Goal: Task Accomplishment & Management: Manage account settings

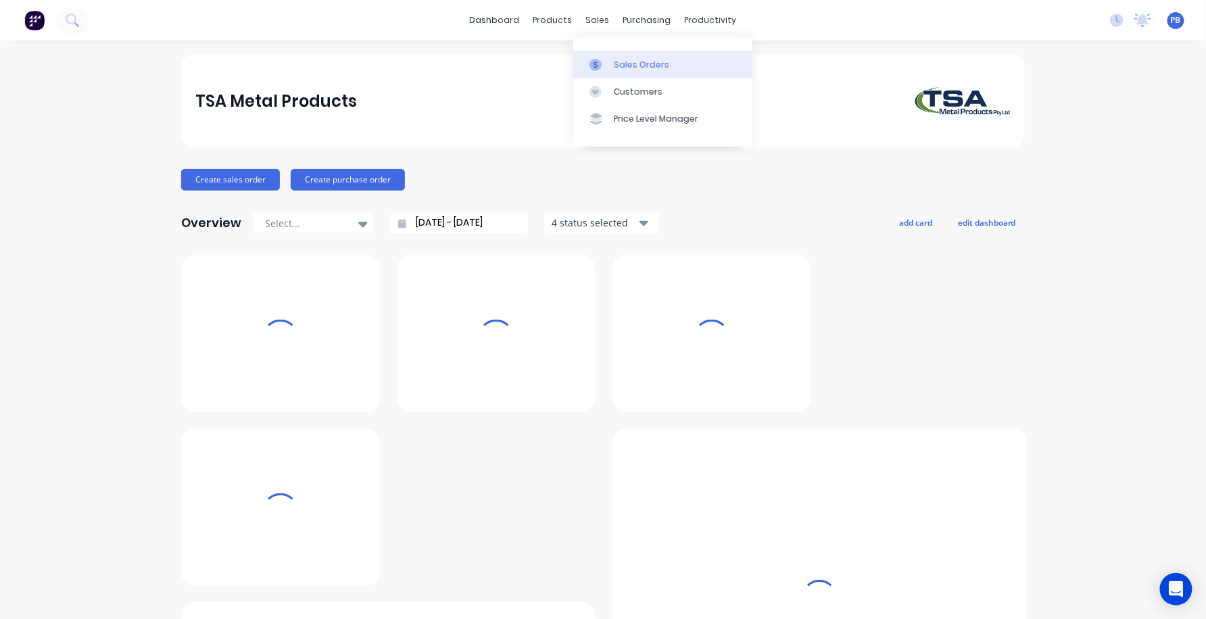
click at [640, 64] on div "Sales Orders" at bounding box center [641, 65] width 55 height 12
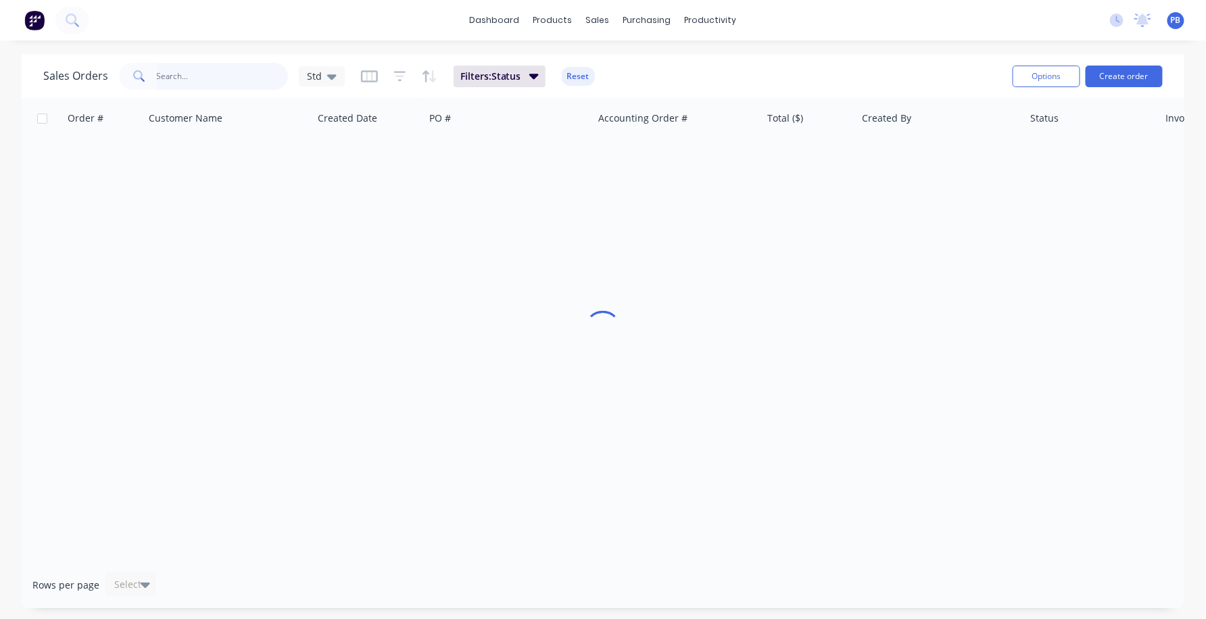
click at [160, 82] on input "text" at bounding box center [223, 76] width 132 height 27
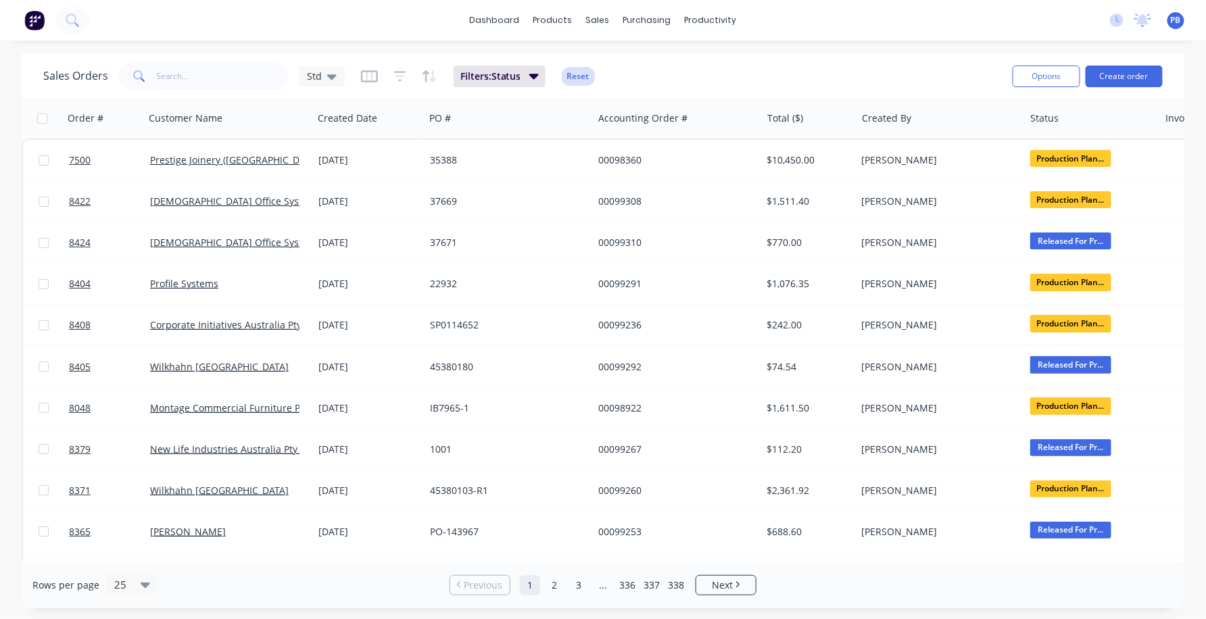
click at [580, 75] on button "Reset" at bounding box center [578, 76] width 33 height 19
click at [193, 83] on input "text" at bounding box center [223, 76] width 132 height 27
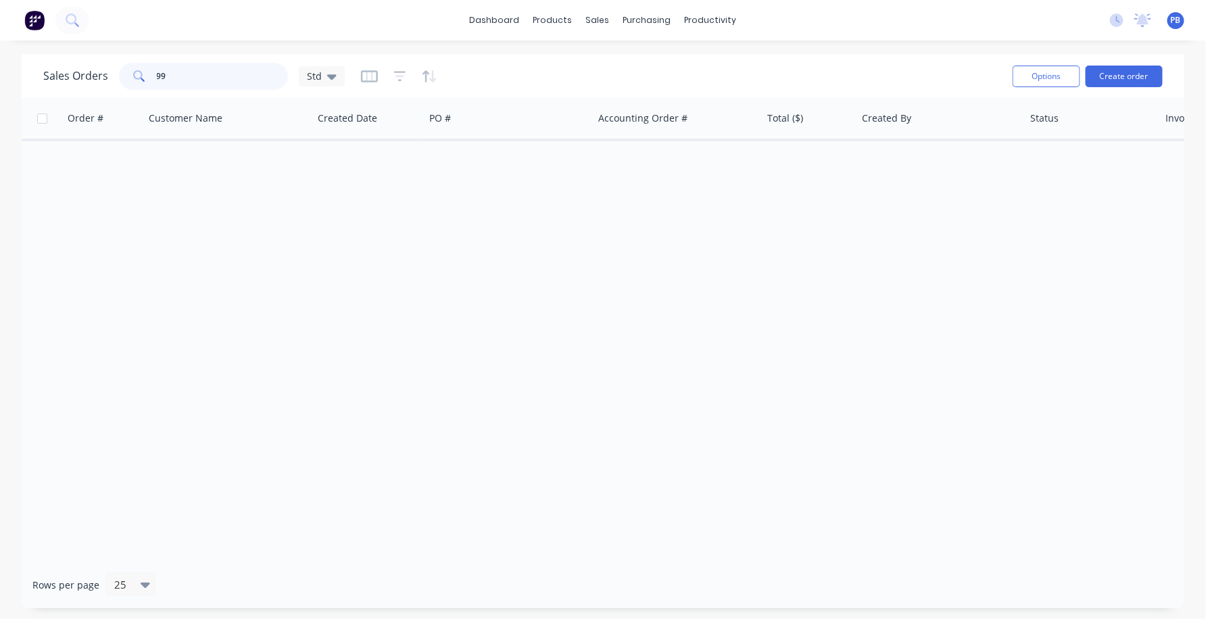
type input "9"
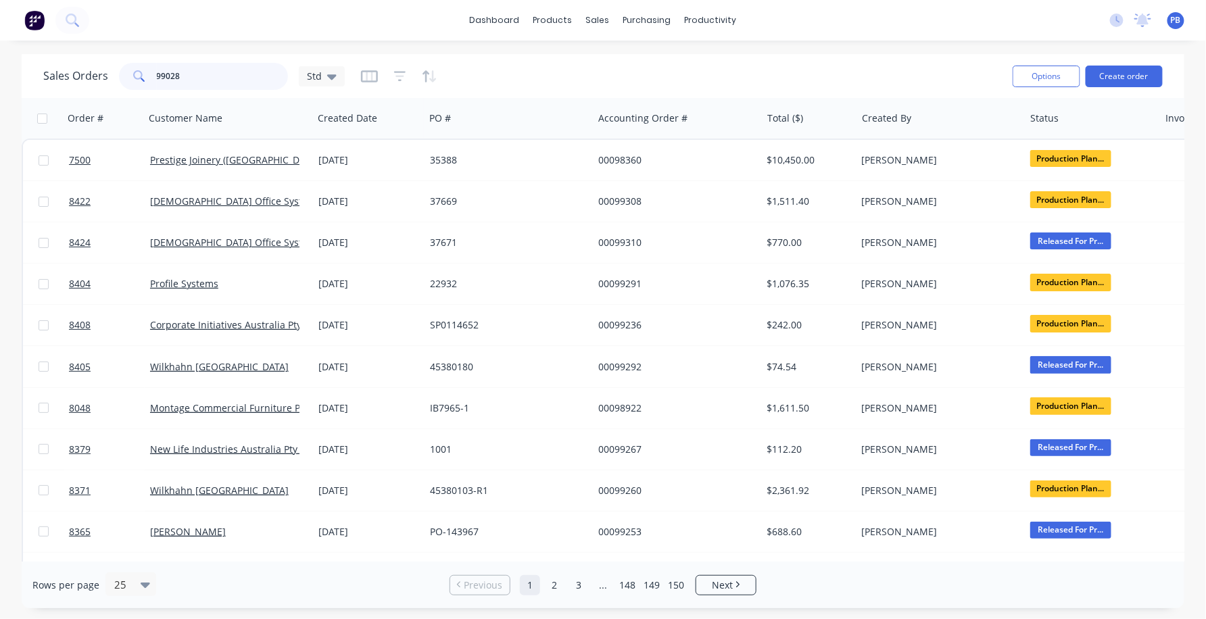
type input "99028"
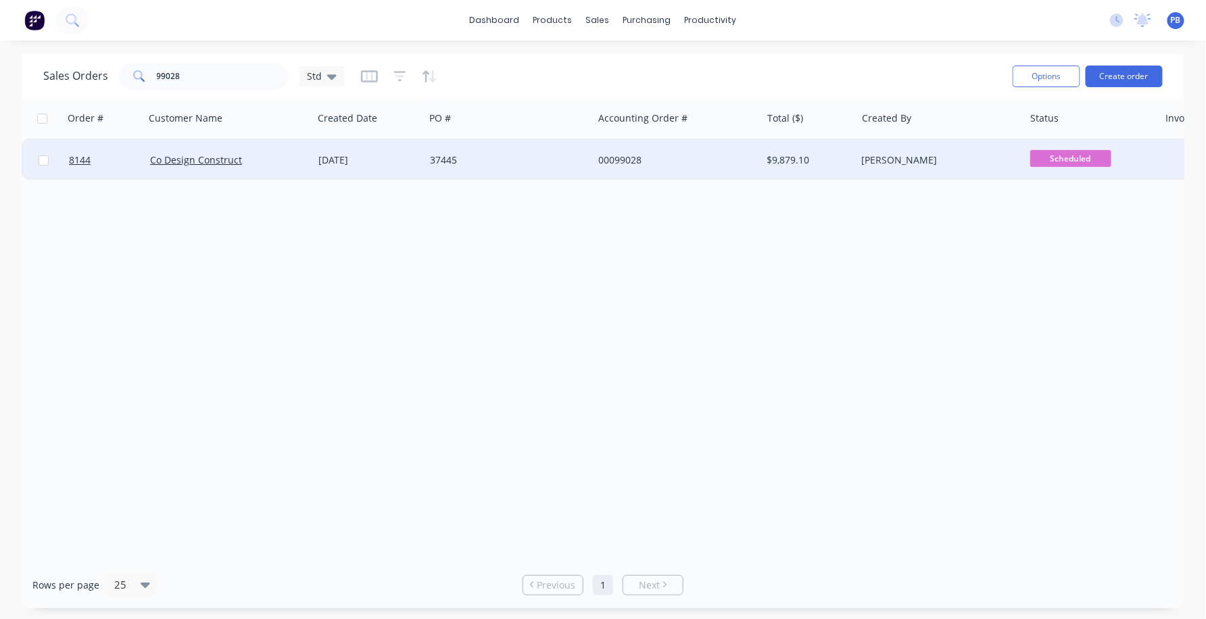
click at [617, 162] on div "00099028" at bounding box center [673, 161] width 150 height 14
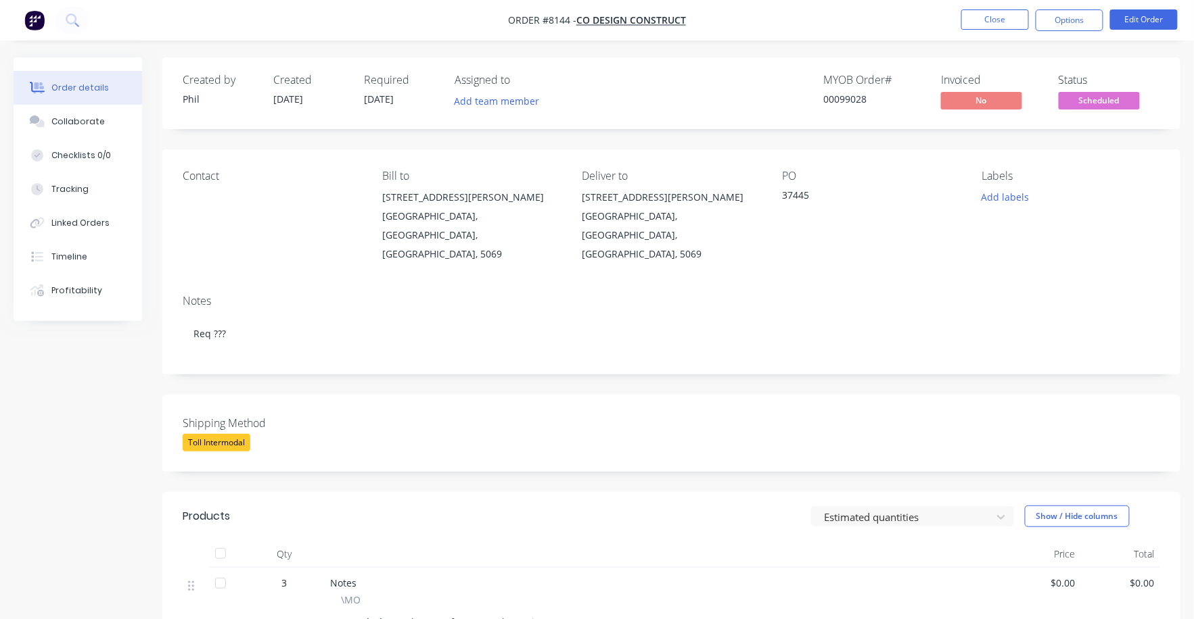
click at [1100, 96] on span "Scheduled" at bounding box center [1098, 100] width 81 height 17
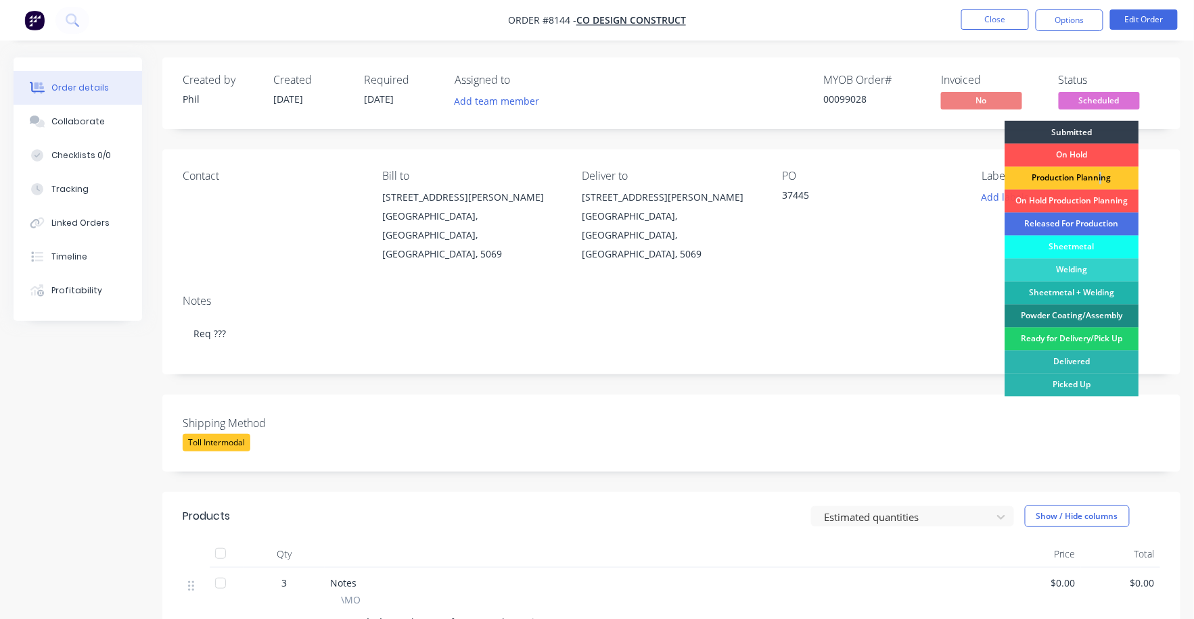
click at [1098, 174] on div "Production Planning" at bounding box center [1071, 178] width 134 height 23
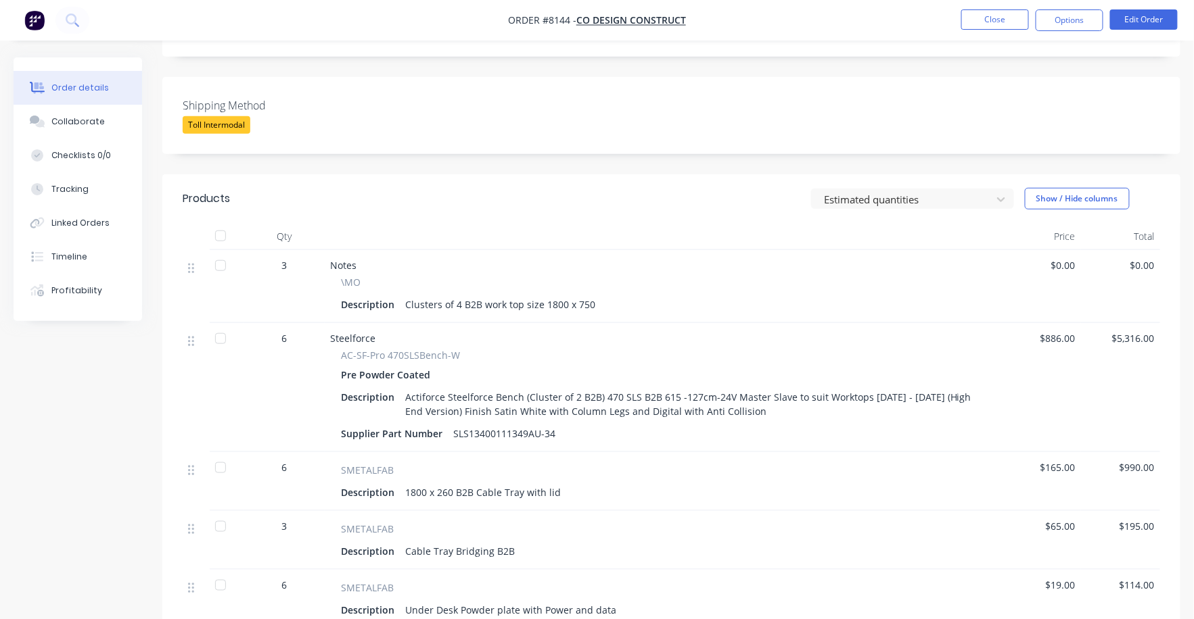
scroll to position [355, 0]
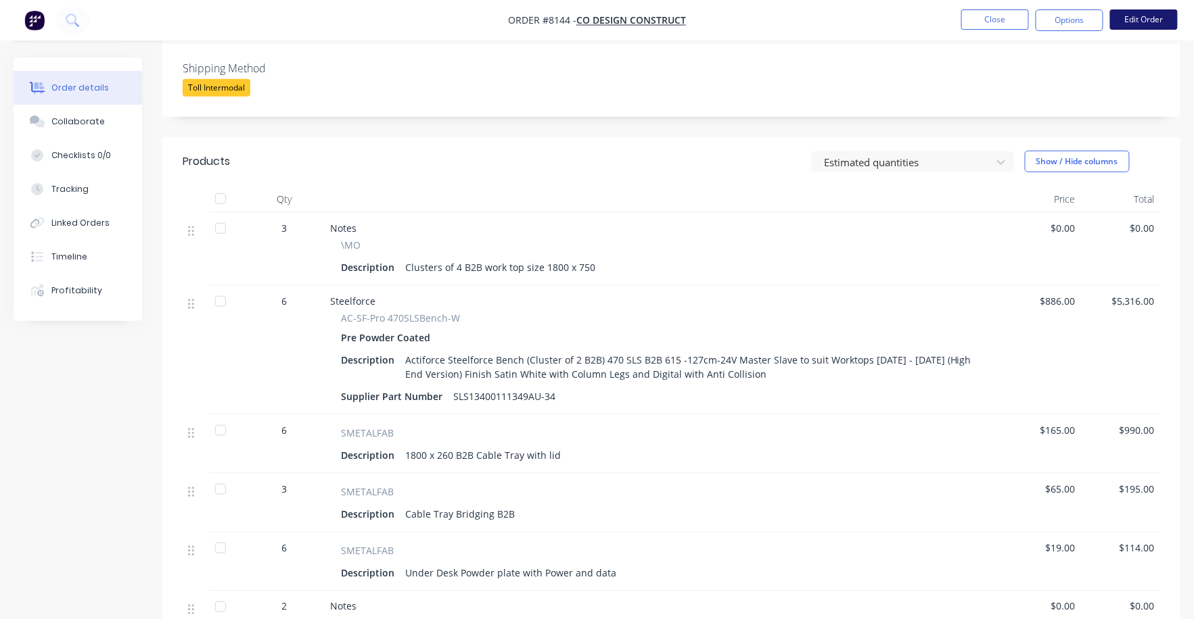
click at [1139, 22] on button "Edit Order" at bounding box center [1144, 19] width 68 height 20
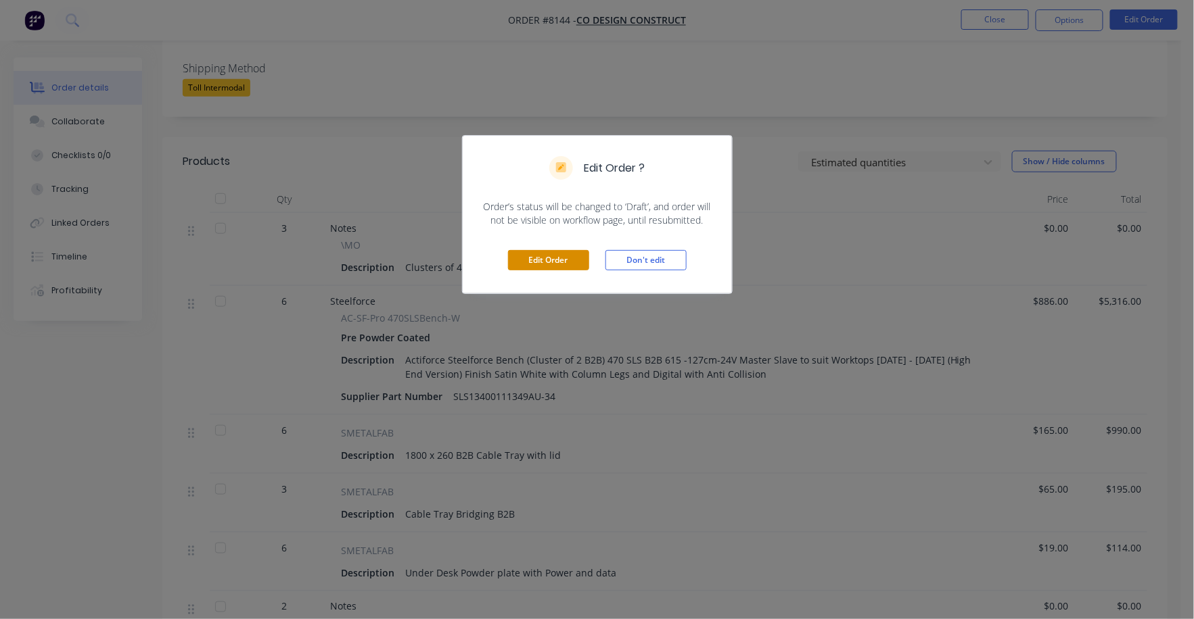
click at [555, 260] on button "Edit Order" at bounding box center [548, 260] width 81 height 20
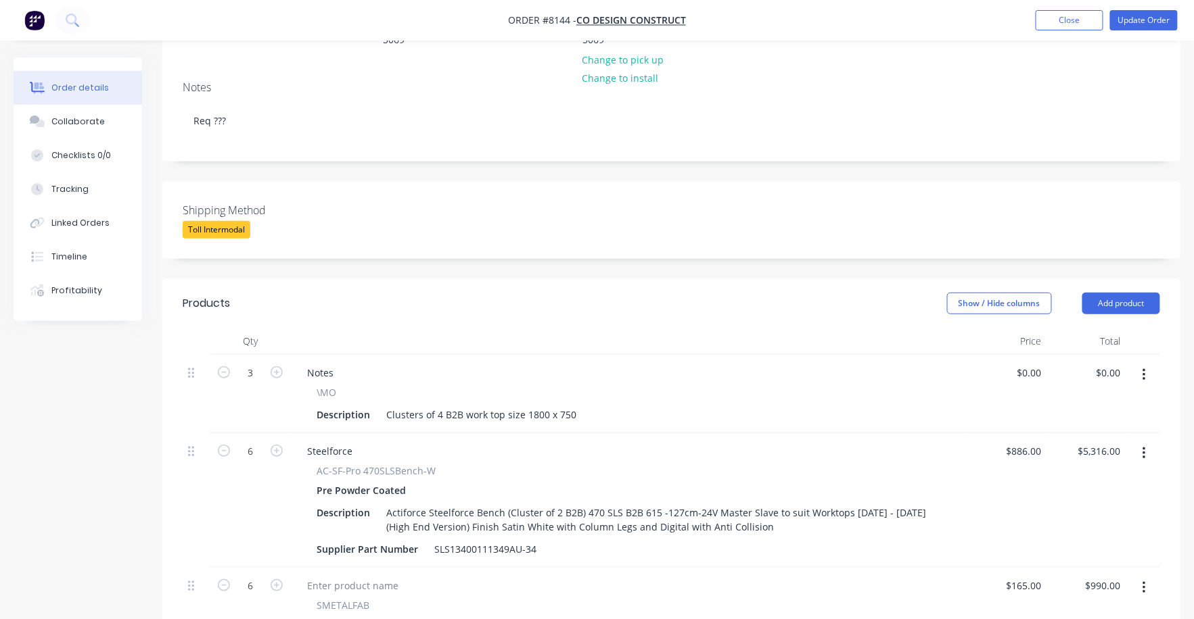
scroll to position [337, 0]
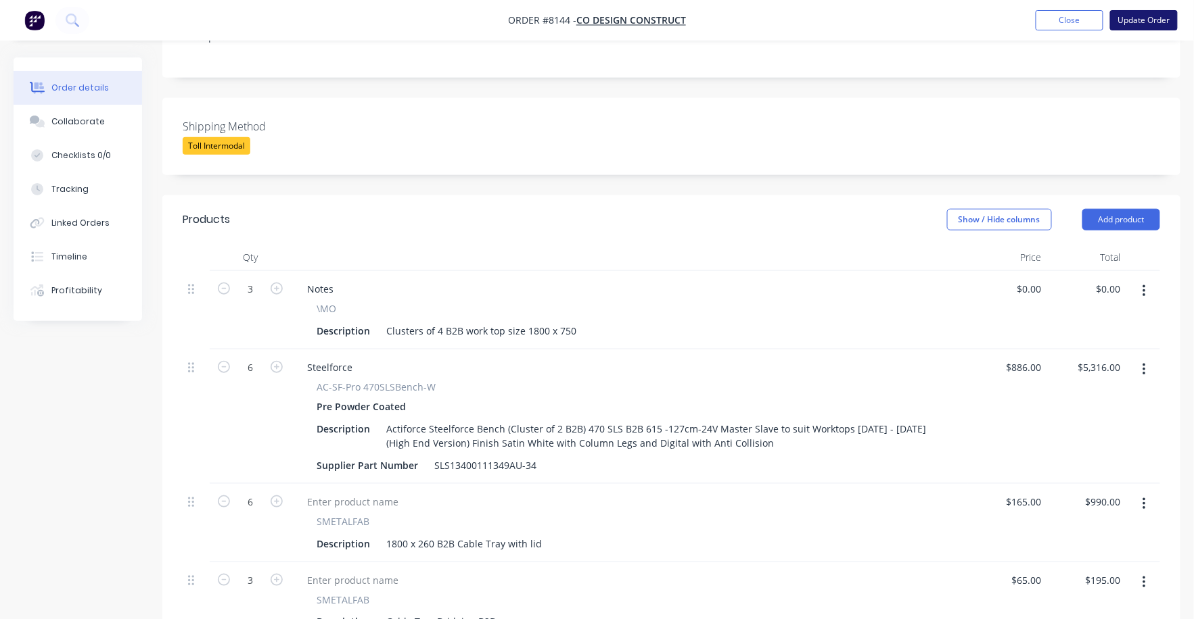
click at [1169, 24] on button "Update Order" at bounding box center [1144, 20] width 68 height 20
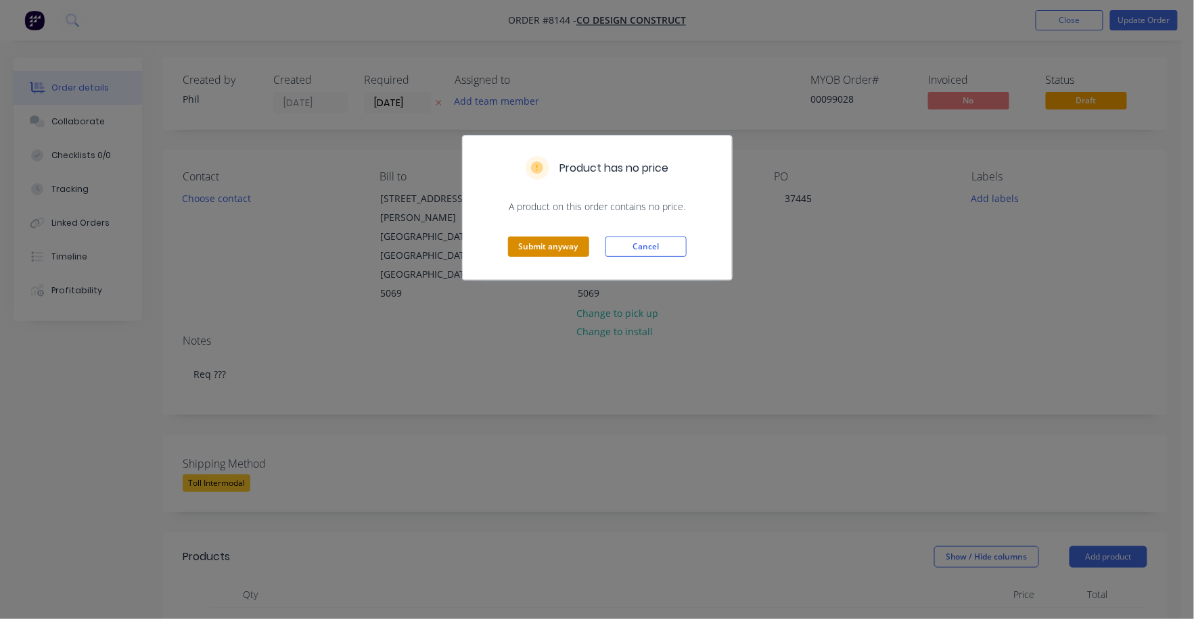
click at [536, 248] on button "Submit anyway" at bounding box center [548, 247] width 81 height 20
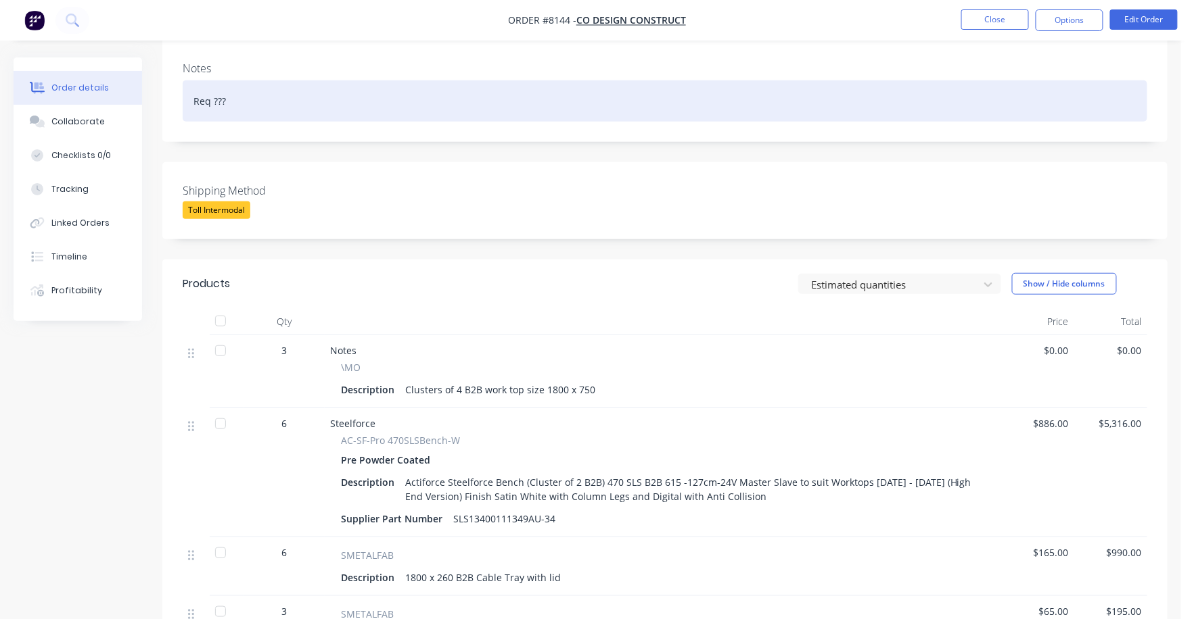
scroll to position [168, 0]
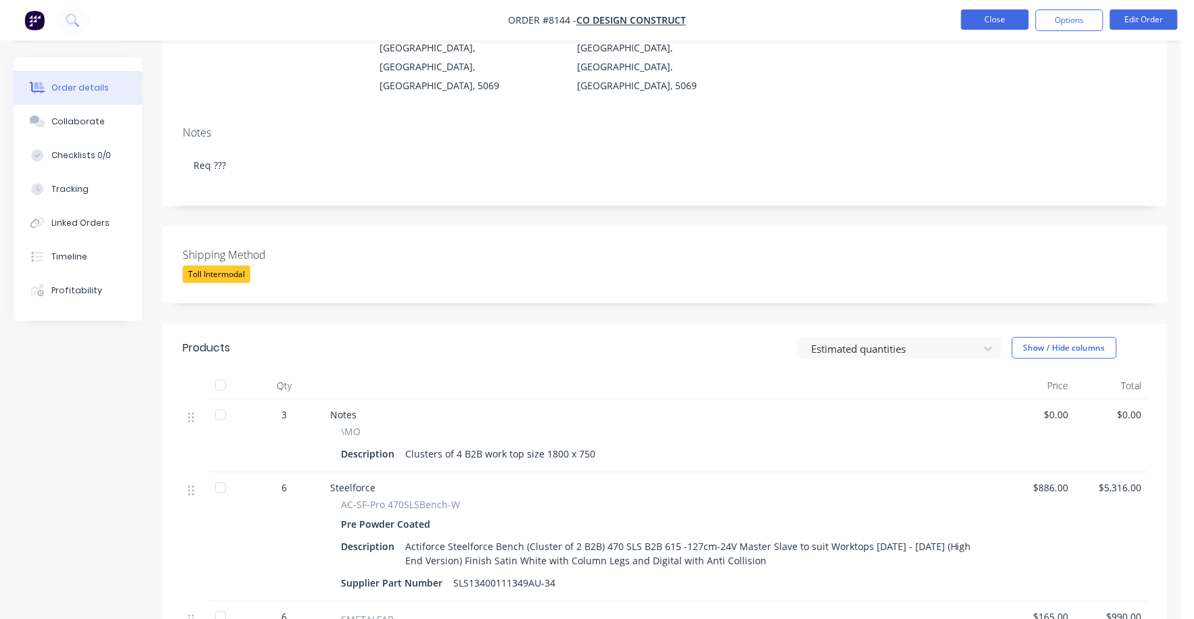
click at [994, 22] on button "Close" at bounding box center [995, 19] width 68 height 20
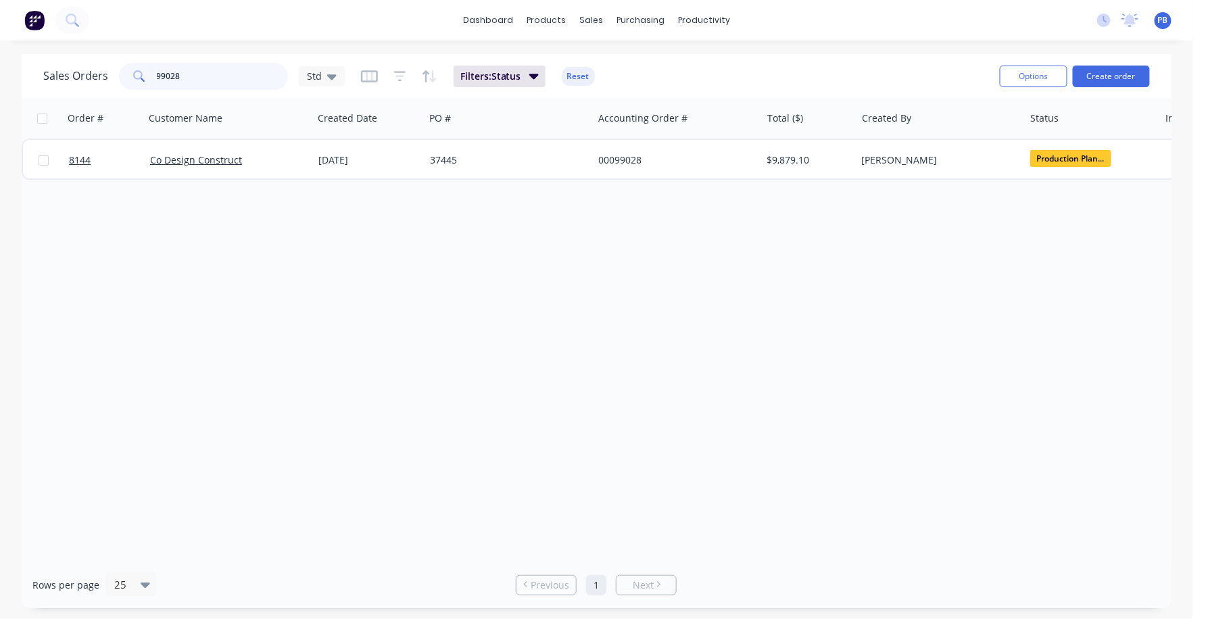
drag, startPoint x: 193, startPoint y: 73, endPoint x: 128, endPoint y: 63, distance: 65.7
click at [128, 67] on div "99028" at bounding box center [203, 76] width 169 height 27
type input "37449"
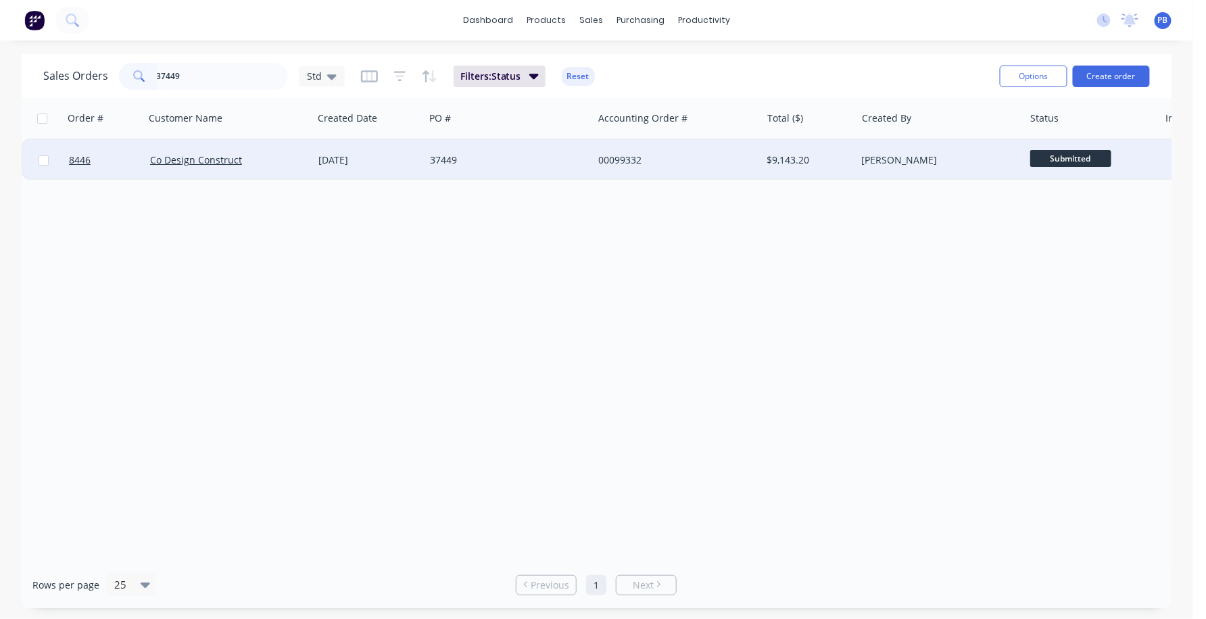
click at [617, 158] on div "00099332" at bounding box center [673, 161] width 150 height 14
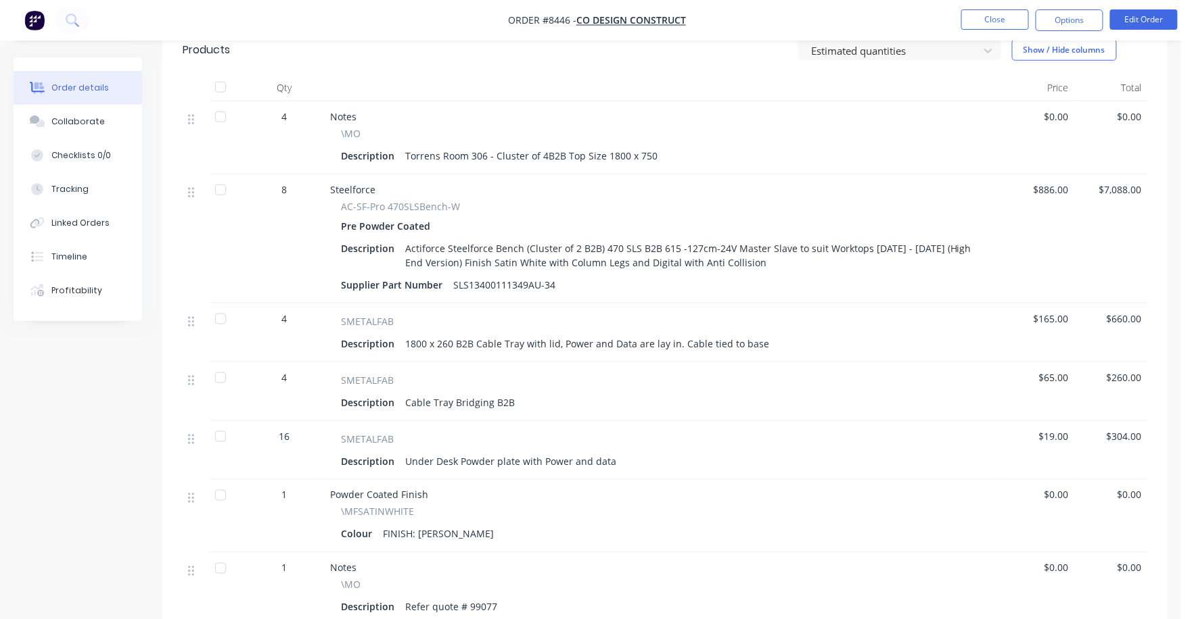
scroll to position [507, 0]
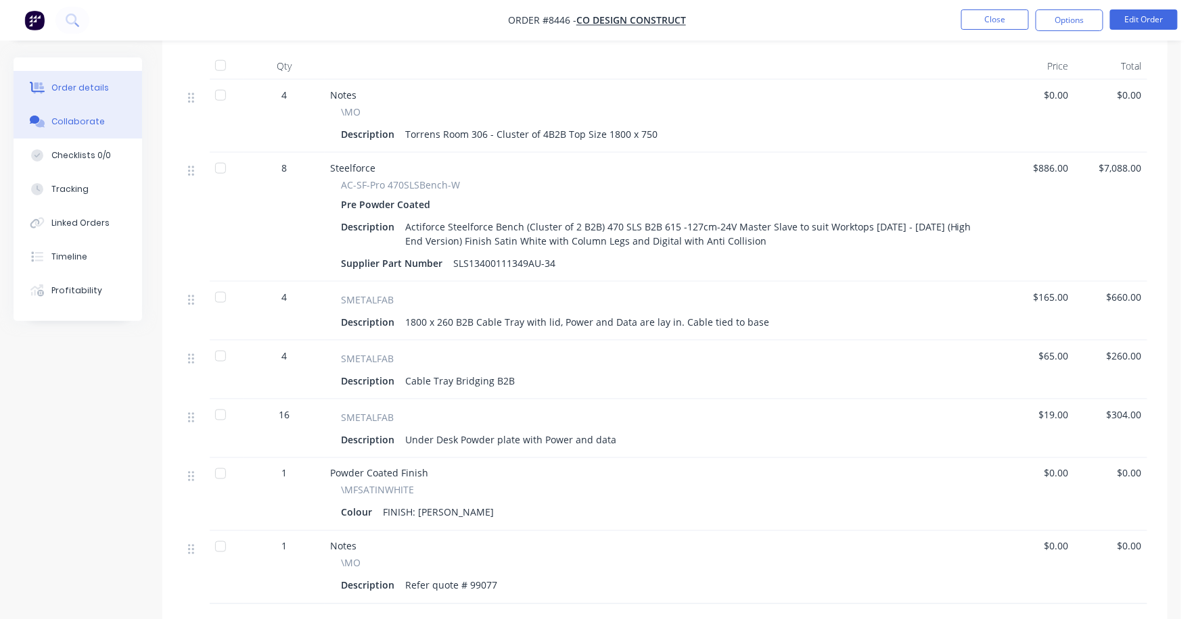
click at [74, 117] on div "Collaborate" at bounding box center [77, 122] width 53 height 12
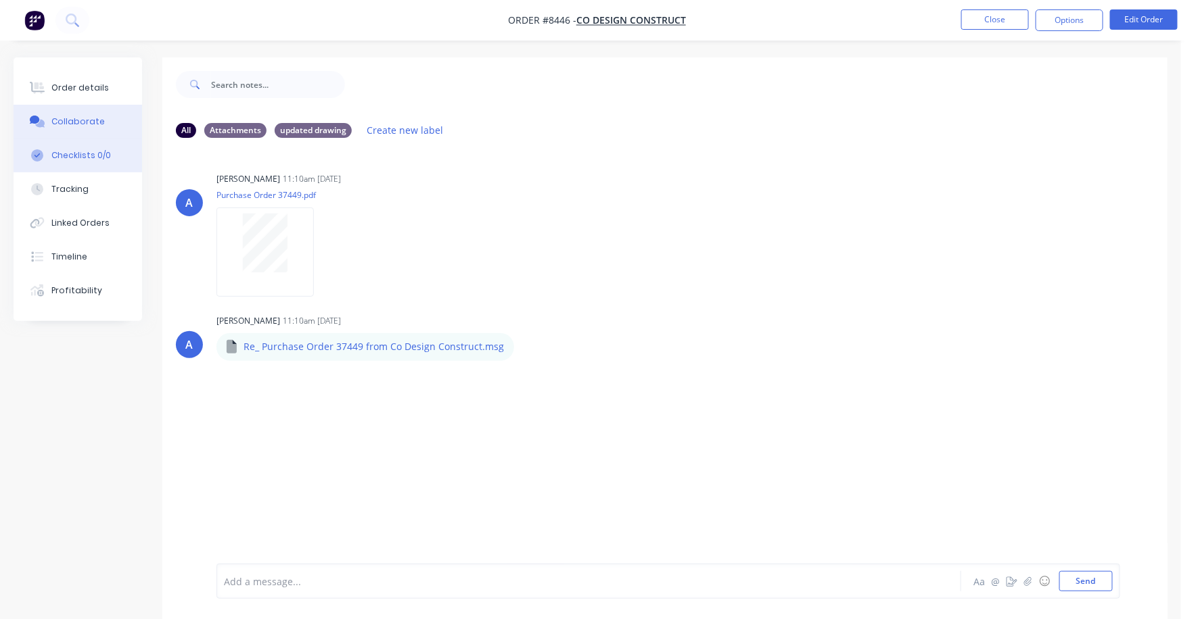
click at [73, 147] on button "Checklists 0/0" at bounding box center [78, 156] width 128 height 34
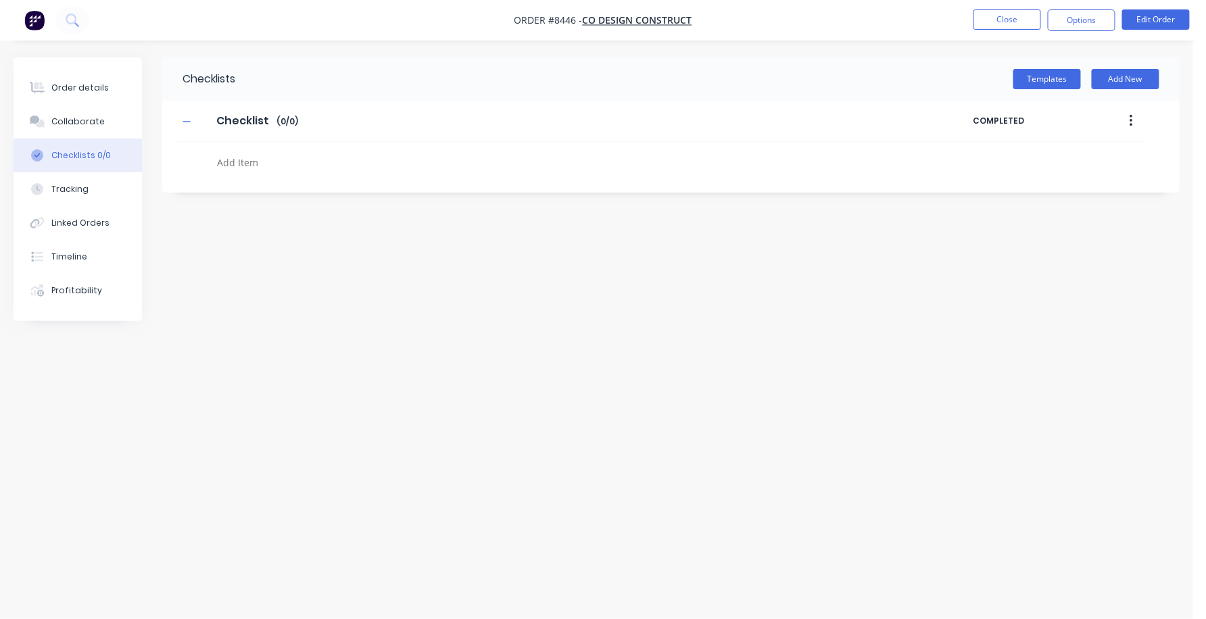
click at [70, 70] on div "Order details Collaborate Checklists 0/0 Tracking Linked Orders Timeline Profit…" at bounding box center [78, 189] width 128 height 264
click at [76, 122] on div "Collaborate" at bounding box center [77, 122] width 53 height 12
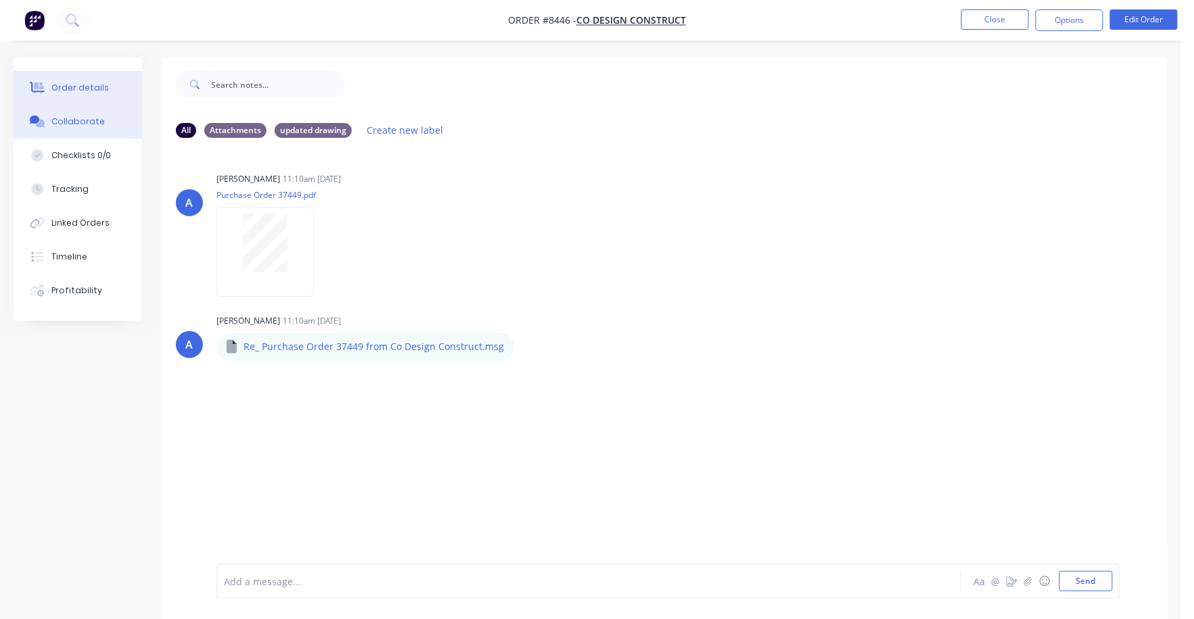
click at [78, 80] on button "Order details" at bounding box center [78, 88] width 128 height 34
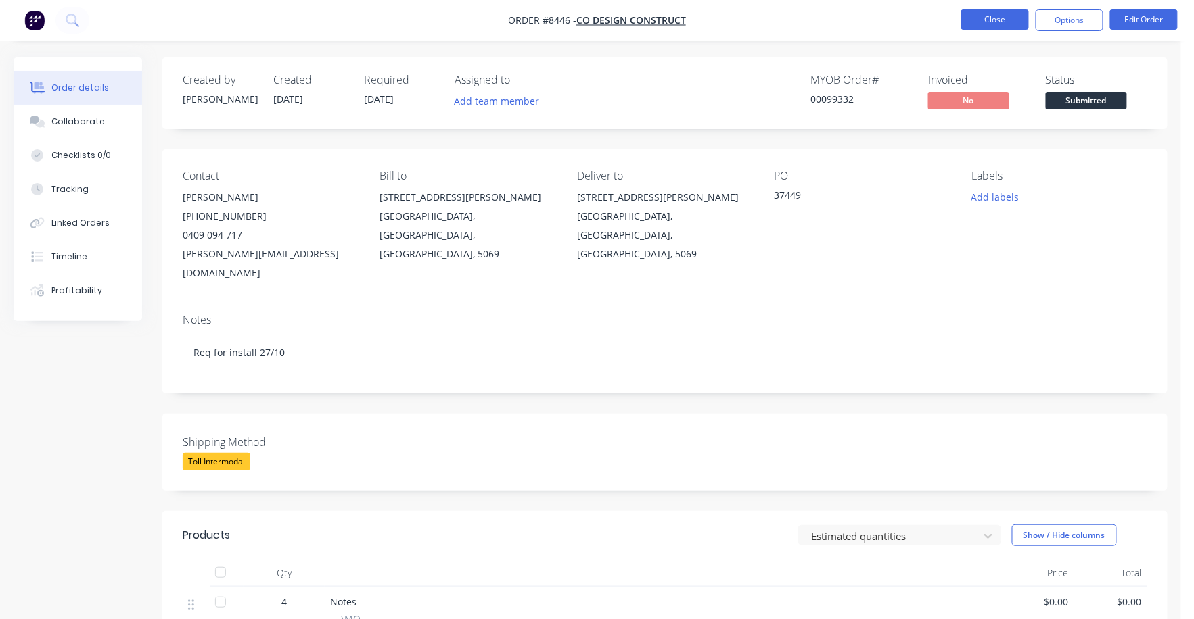
click at [993, 24] on button "Close" at bounding box center [995, 19] width 68 height 20
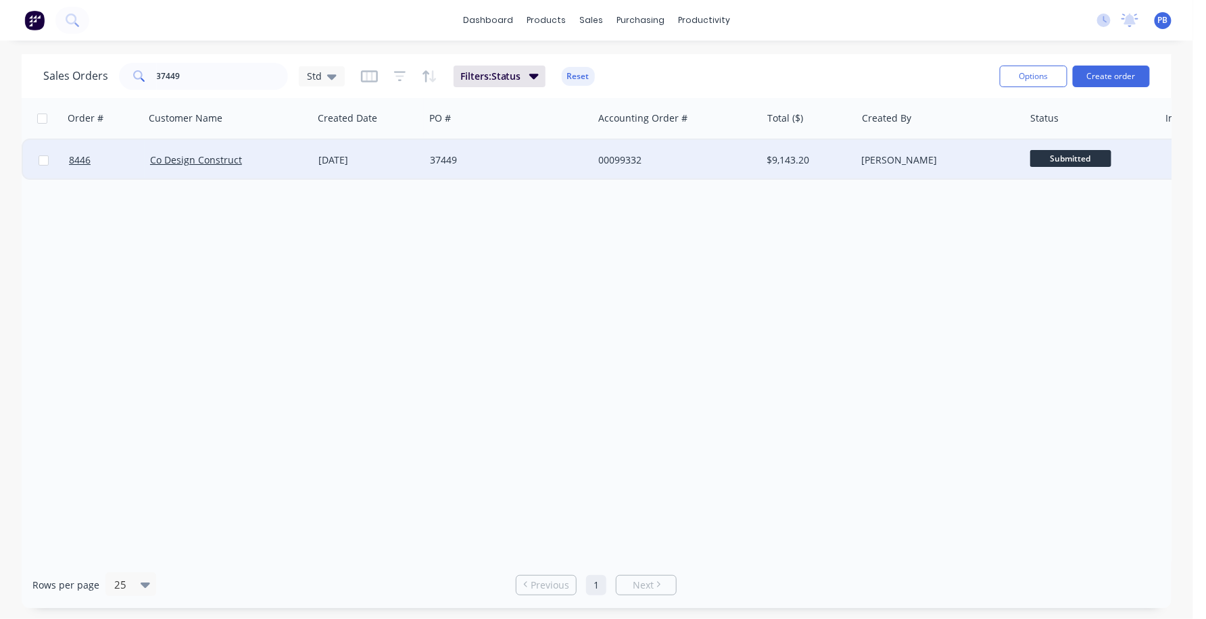
click at [1049, 156] on span "Submitted" at bounding box center [1071, 158] width 81 height 17
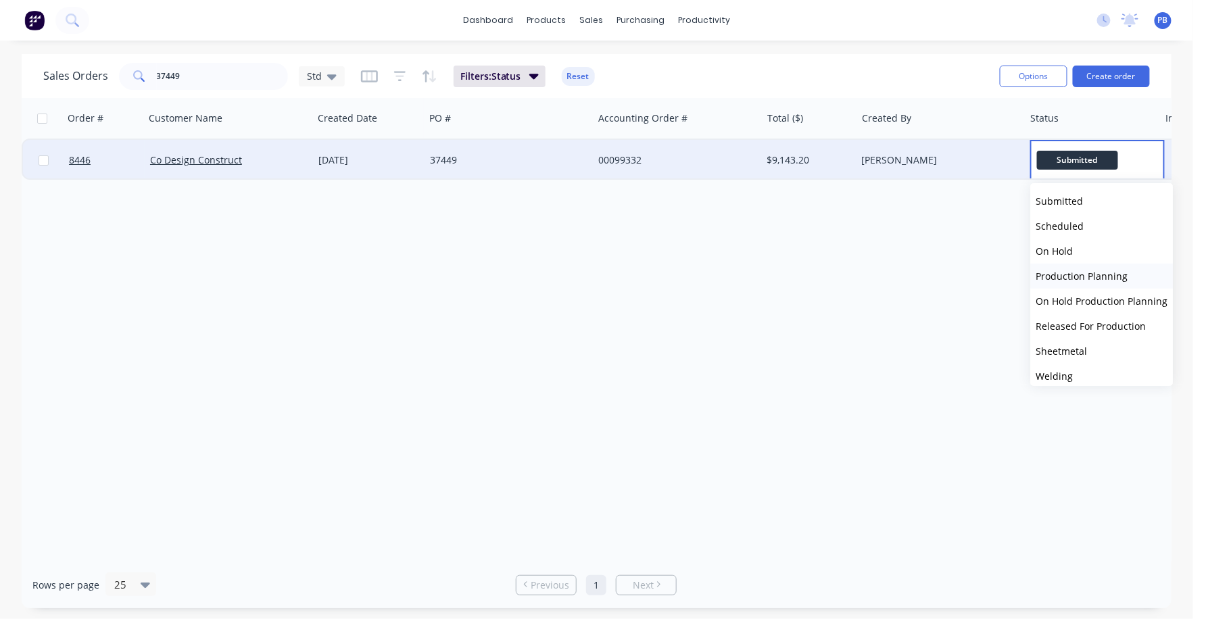
click at [1090, 279] on span "Production Planning" at bounding box center [1083, 276] width 92 height 13
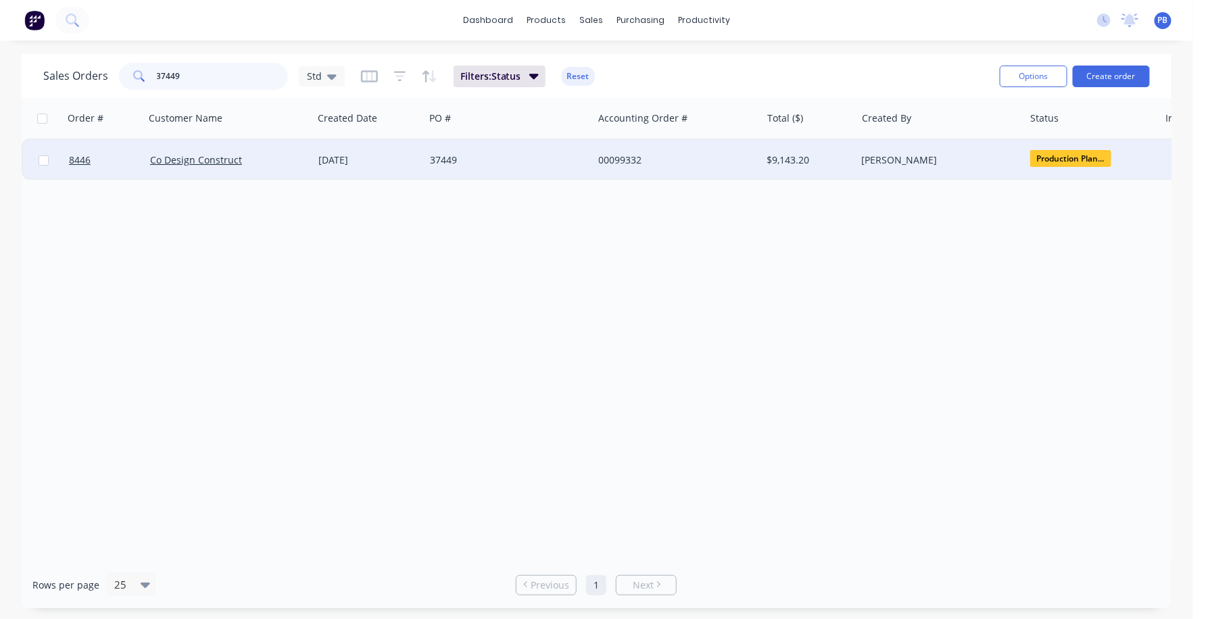
drag, startPoint x: 193, startPoint y: 72, endPoint x: 135, endPoint y: 64, distance: 58.7
click at [135, 64] on div "37449" at bounding box center [203, 76] width 169 height 27
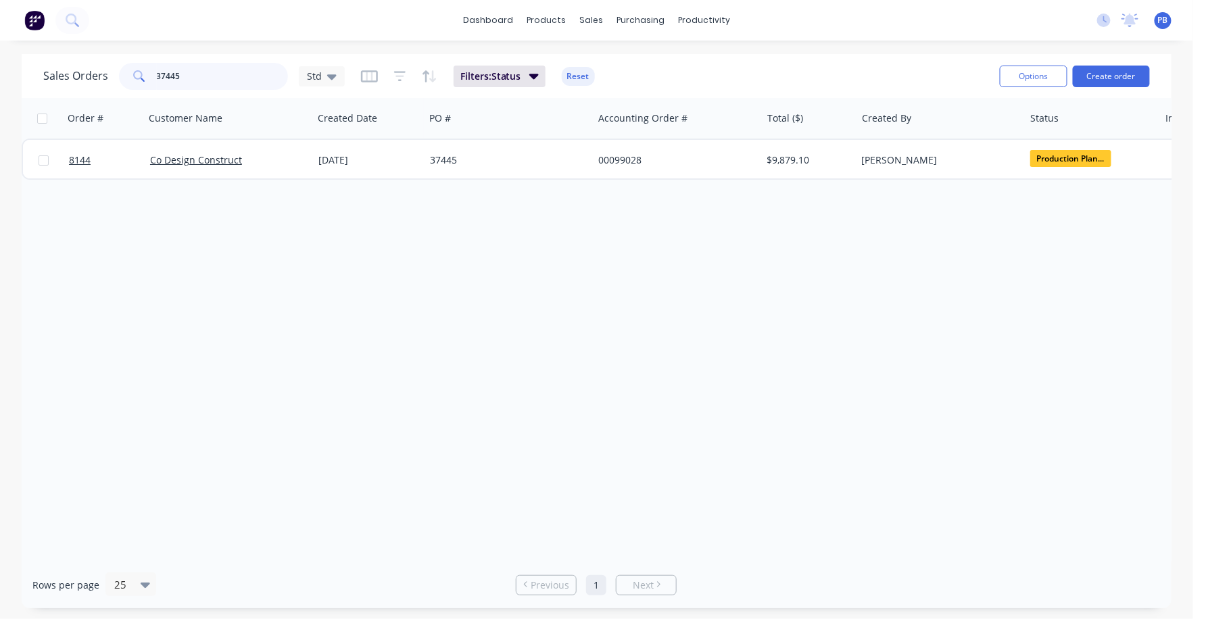
drag, startPoint x: 194, startPoint y: 70, endPoint x: 131, endPoint y: 65, distance: 63.1
click at [131, 65] on div "37445" at bounding box center [203, 76] width 169 height 27
type input "99324"
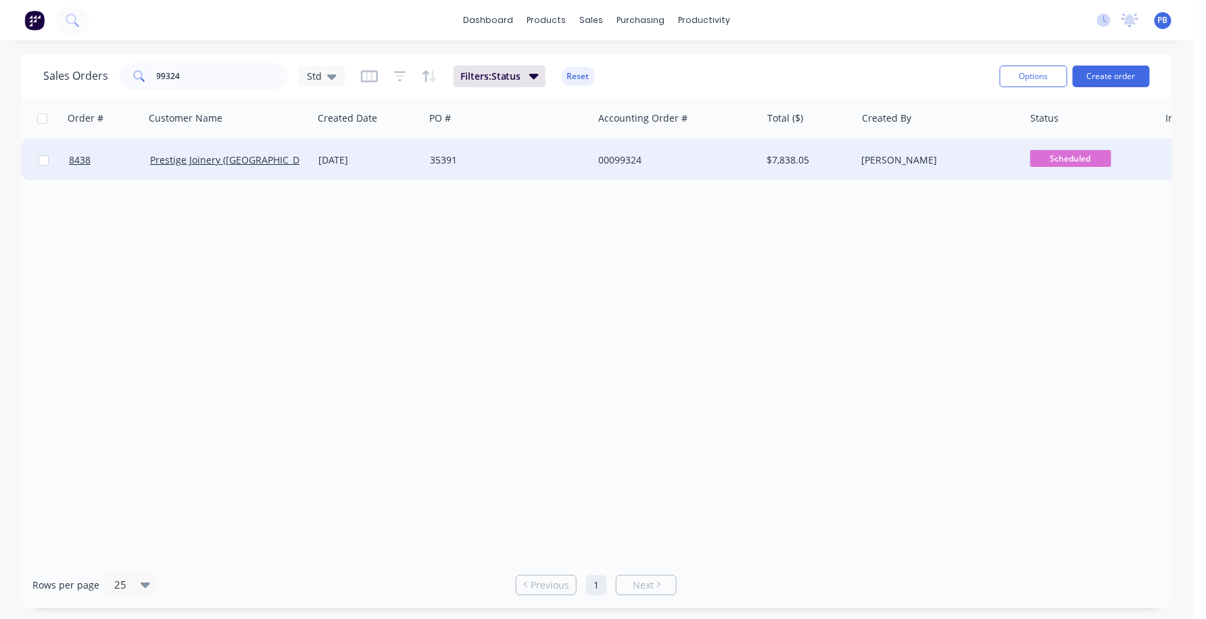
click at [621, 159] on div "00099324" at bounding box center [673, 161] width 150 height 14
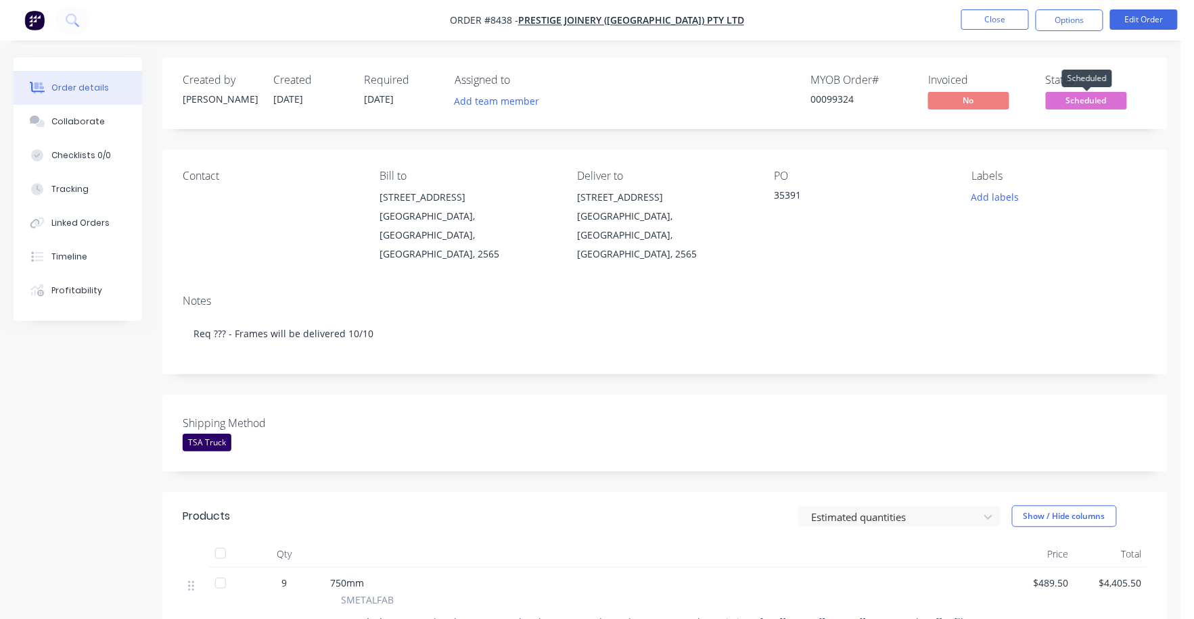
click at [1104, 101] on span "Scheduled" at bounding box center [1085, 100] width 81 height 17
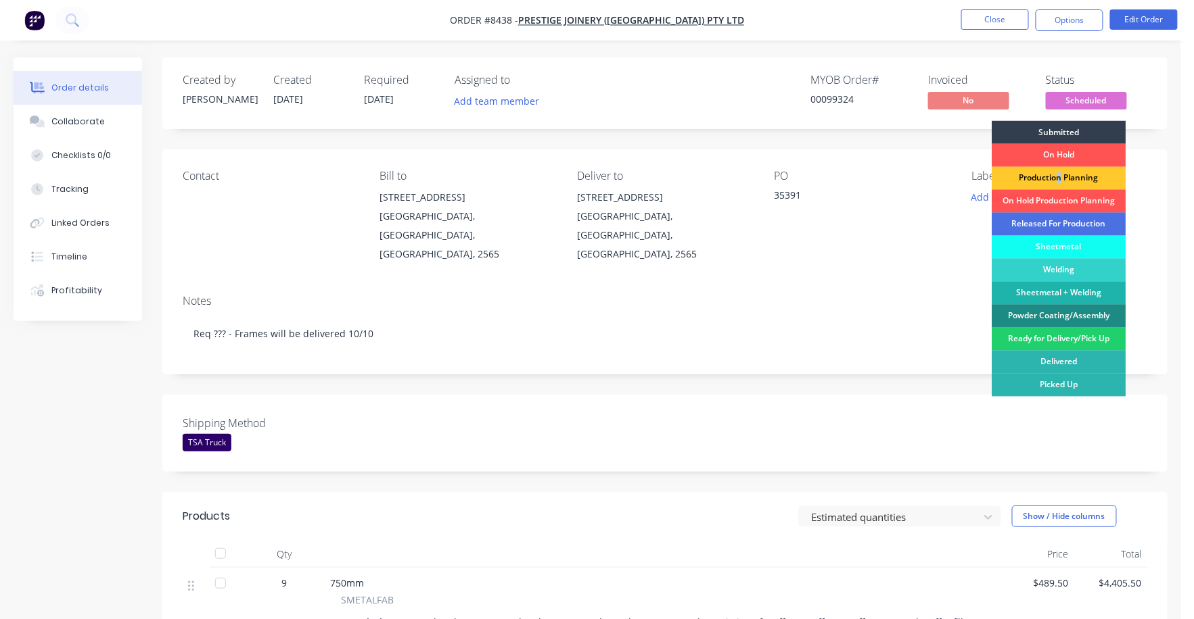
click at [1059, 174] on div "Production Planning" at bounding box center [1059, 178] width 134 height 23
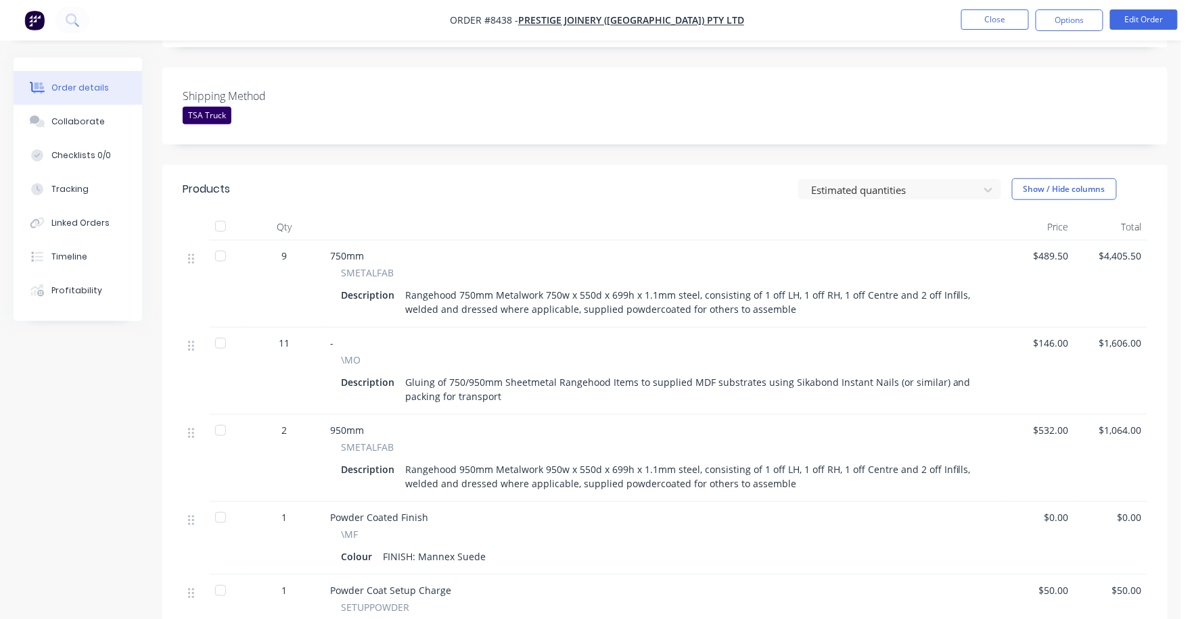
scroll to position [423, 0]
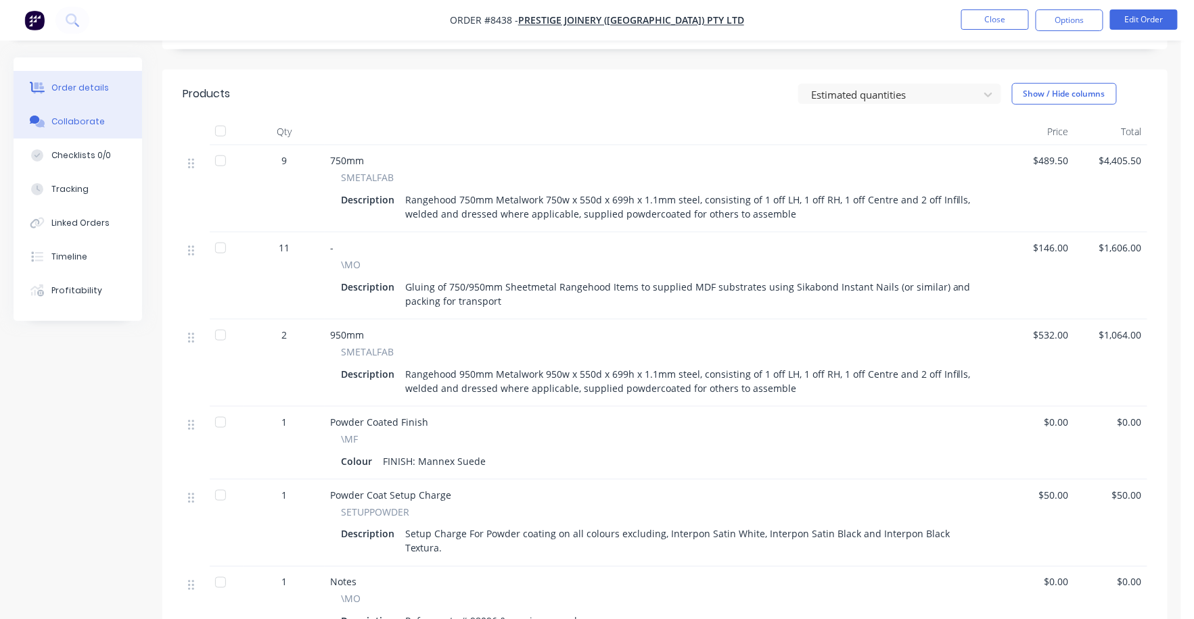
click at [77, 116] on div "Collaborate" at bounding box center [77, 122] width 53 height 12
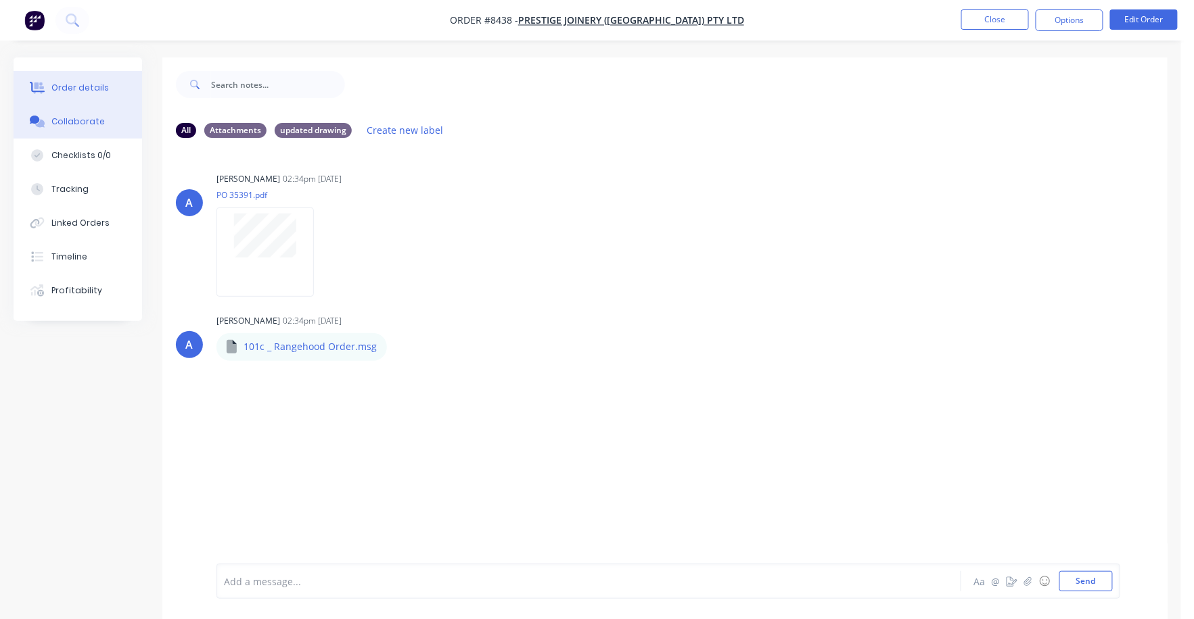
click at [88, 88] on div "Order details" at bounding box center [79, 88] width 57 height 12
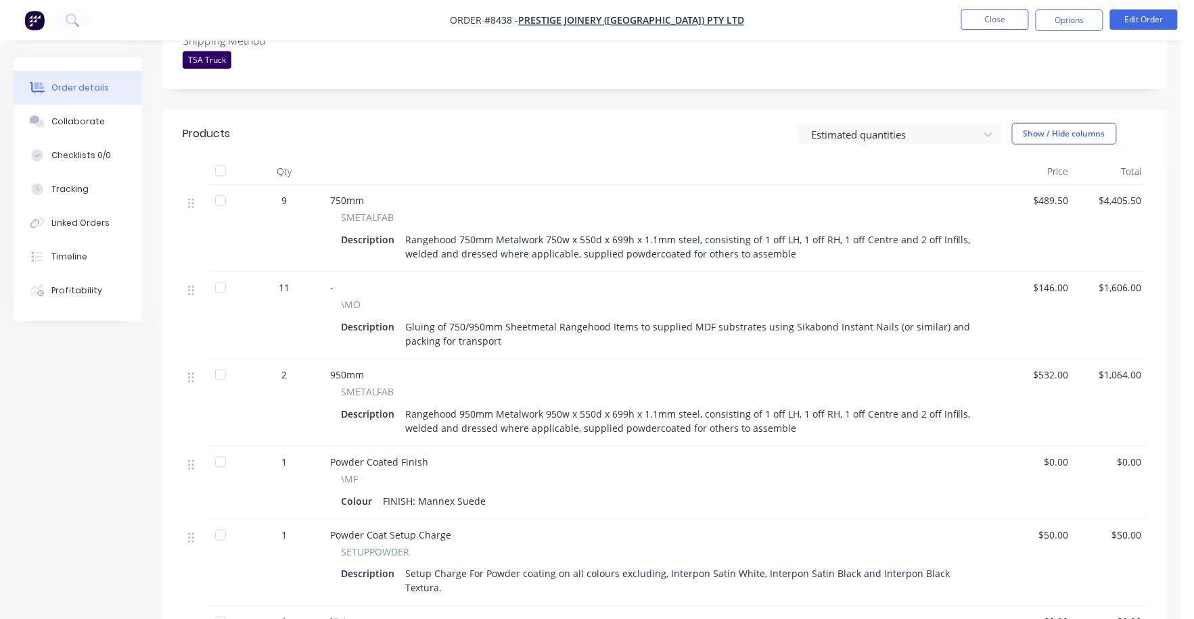
scroll to position [337, 0]
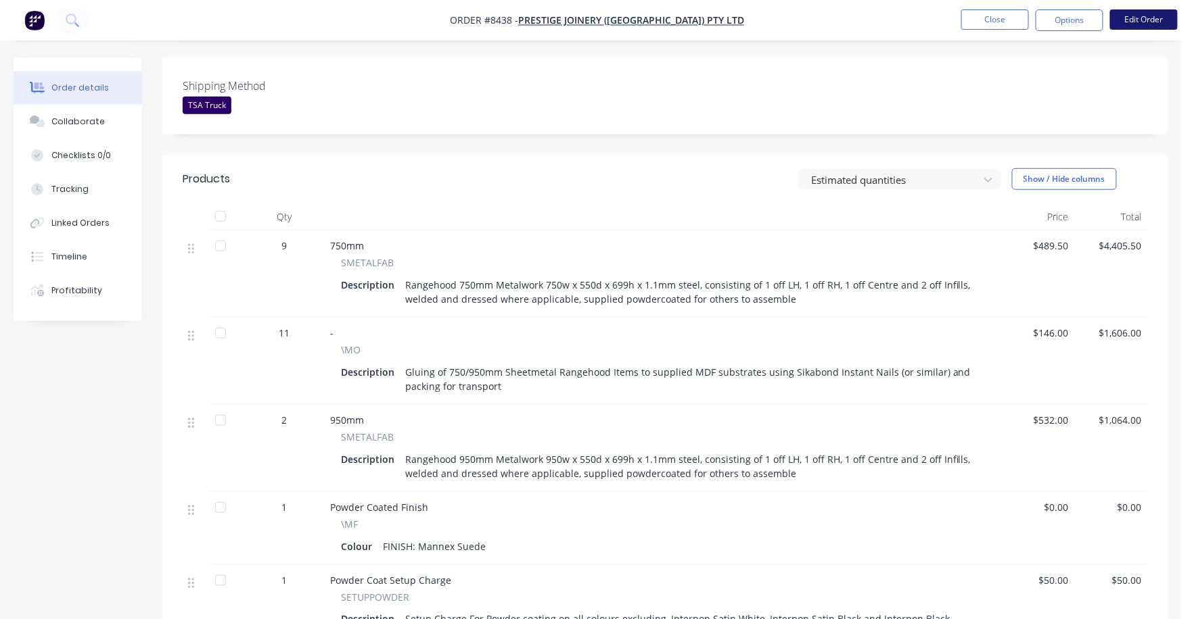
click at [1128, 16] on button "Edit Order" at bounding box center [1144, 19] width 68 height 20
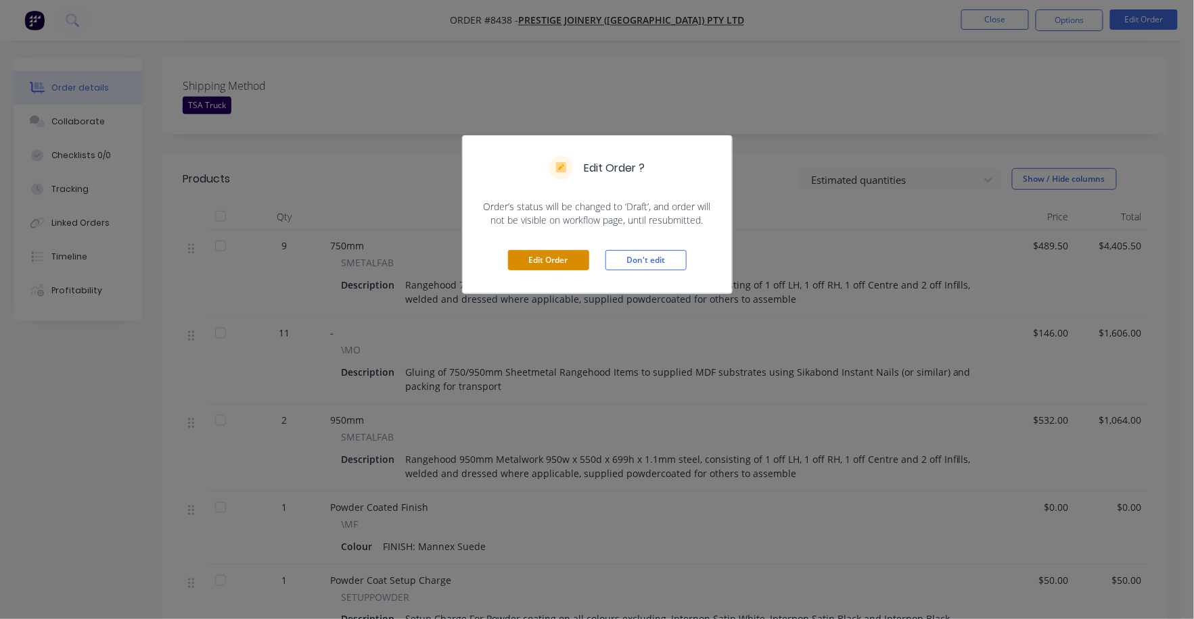
click at [550, 257] on button "Edit Order" at bounding box center [548, 260] width 81 height 20
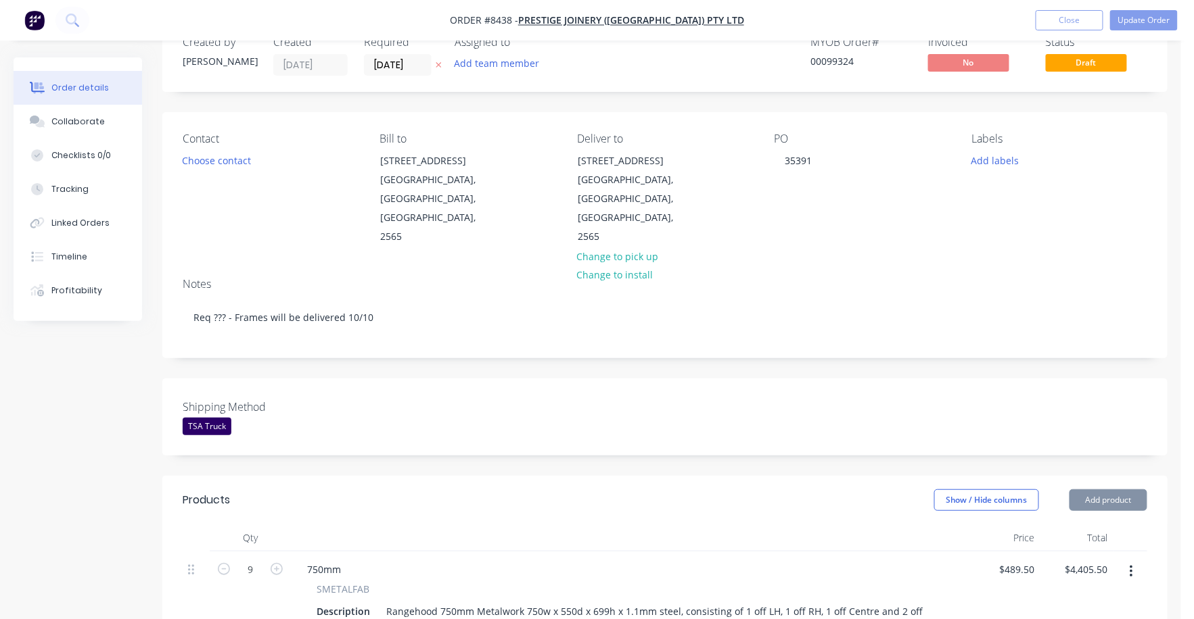
scroll to position [423, 0]
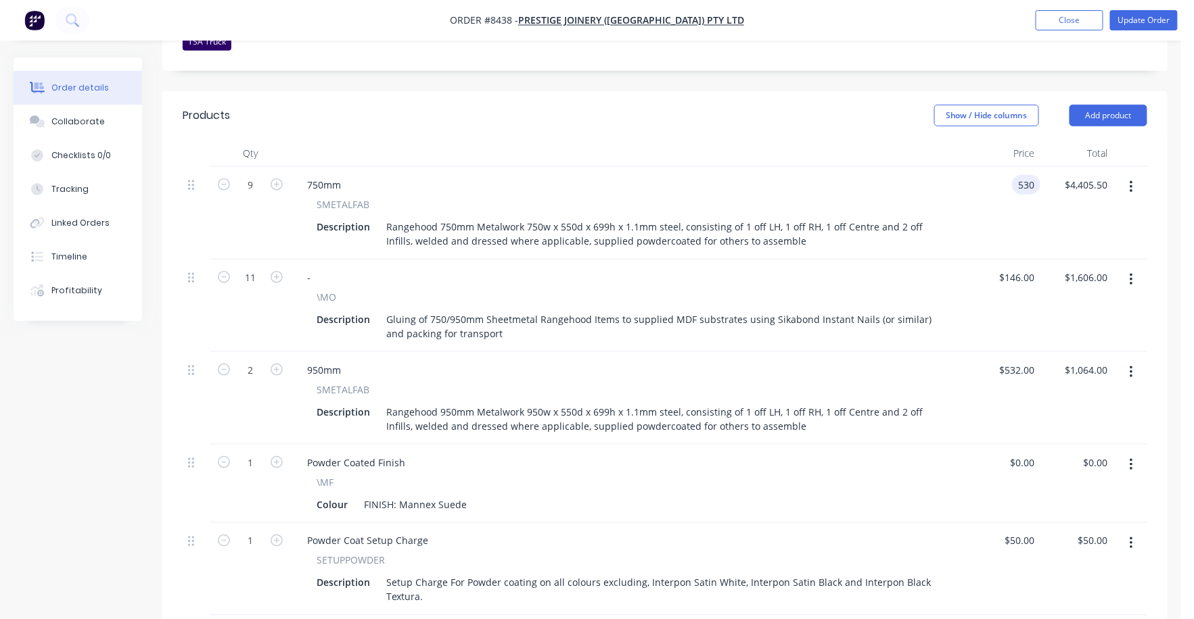
type input "$530.00"
type input "$4,770.00"
click at [885, 360] on div "950mm" at bounding box center [628, 370] width 665 height 20
drag, startPoint x: 1014, startPoint y: 336, endPoint x: 1023, endPoint y: 337, distance: 9.5
click at [1015, 360] on div "532 $532.00" at bounding box center [1016, 370] width 47 height 20
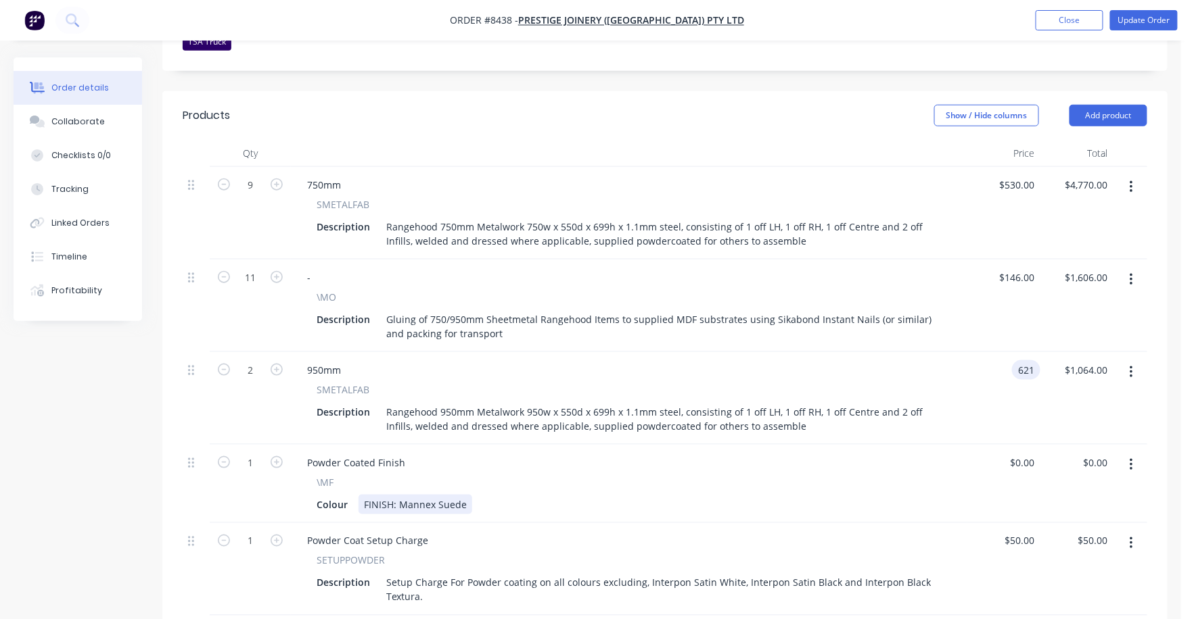
type input "$621.00"
type input "$1,242.00"
click at [878, 495] on div "Colour FINISH: Mannex Suede" at bounding box center [626, 505] width 630 height 20
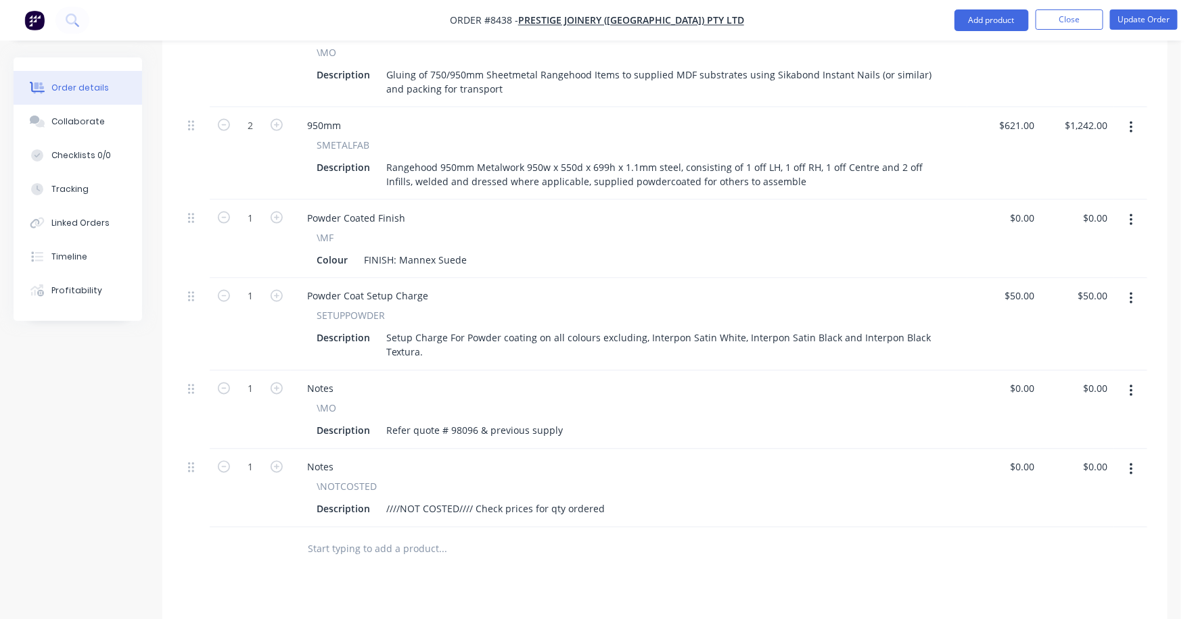
scroll to position [676, 0]
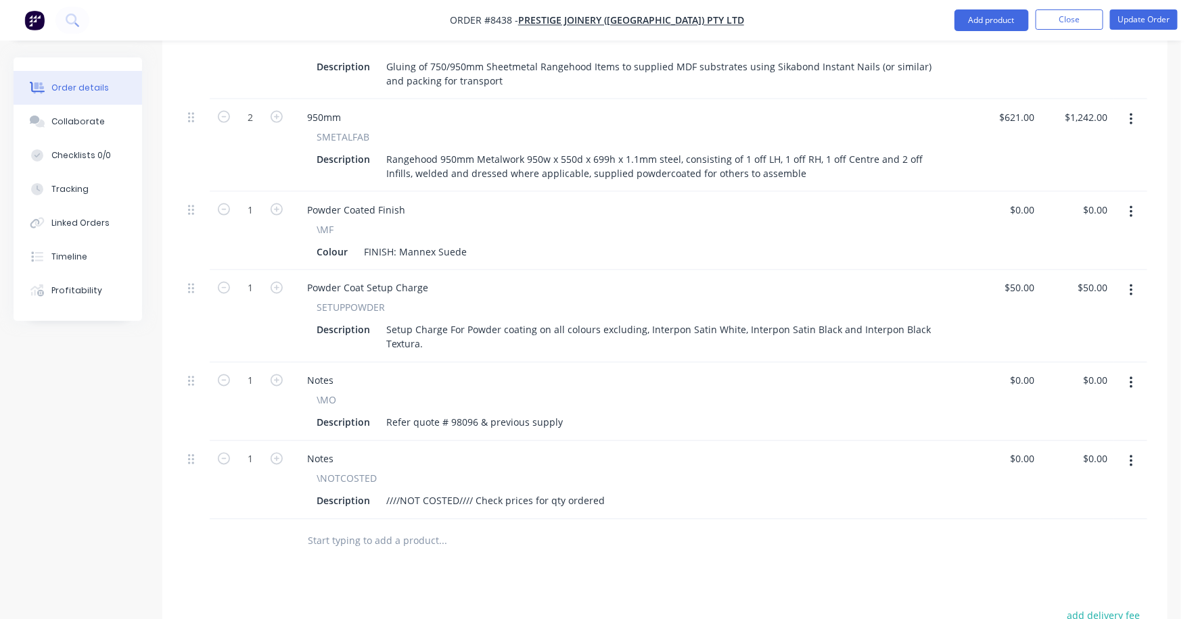
click at [1133, 454] on icon "button" at bounding box center [1130, 461] width 3 height 15
click at [1062, 569] on div "Delete" at bounding box center [1083, 579] width 104 height 20
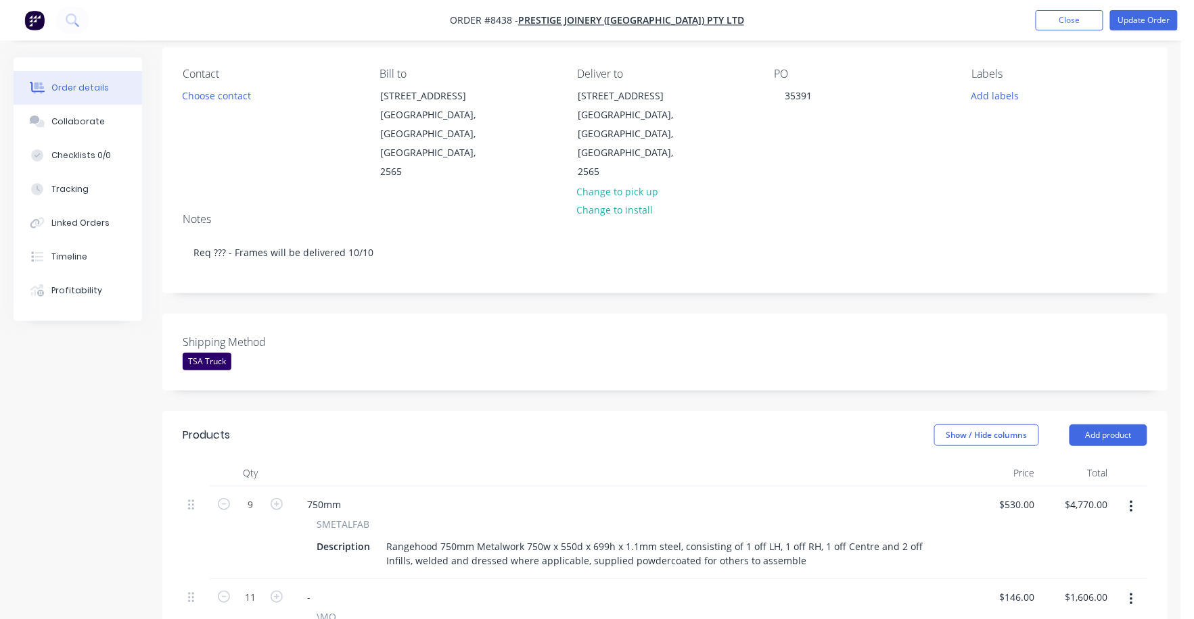
scroll to position [0, 0]
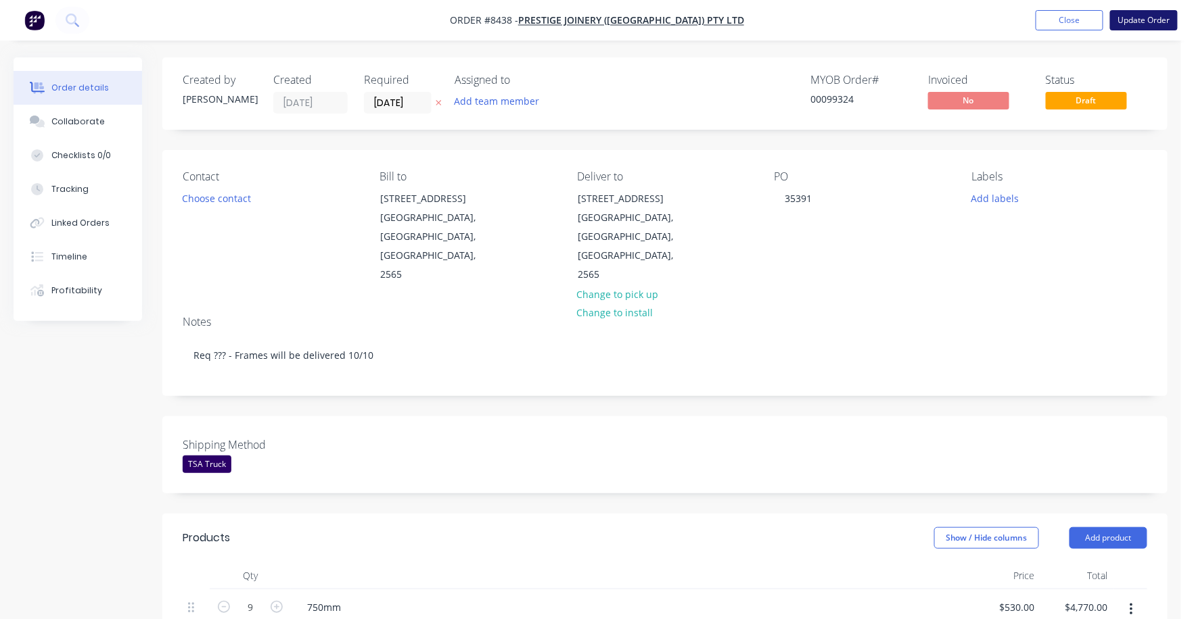
click at [1158, 20] on button "Update Order" at bounding box center [1144, 20] width 68 height 20
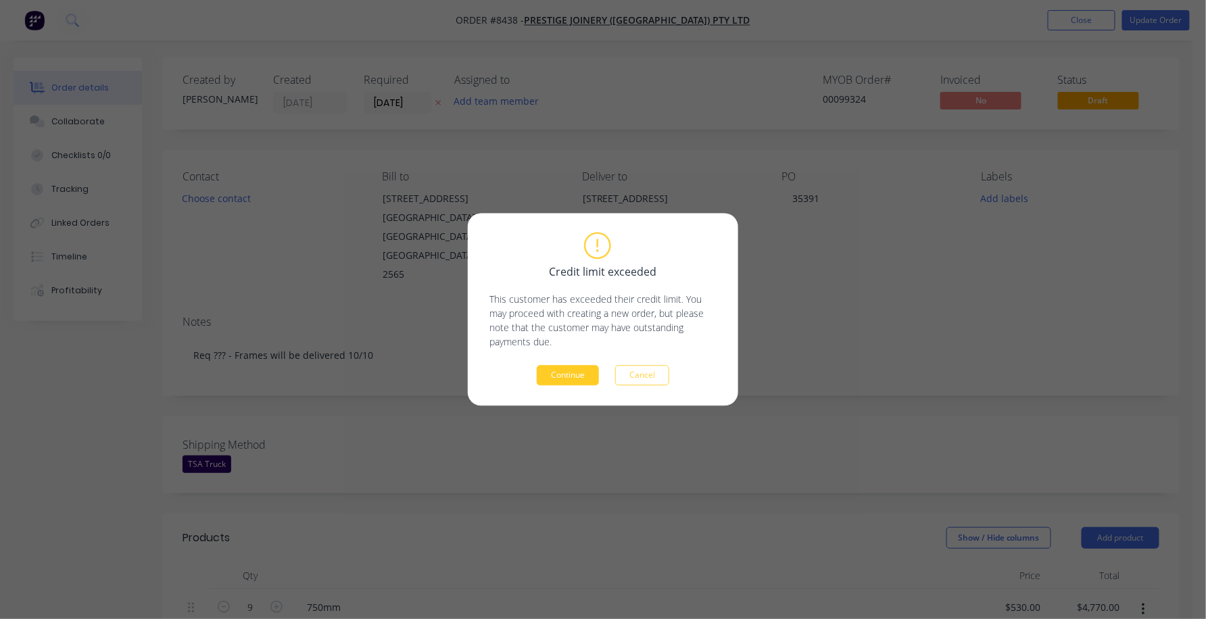
click at [574, 369] on button "Continue" at bounding box center [568, 376] width 62 height 20
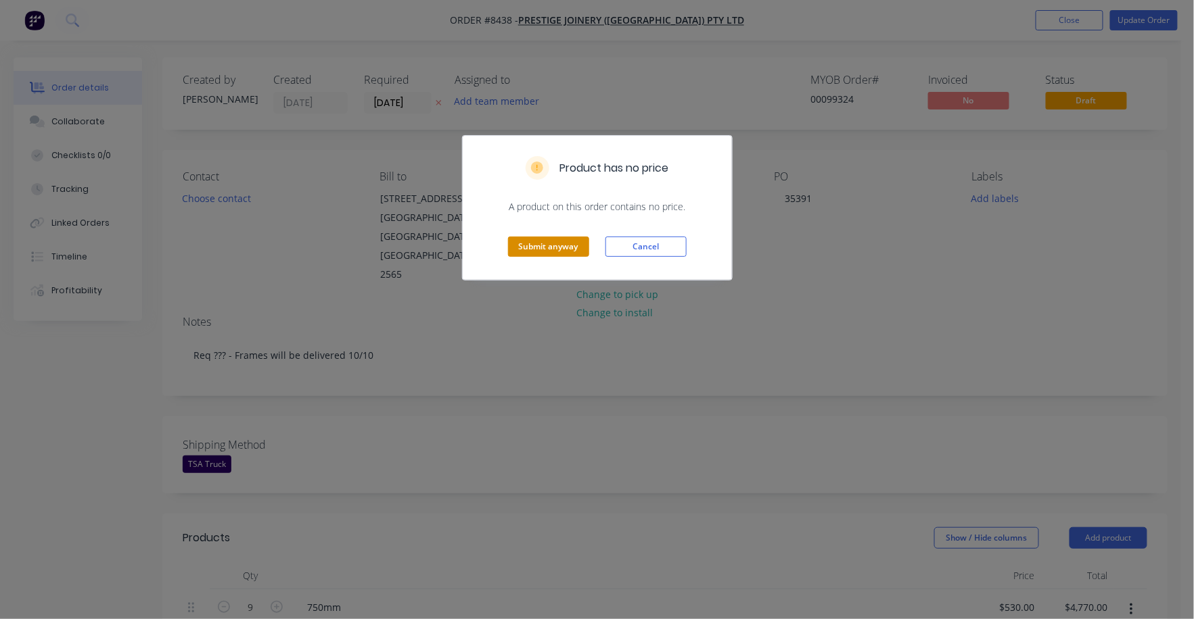
click at [542, 245] on button "Submit anyway" at bounding box center [548, 247] width 81 height 20
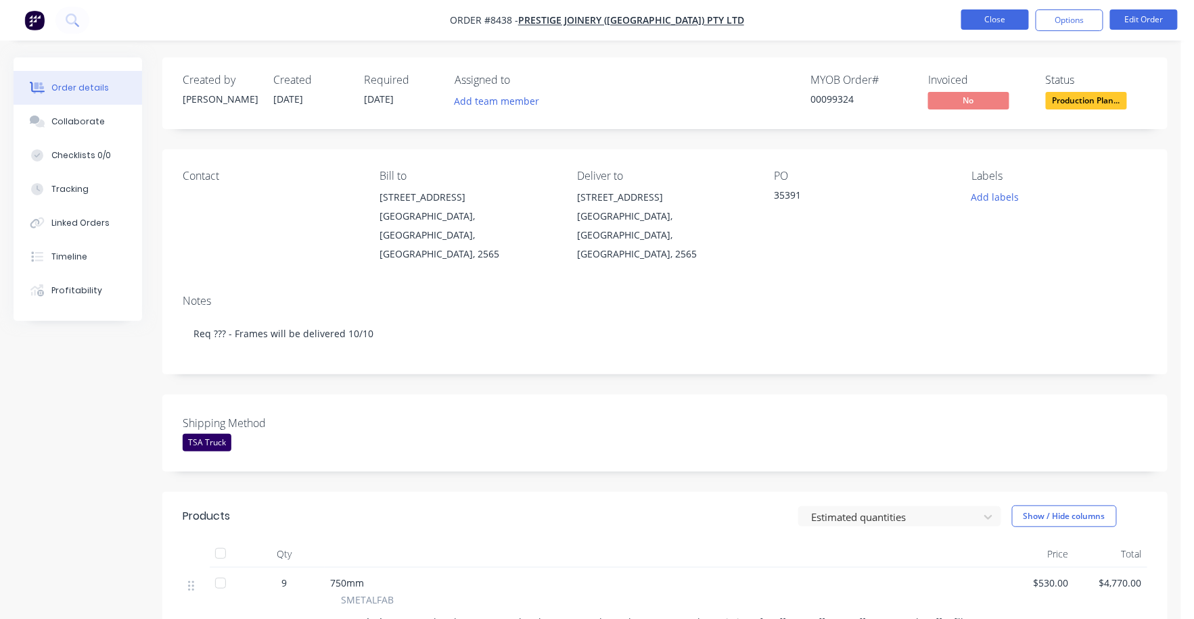
click at [995, 20] on button "Close" at bounding box center [995, 19] width 68 height 20
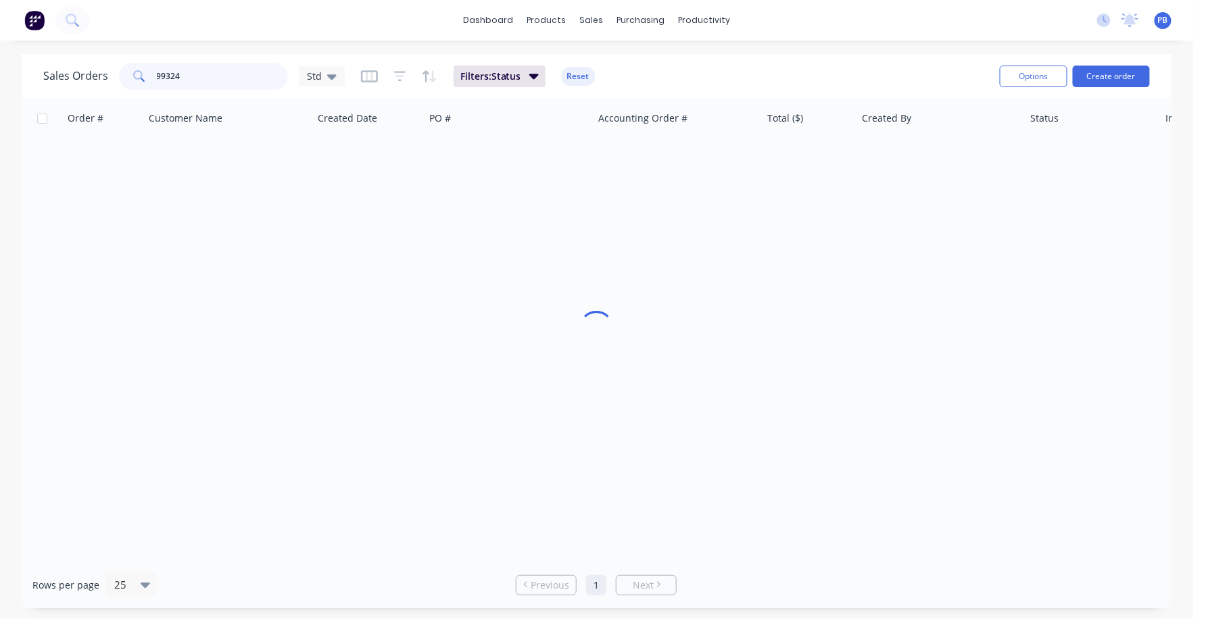
drag, startPoint x: 151, startPoint y: 76, endPoint x: 89, endPoint y: 65, distance: 63.3
click at [89, 65] on div "Sales Orders 99324 Std" at bounding box center [194, 76] width 302 height 27
type input "99276"
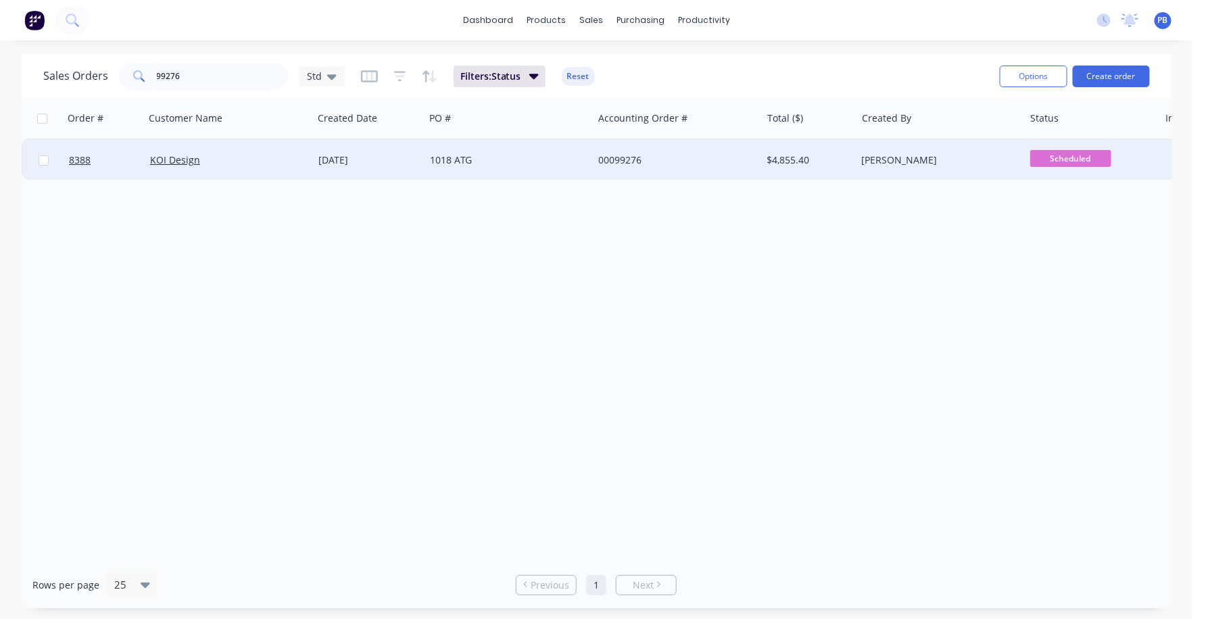
click at [616, 160] on div "00099276" at bounding box center [673, 161] width 150 height 14
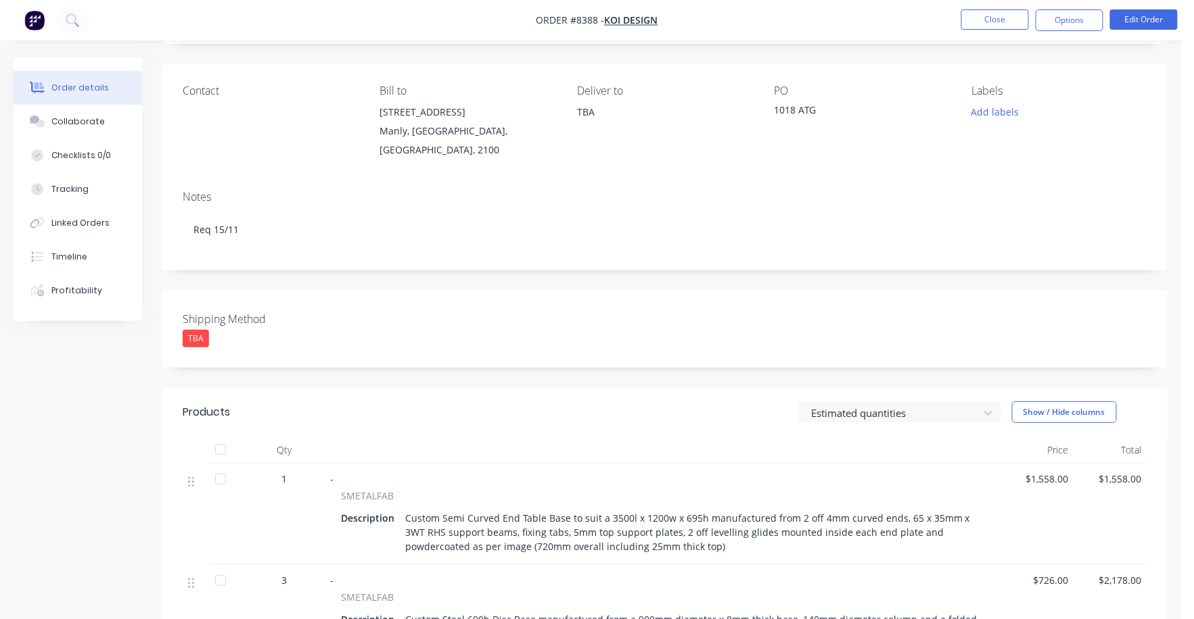
scroll to position [84, 0]
click at [82, 128] on button "Collaborate" at bounding box center [78, 122] width 128 height 34
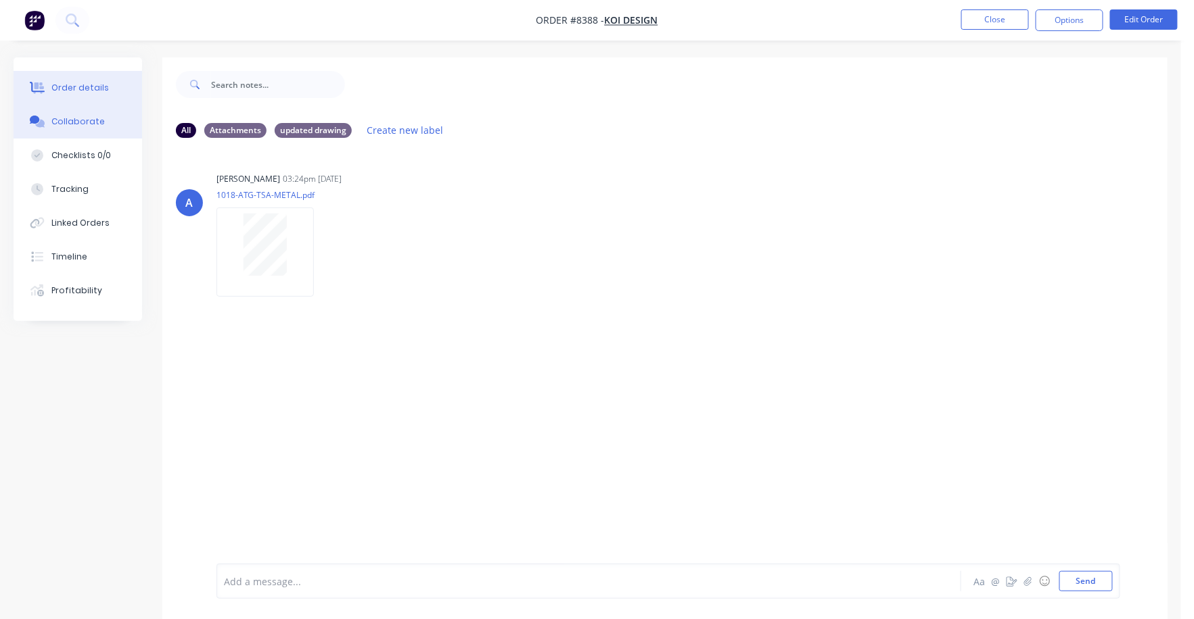
click at [90, 82] on div "Order details" at bounding box center [79, 88] width 57 height 12
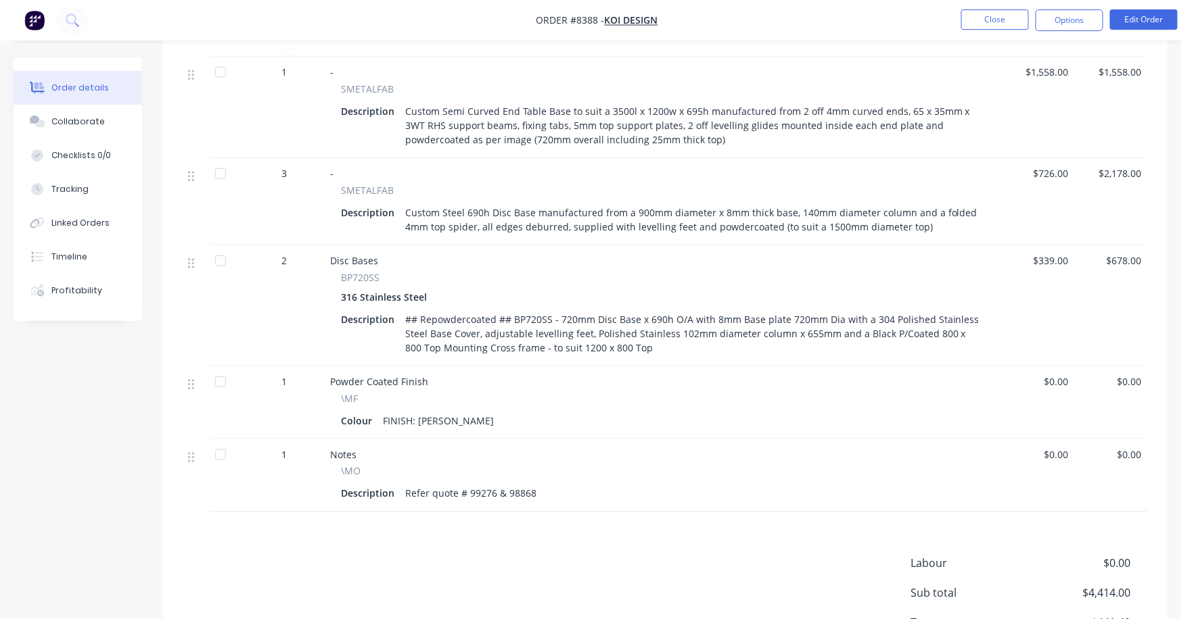
scroll to position [507, 0]
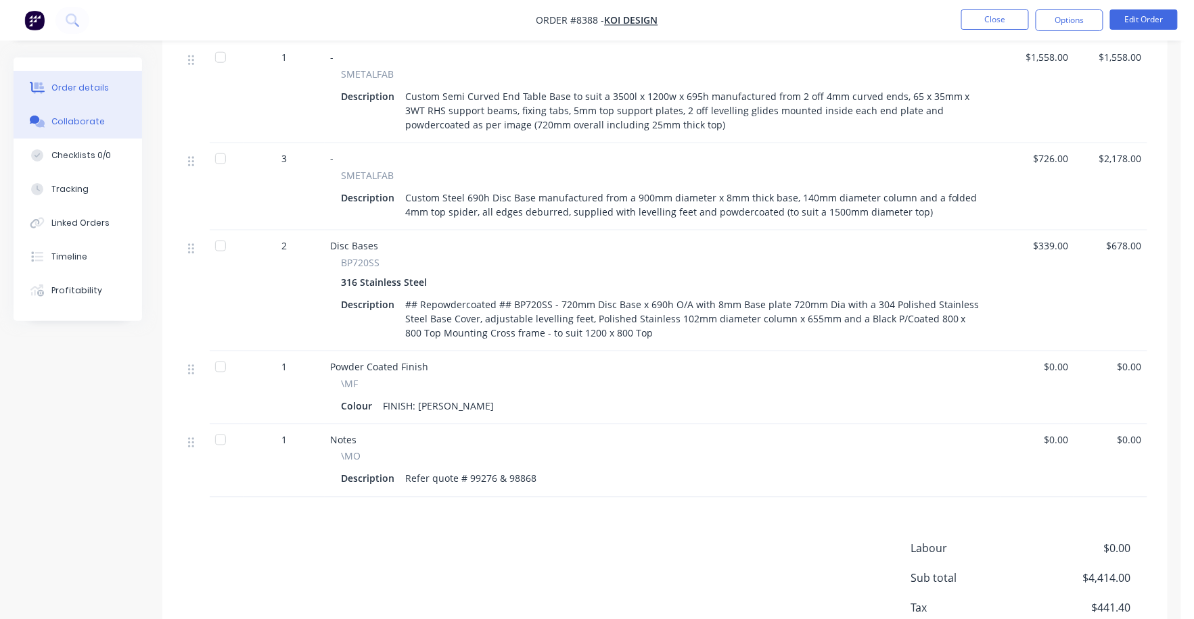
click at [78, 122] on div "Collaborate" at bounding box center [77, 122] width 53 height 12
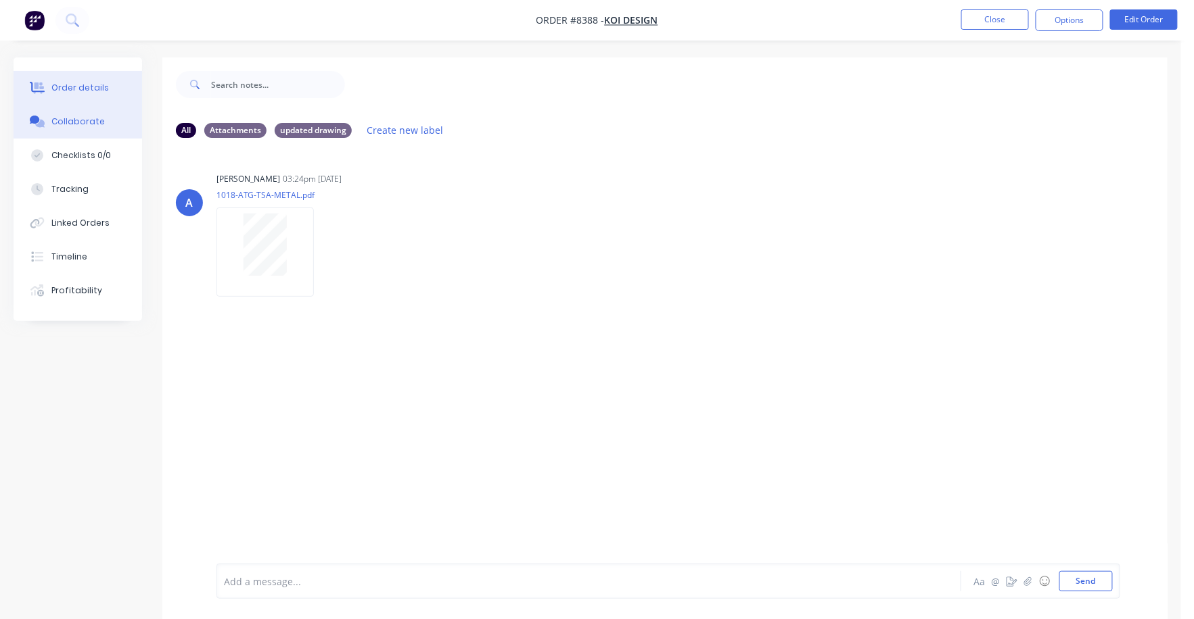
click at [89, 86] on div "Order details" at bounding box center [79, 88] width 57 height 12
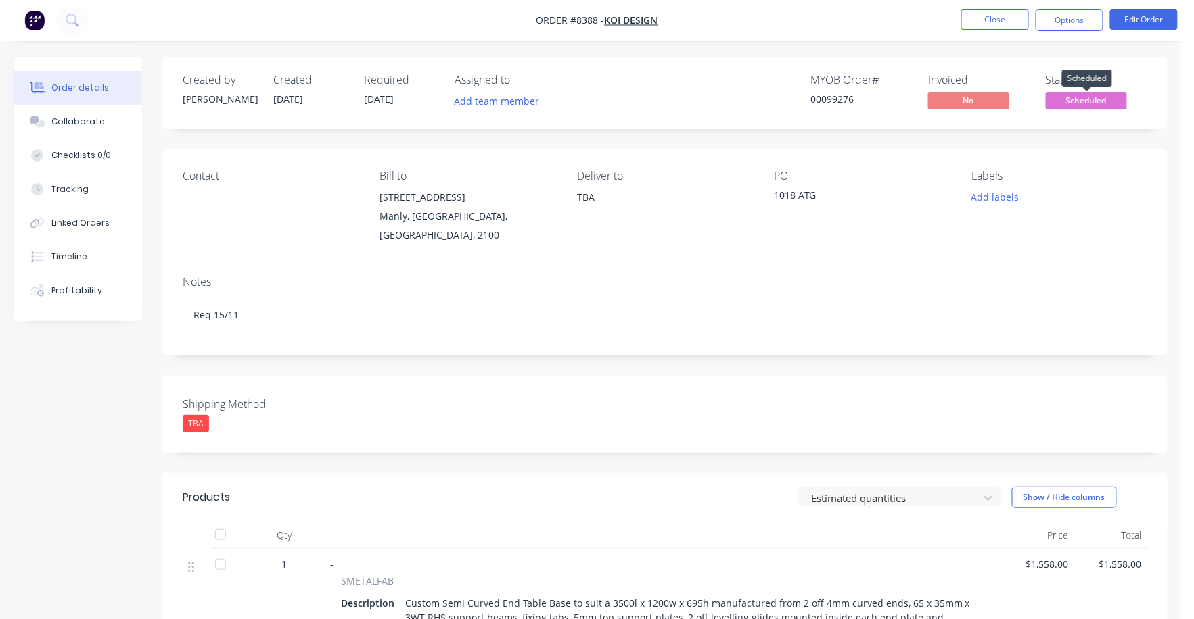
click at [1083, 97] on span "Scheduled" at bounding box center [1085, 100] width 81 height 17
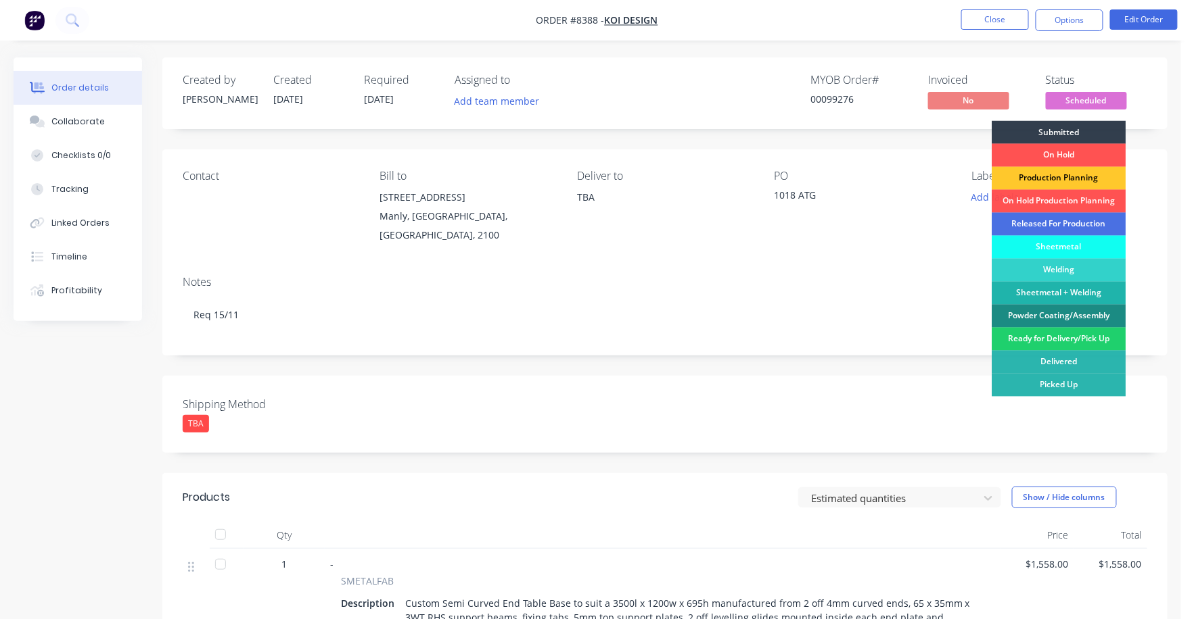
click at [1073, 181] on div "Production Planning" at bounding box center [1059, 178] width 134 height 23
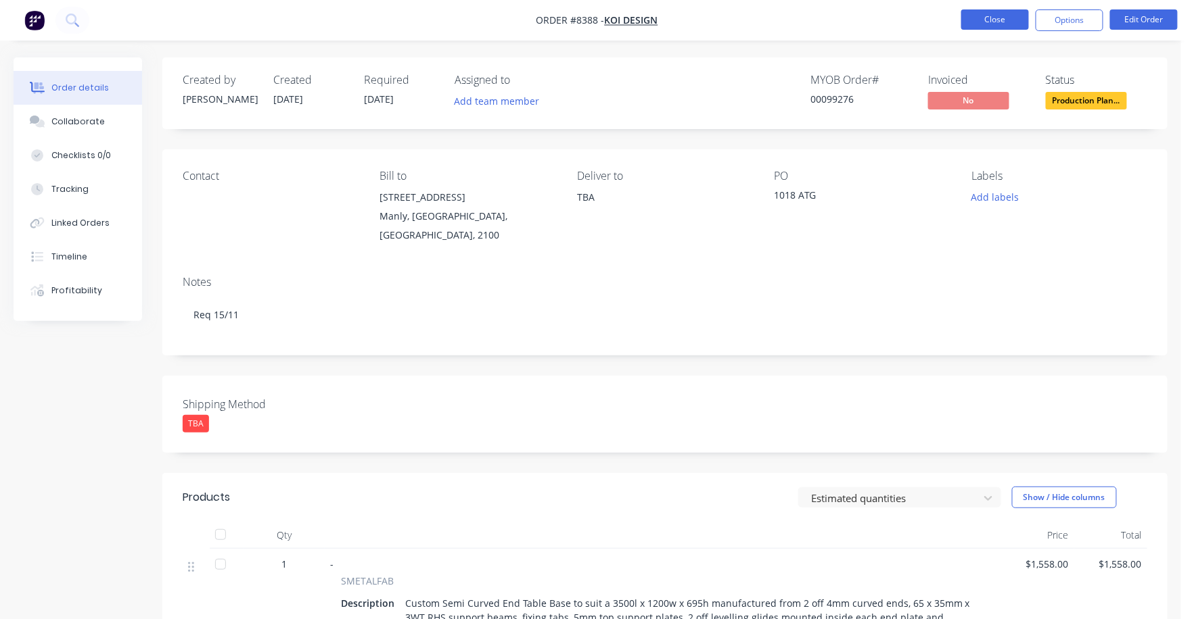
click at [980, 16] on button "Close" at bounding box center [995, 19] width 68 height 20
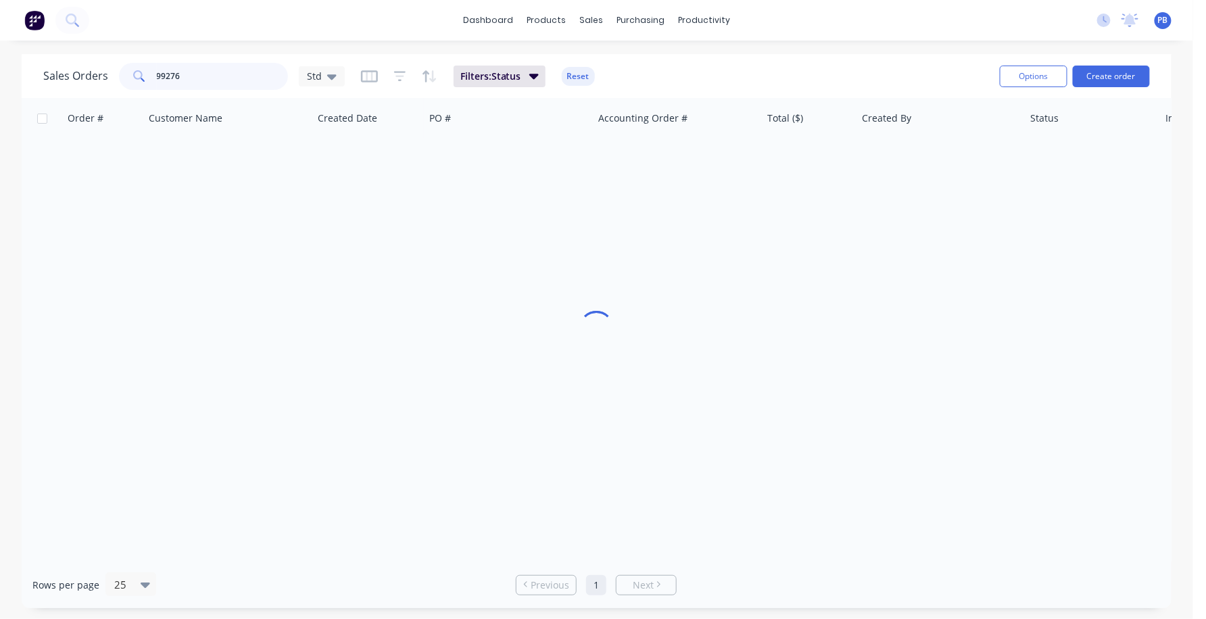
drag, startPoint x: 214, startPoint y: 67, endPoint x: 126, endPoint y: 66, distance: 87.9
click at [126, 66] on div "99276" at bounding box center [203, 76] width 169 height 27
type input "99240"
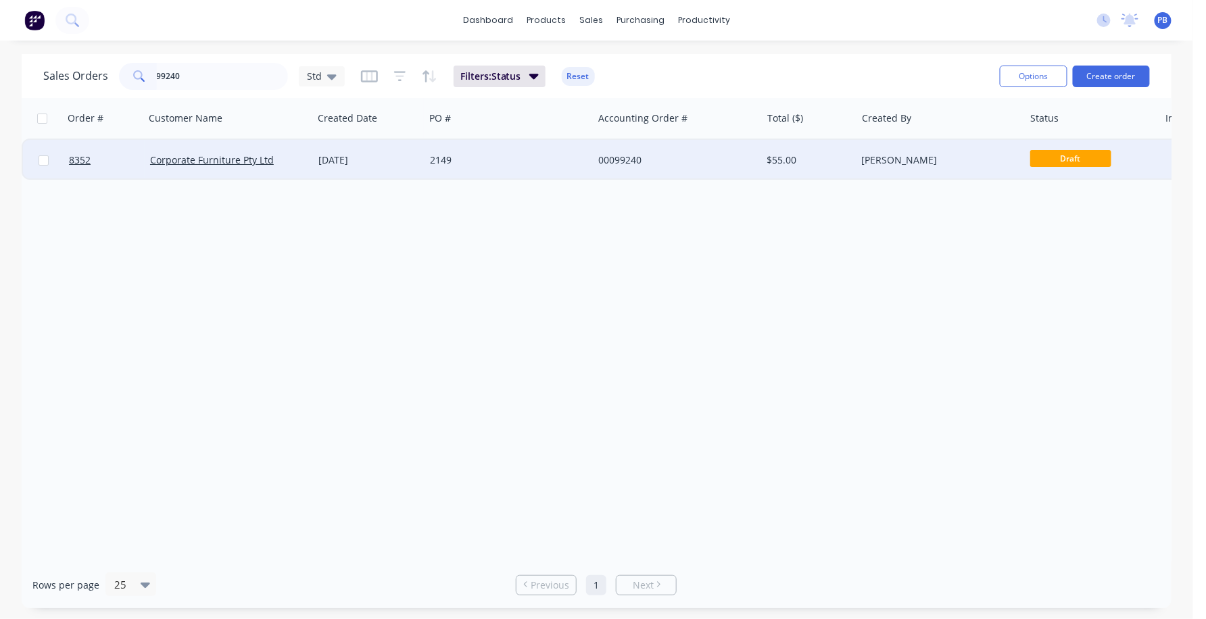
click at [622, 150] on div "00099240" at bounding box center [677, 160] width 168 height 41
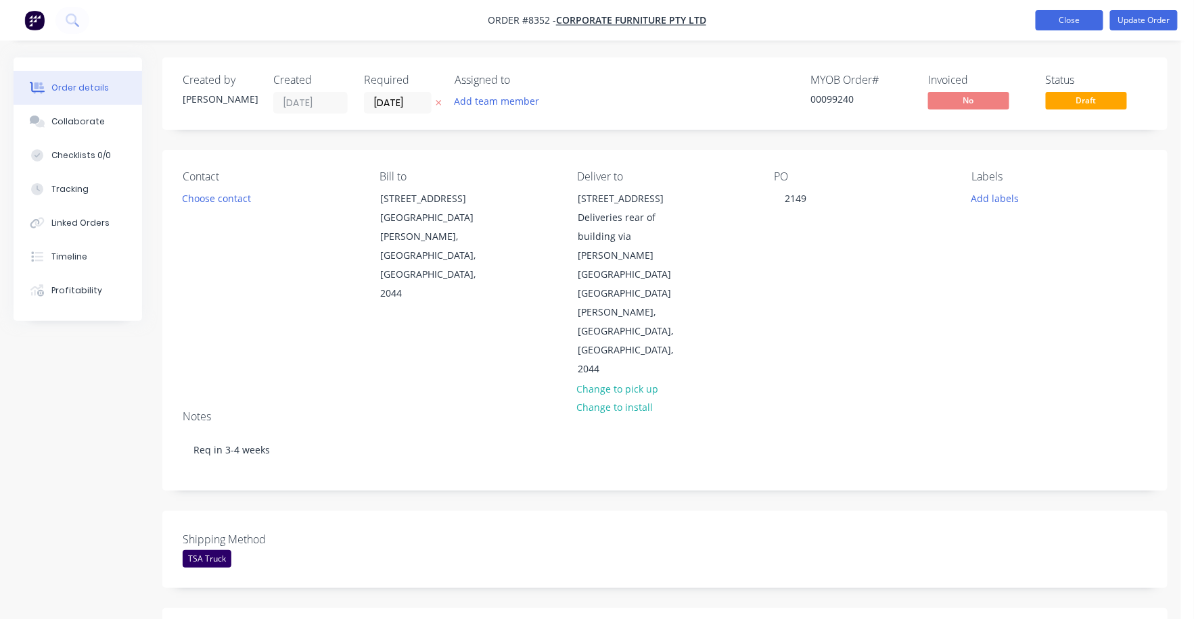
click at [1066, 16] on button "Close" at bounding box center [1069, 20] width 68 height 20
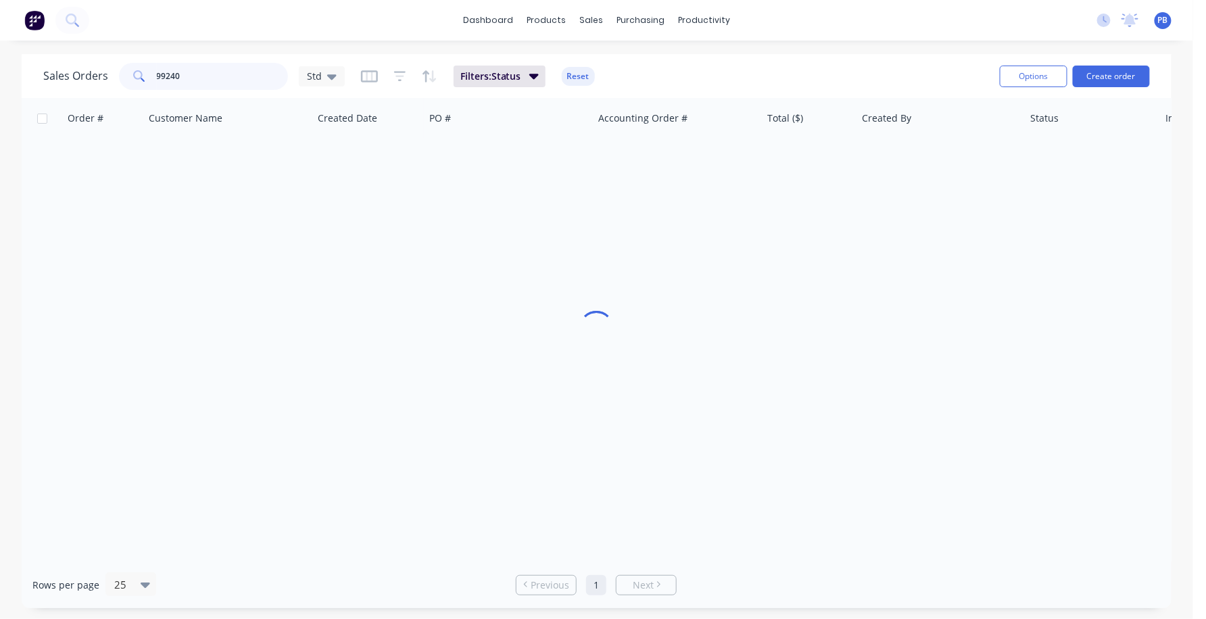
drag, startPoint x: 185, startPoint y: 77, endPoint x: 122, endPoint y: 68, distance: 64.3
click at [122, 68] on div "99240" at bounding box center [203, 76] width 169 height 27
type input "99276"
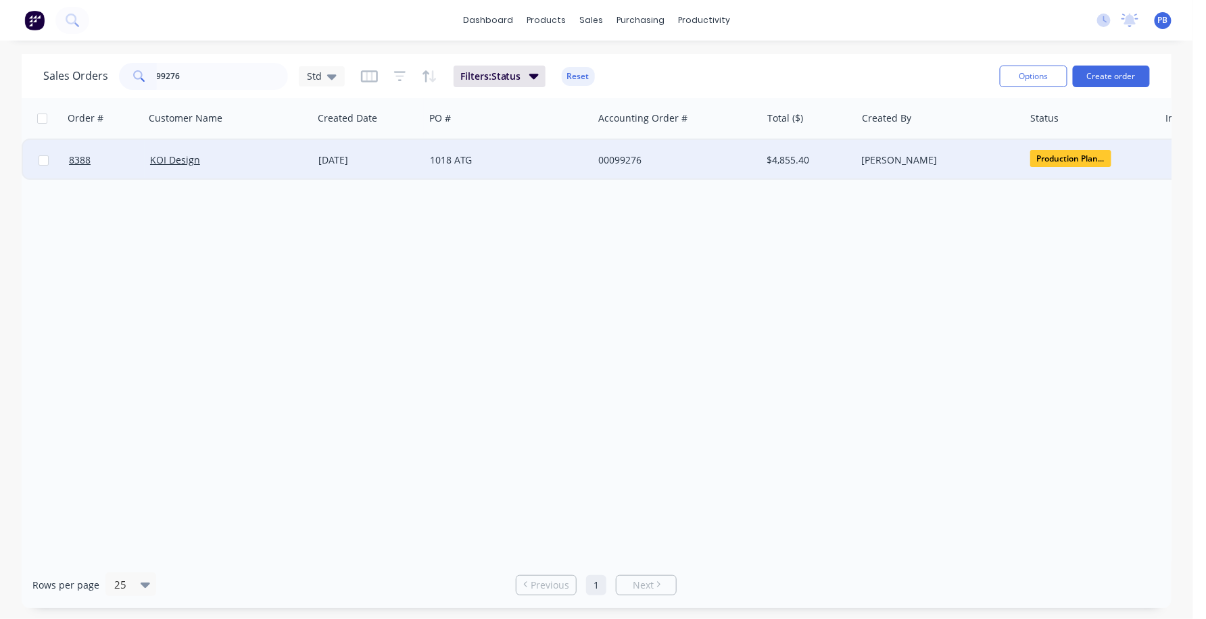
click at [626, 154] on div "00099276" at bounding box center [673, 161] width 150 height 14
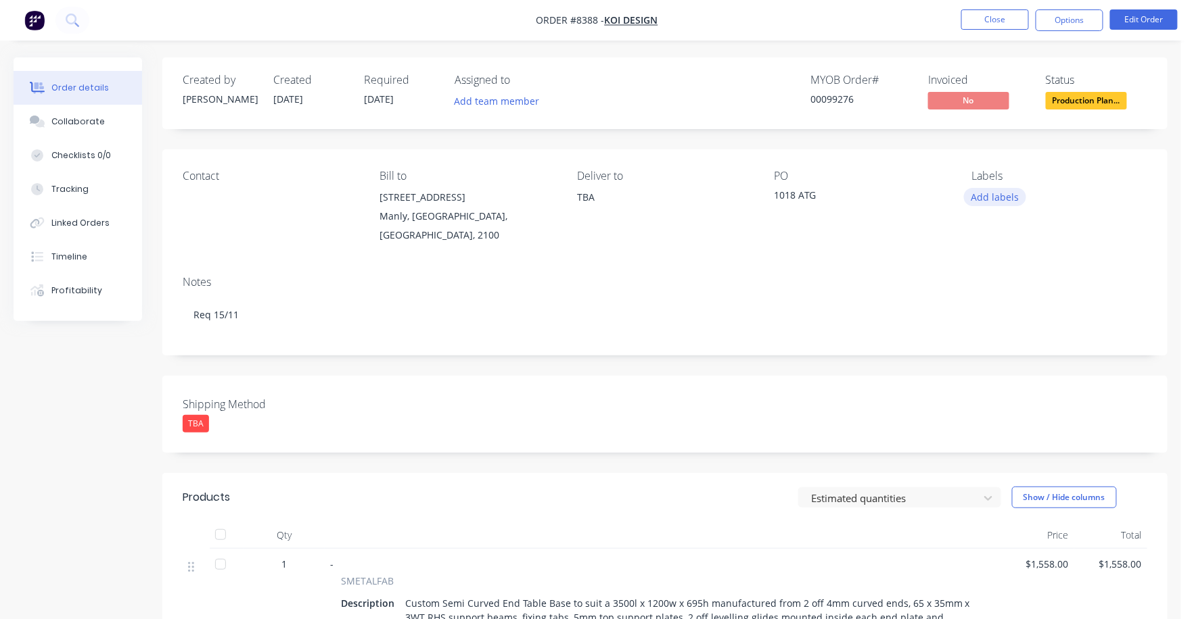
click at [998, 191] on button "Add labels" at bounding box center [995, 197] width 62 height 18
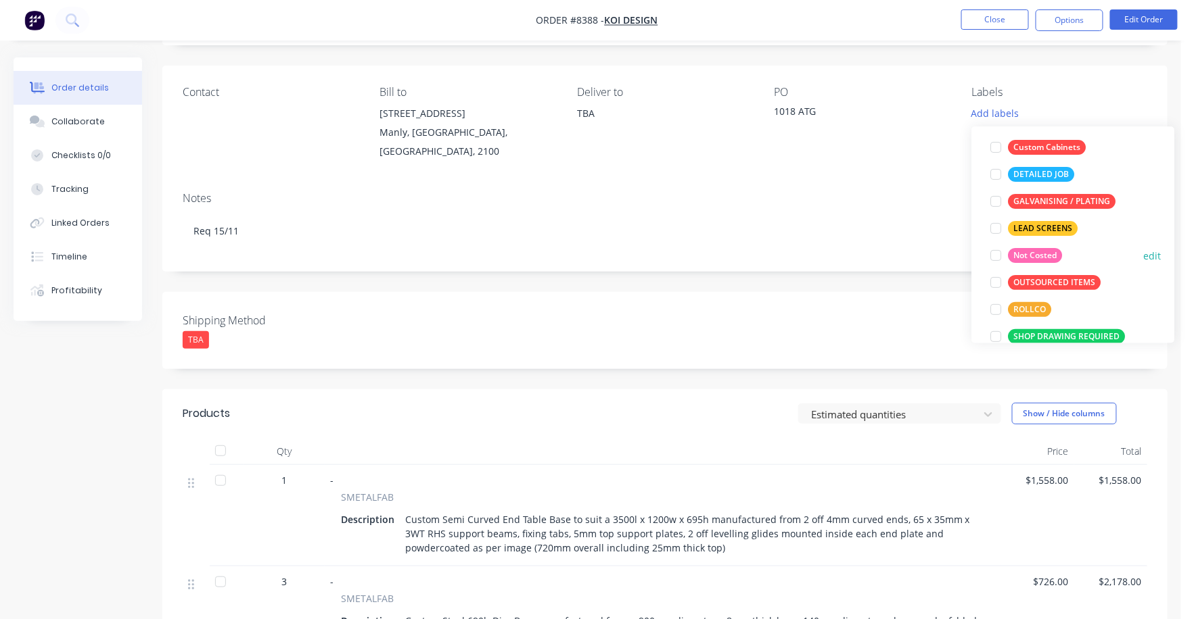
scroll to position [131, 0]
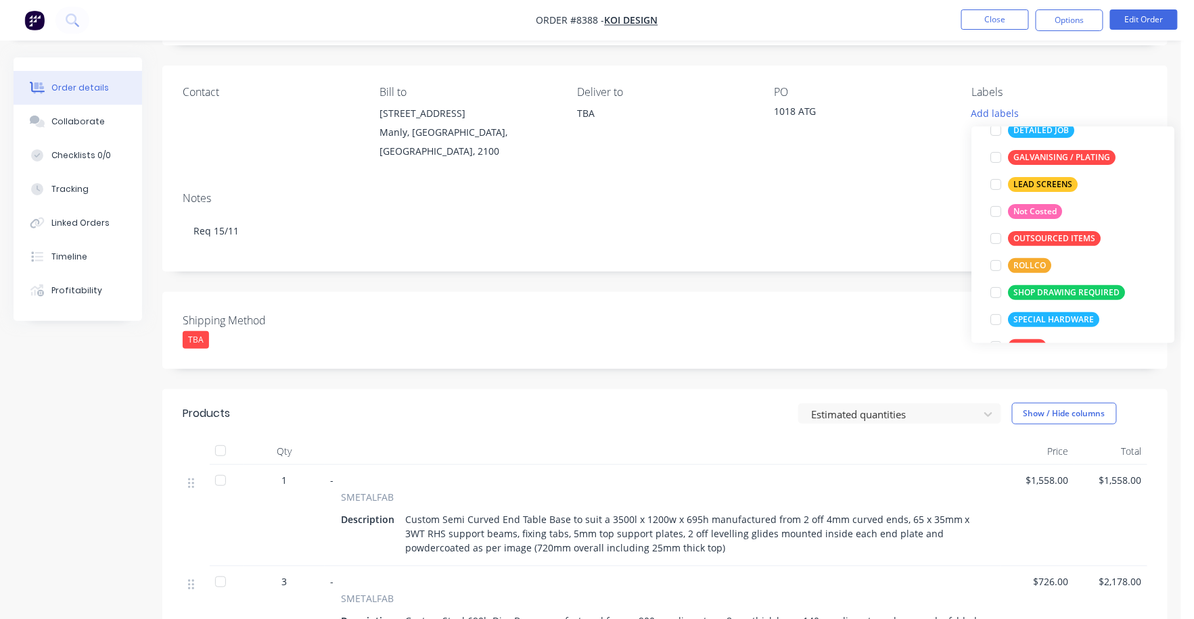
click at [1024, 259] on div "ROLLCO" at bounding box center [1029, 265] width 43 height 15
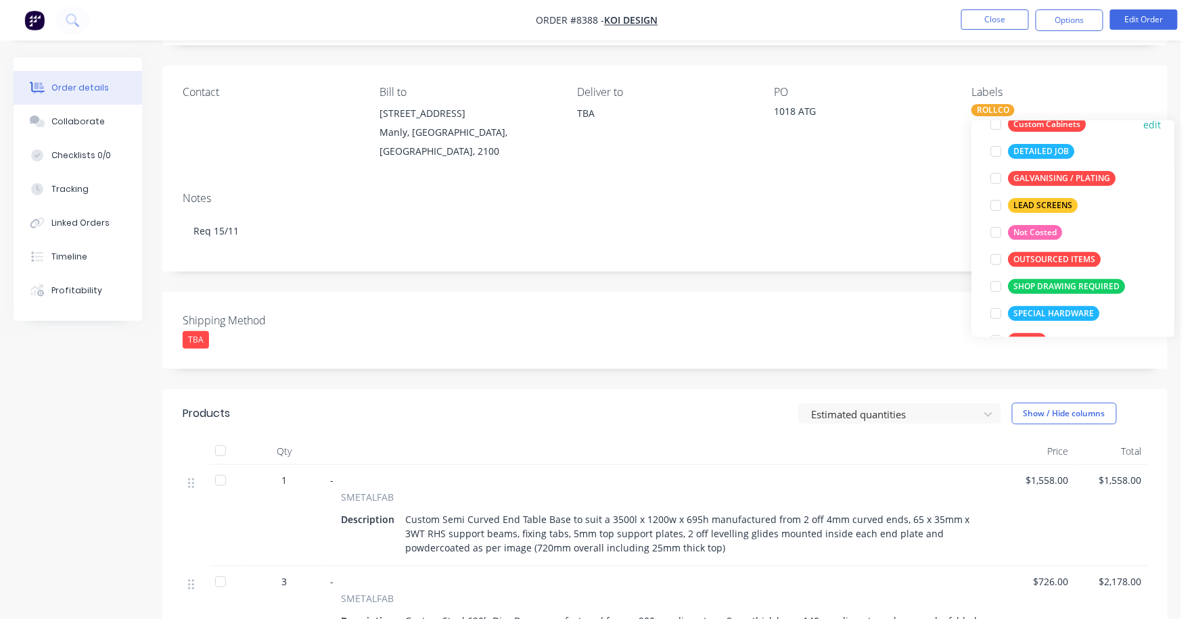
scroll to position [0, 0]
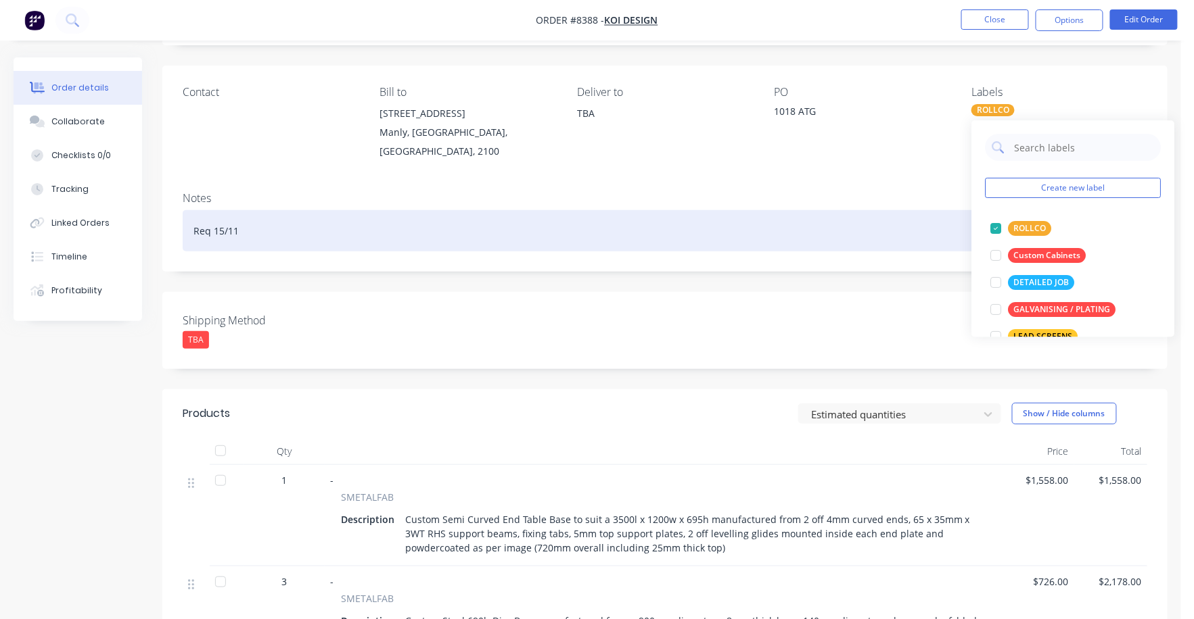
click at [790, 250] on div "Req 15/11" at bounding box center [665, 230] width 964 height 41
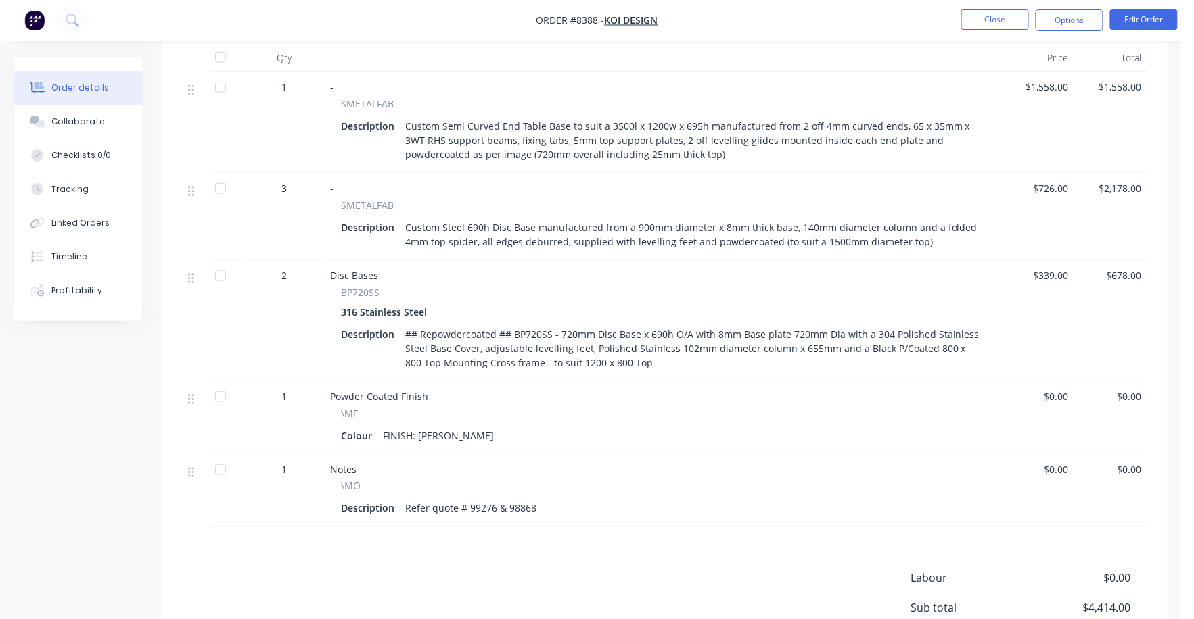
scroll to position [596, 0]
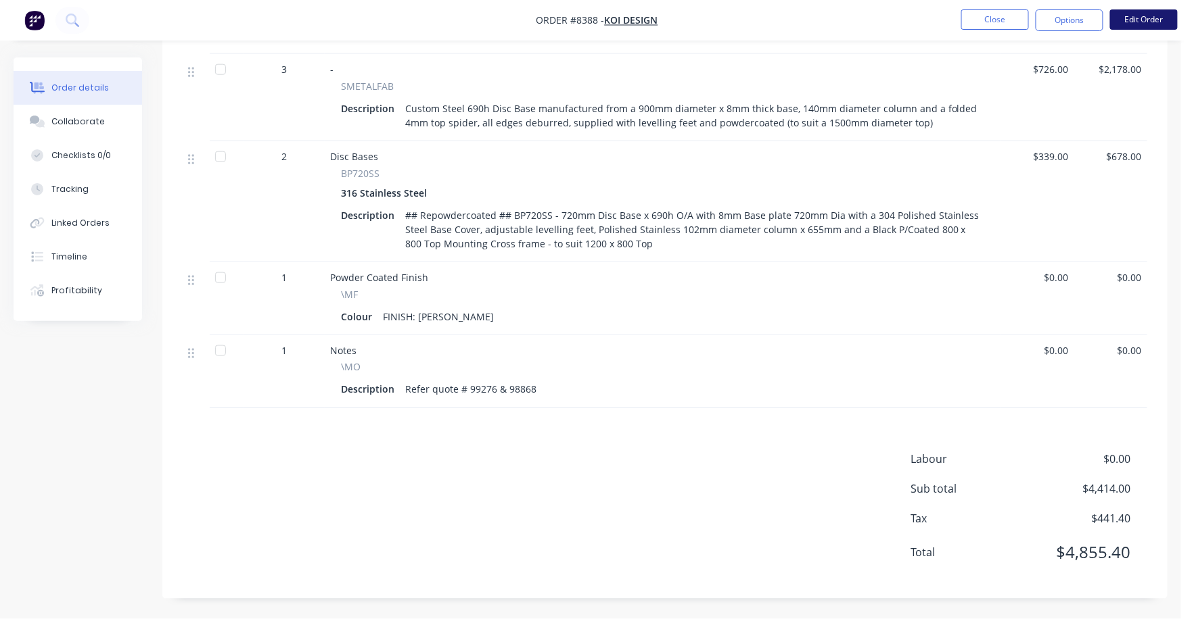
click at [1145, 19] on button "Edit Order" at bounding box center [1144, 19] width 68 height 20
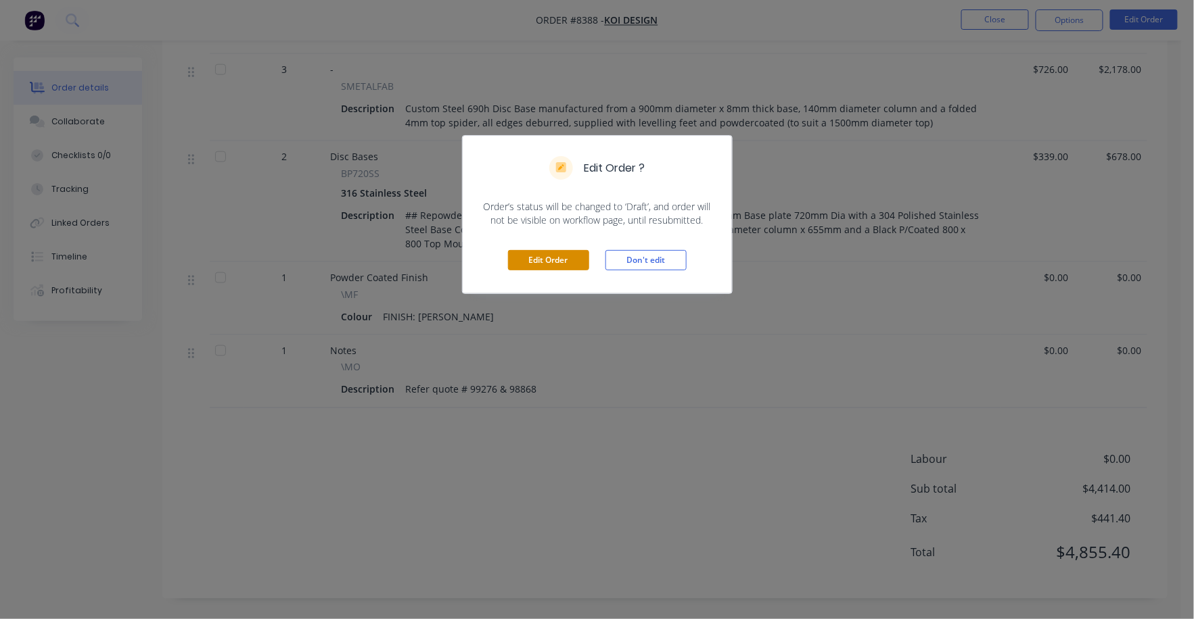
click at [561, 264] on button "Edit Order" at bounding box center [548, 260] width 81 height 20
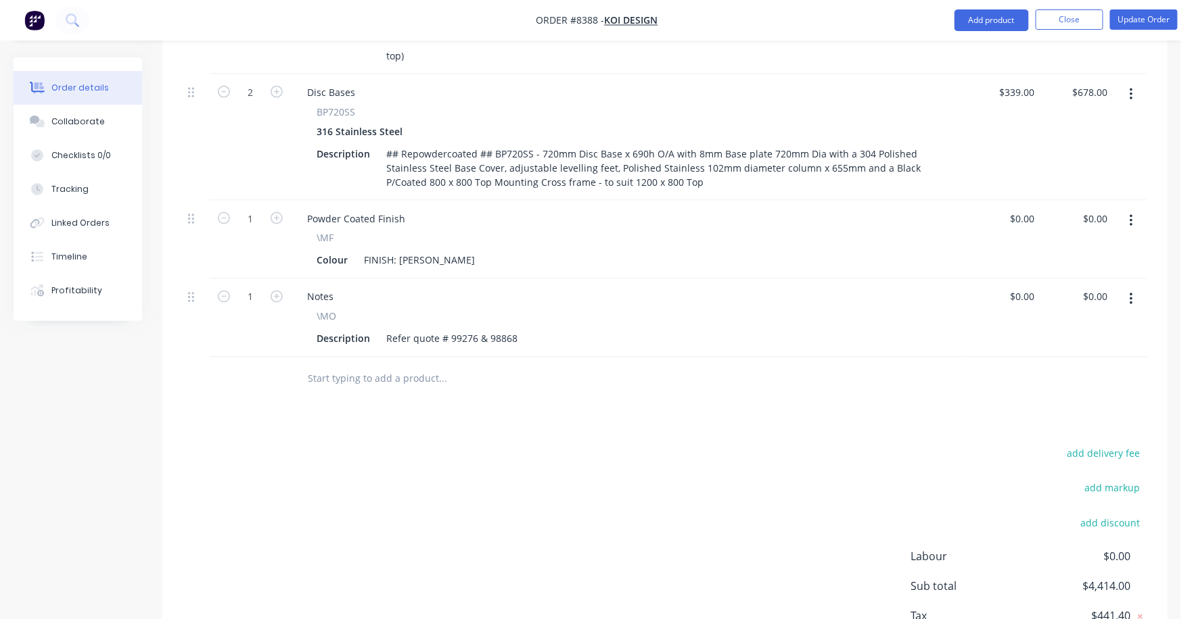
scroll to position [774, 0]
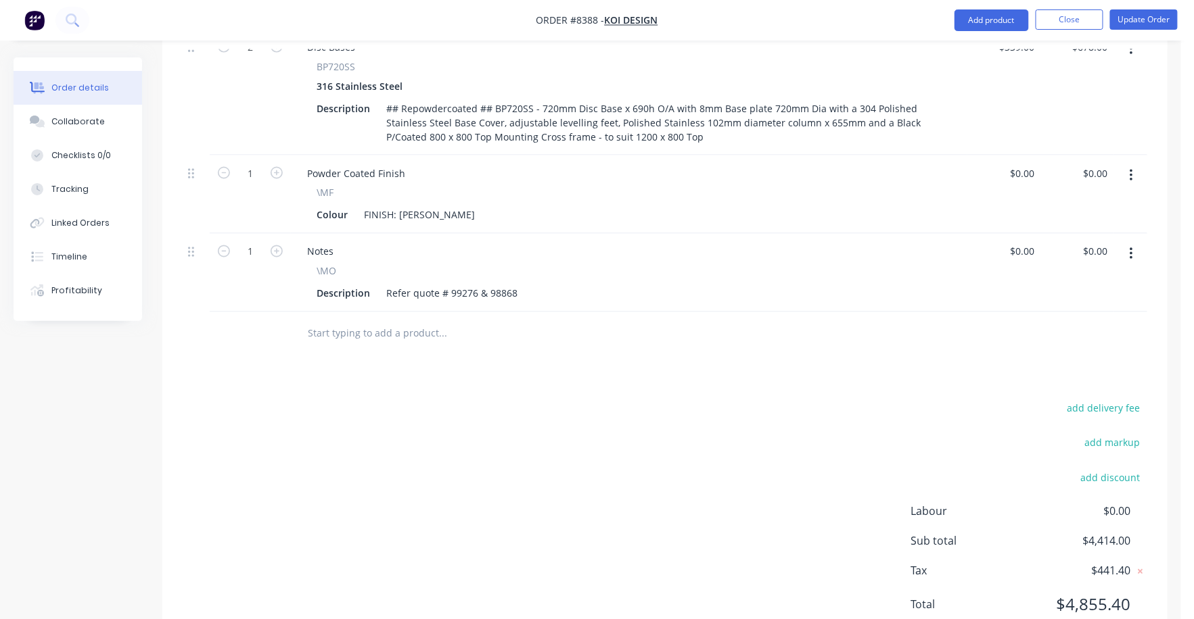
click at [411, 321] on input "text" at bounding box center [442, 334] width 271 height 27
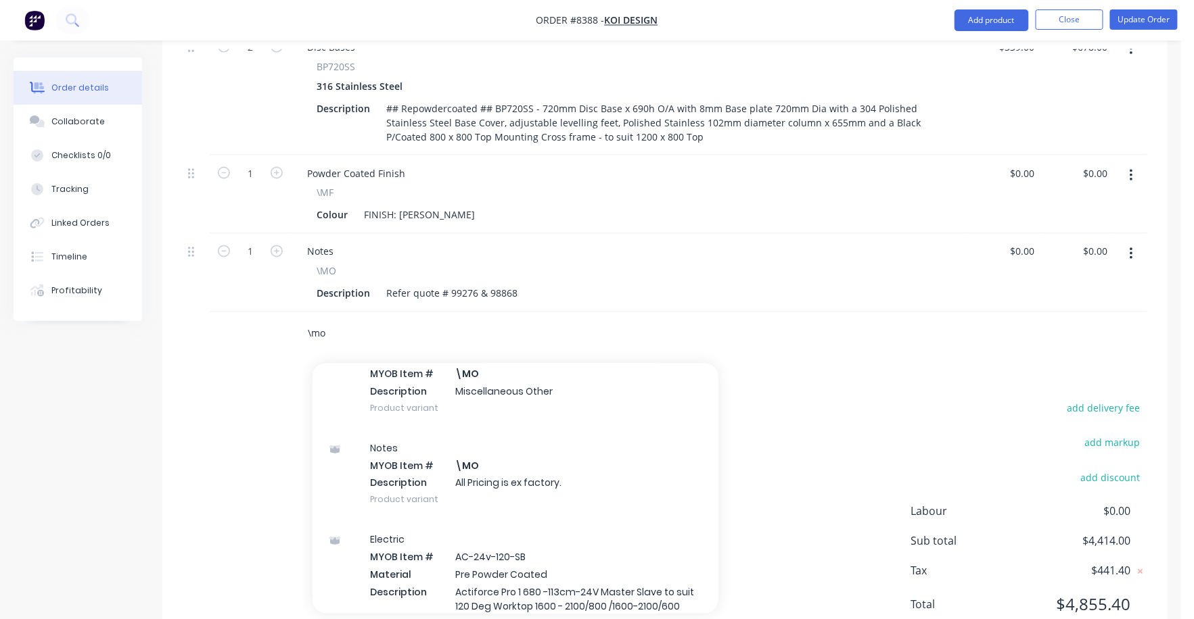
scroll to position [0, 0]
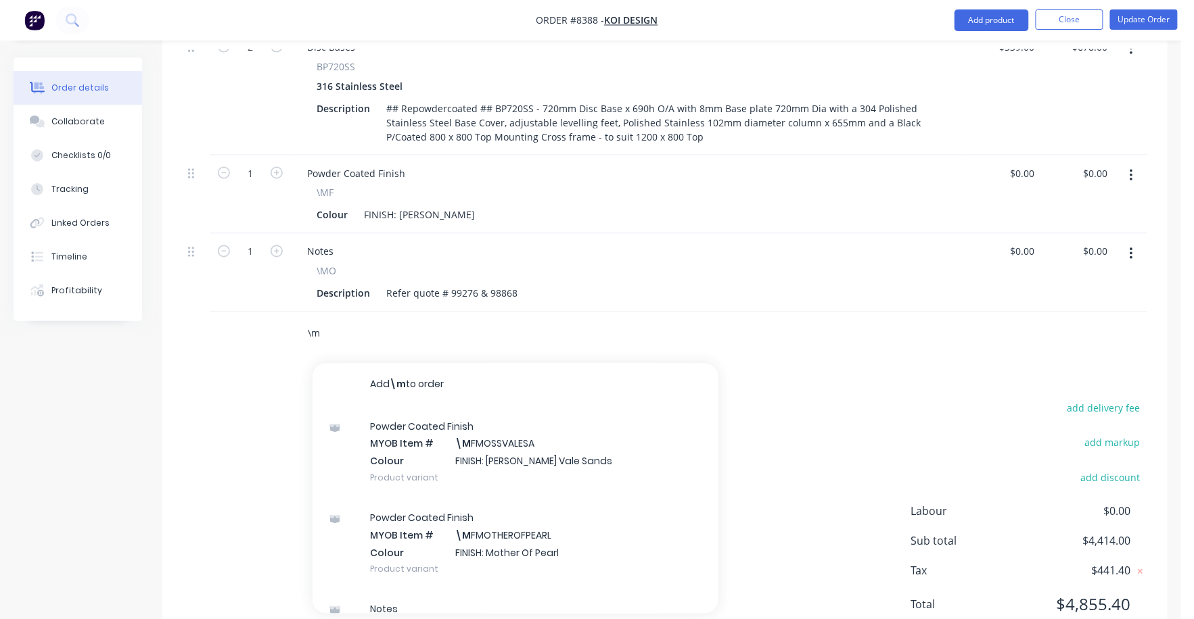
type input "\"
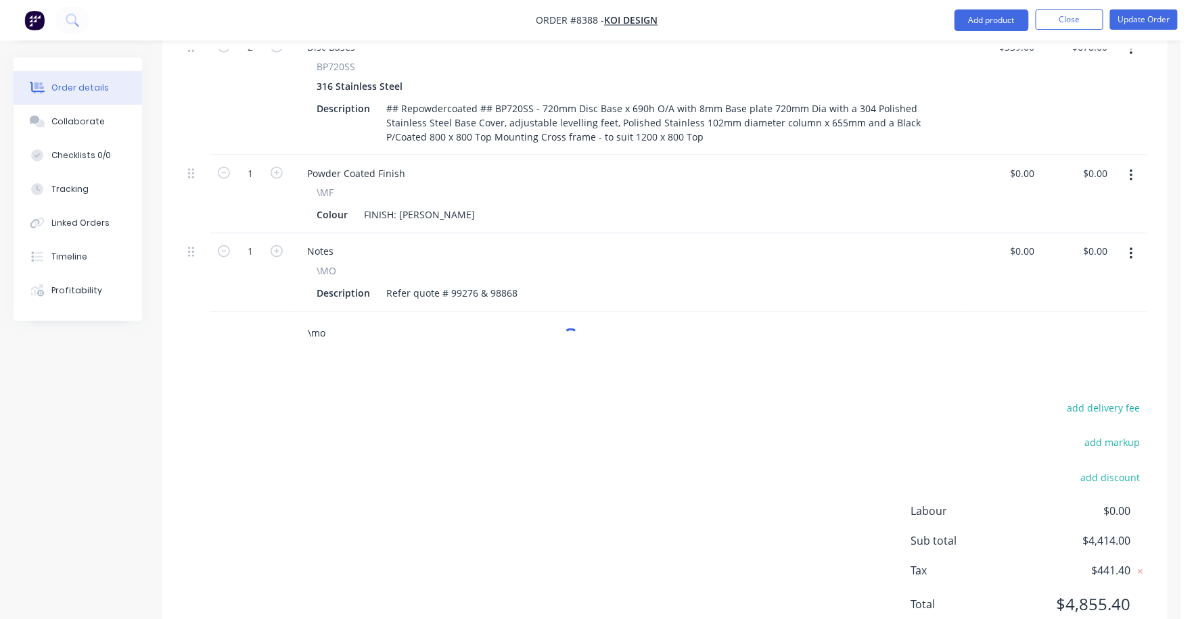
type input "\mo"
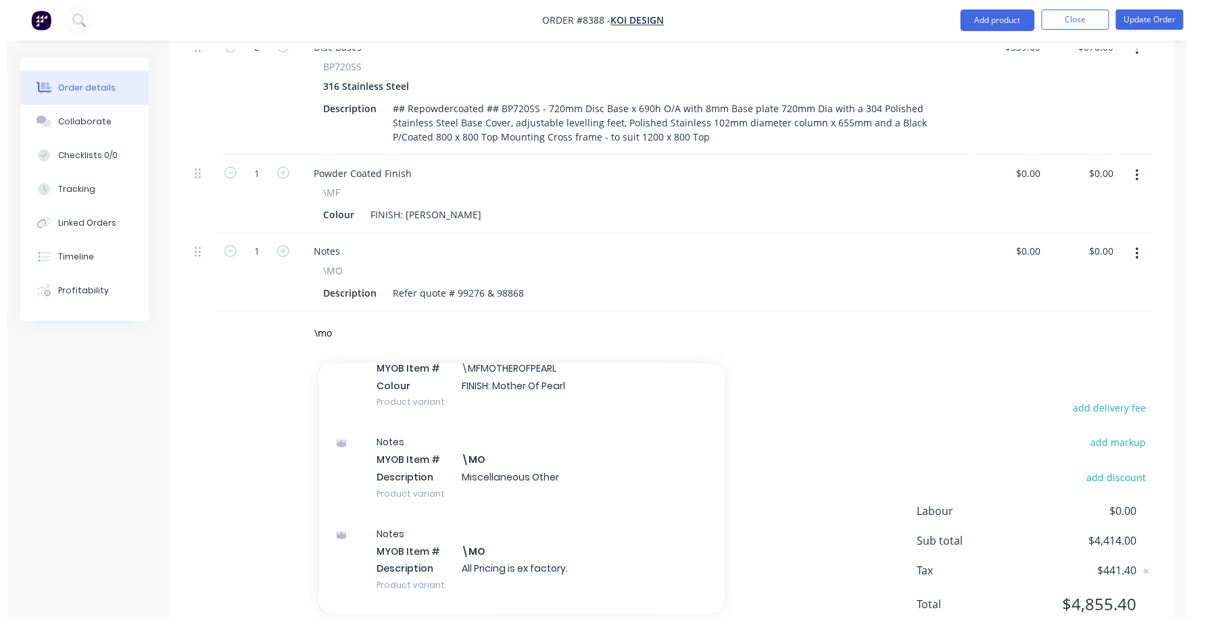
scroll to position [168, 0]
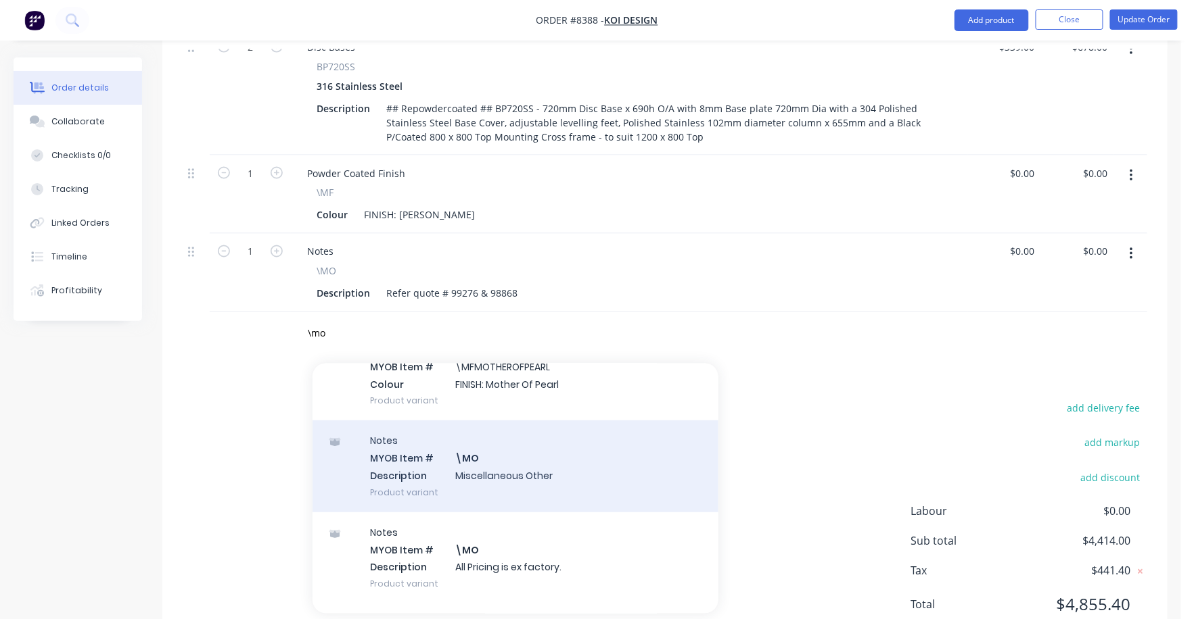
click at [469, 421] on div "Notes MYOB Item # \MO Description Miscellaneous Other Product variant" at bounding box center [515, 466] width 406 height 91
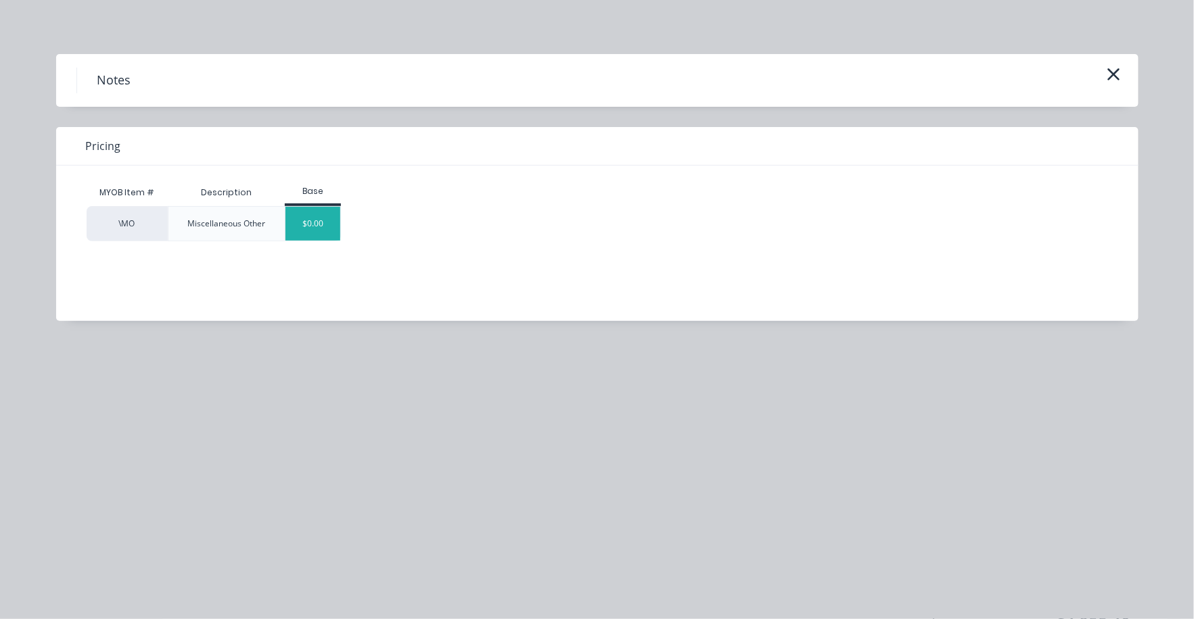
click at [316, 218] on div "$0.00" at bounding box center [312, 224] width 55 height 34
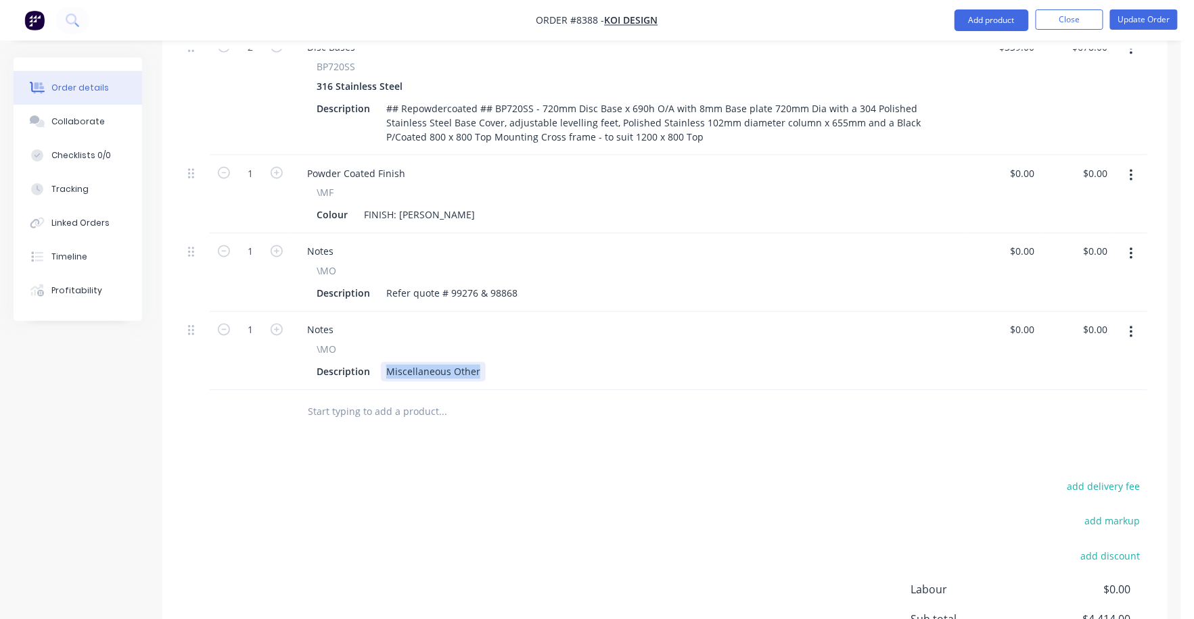
drag, startPoint x: 387, startPoint y: 318, endPoint x: 534, endPoint y: 332, distance: 146.8
click at [534, 332] on div "Notes \MO Description Miscellaneous Other" at bounding box center [629, 351] width 676 height 78
type input "$0.00"
click at [1150, 16] on button "Update Order" at bounding box center [1144, 19] width 68 height 20
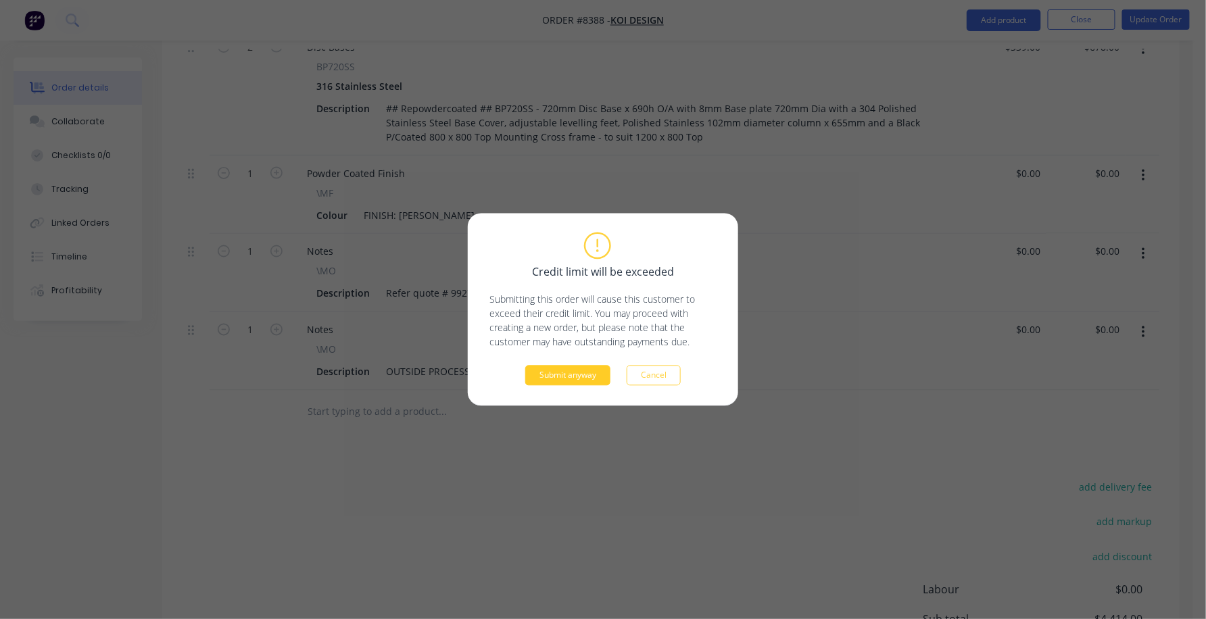
click at [580, 373] on button "Submit anyway" at bounding box center [567, 376] width 85 height 20
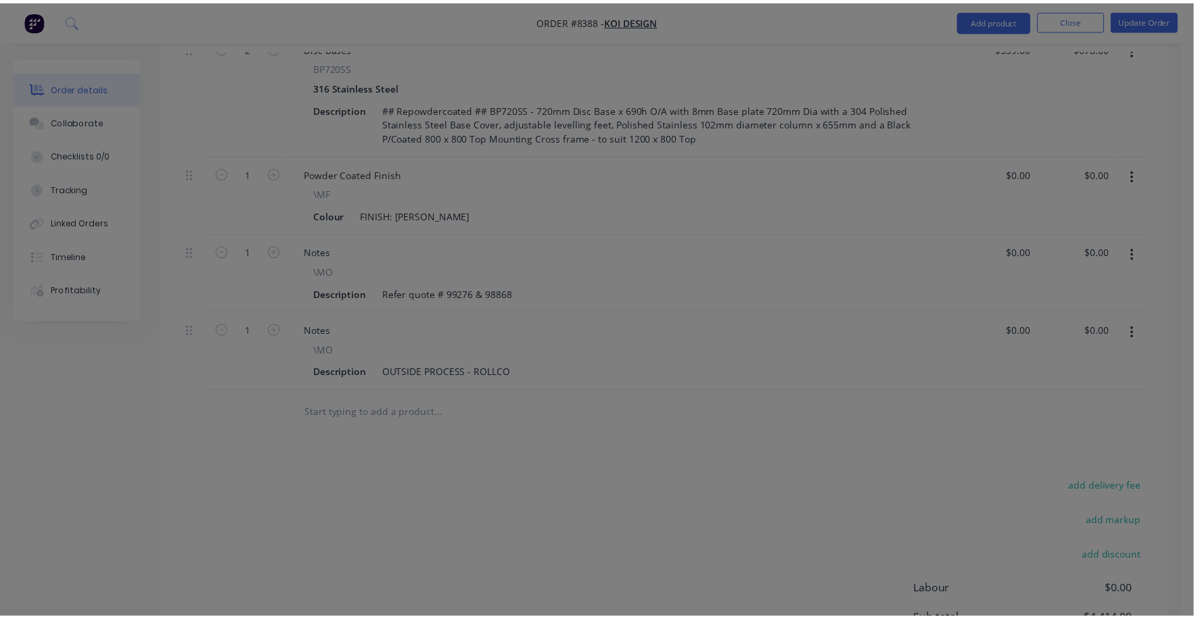
scroll to position [672, 0]
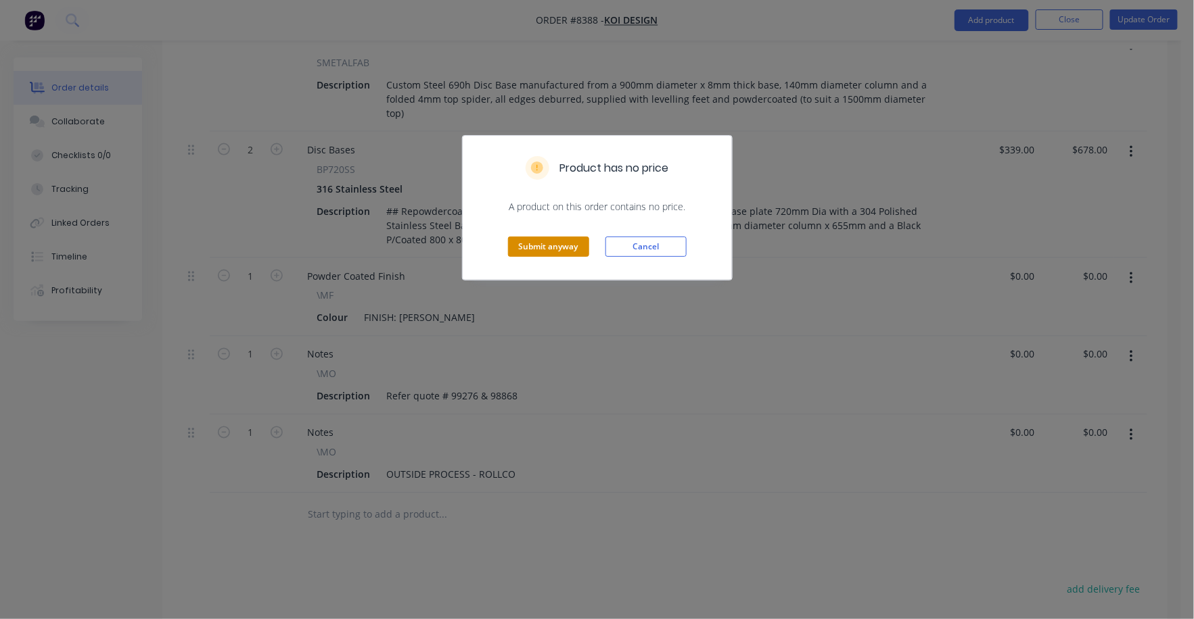
click at [557, 248] on button "Submit anyway" at bounding box center [548, 247] width 81 height 20
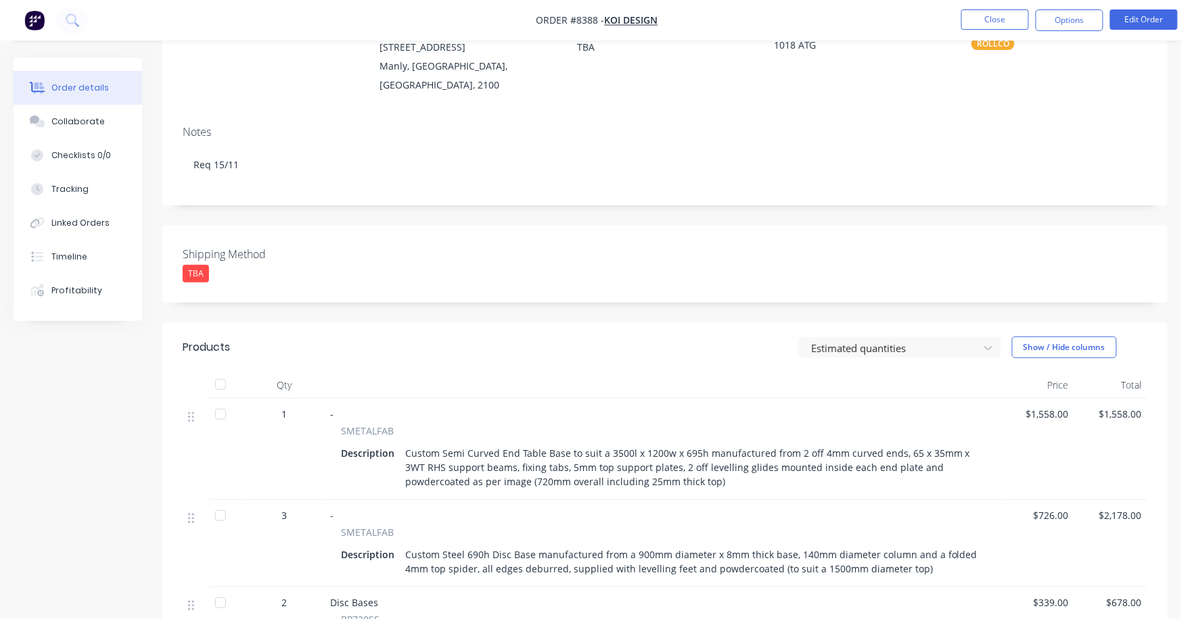
scroll to position [0, 0]
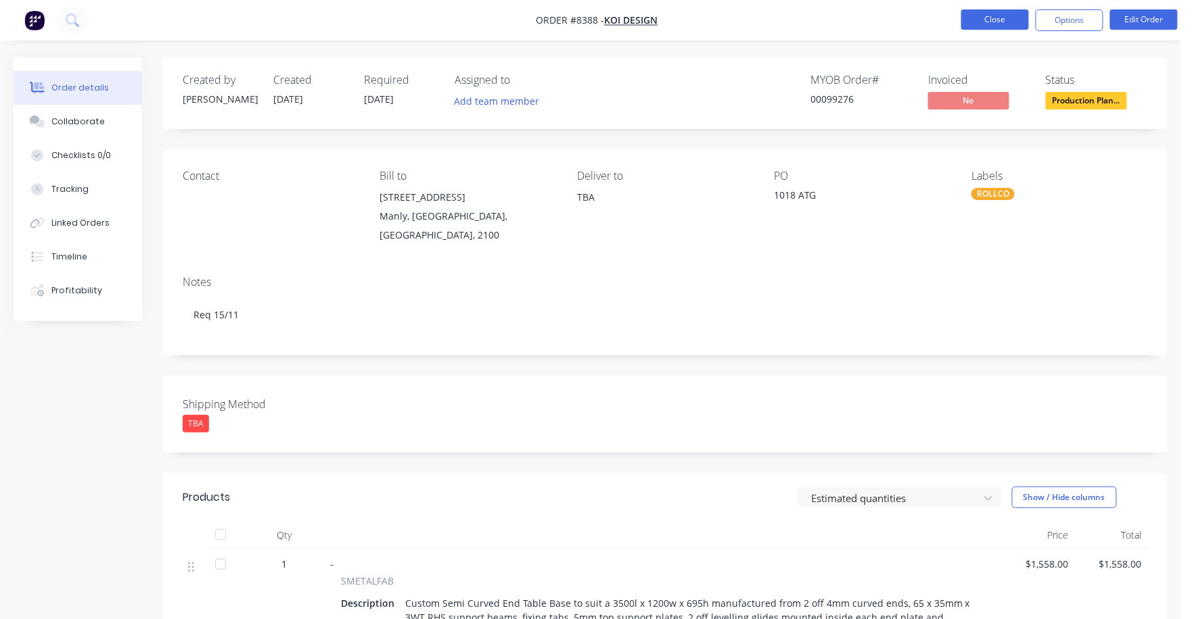
click at [995, 15] on button "Close" at bounding box center [995, 19] width 68 height 20
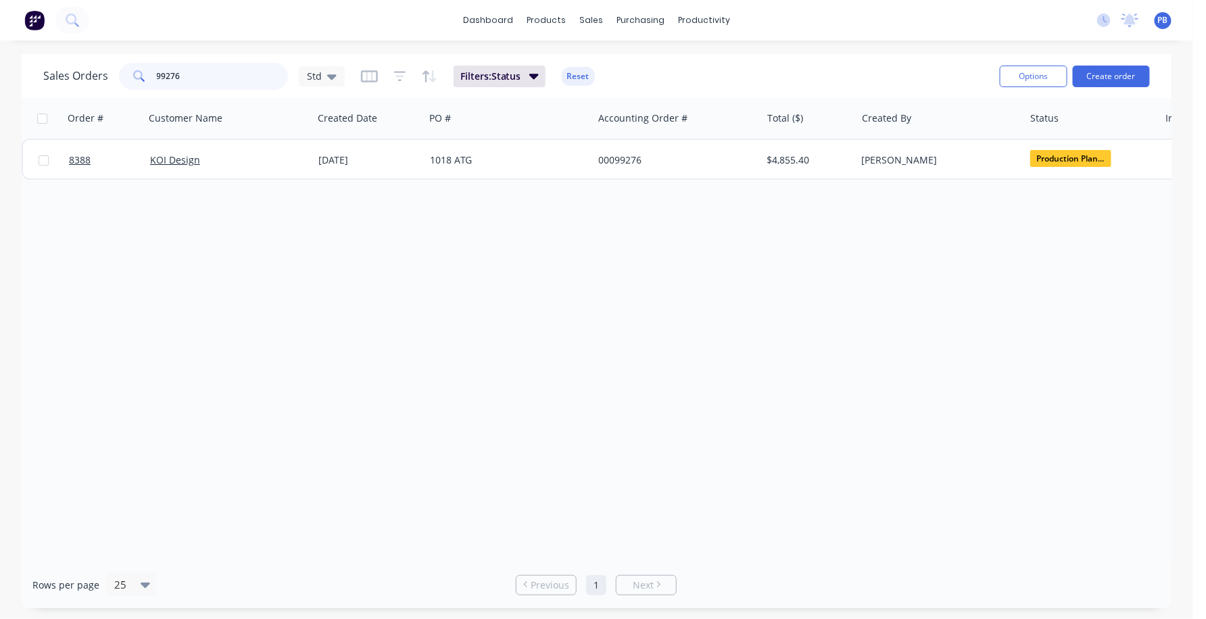
drag, startPoint x: 225, startPoint y: 72, endPoint x: 134, endPoint y: 70, distance: 90.6
click at [134, 70] on div "99276" at bounding box center [203, 76] width 169 height 27
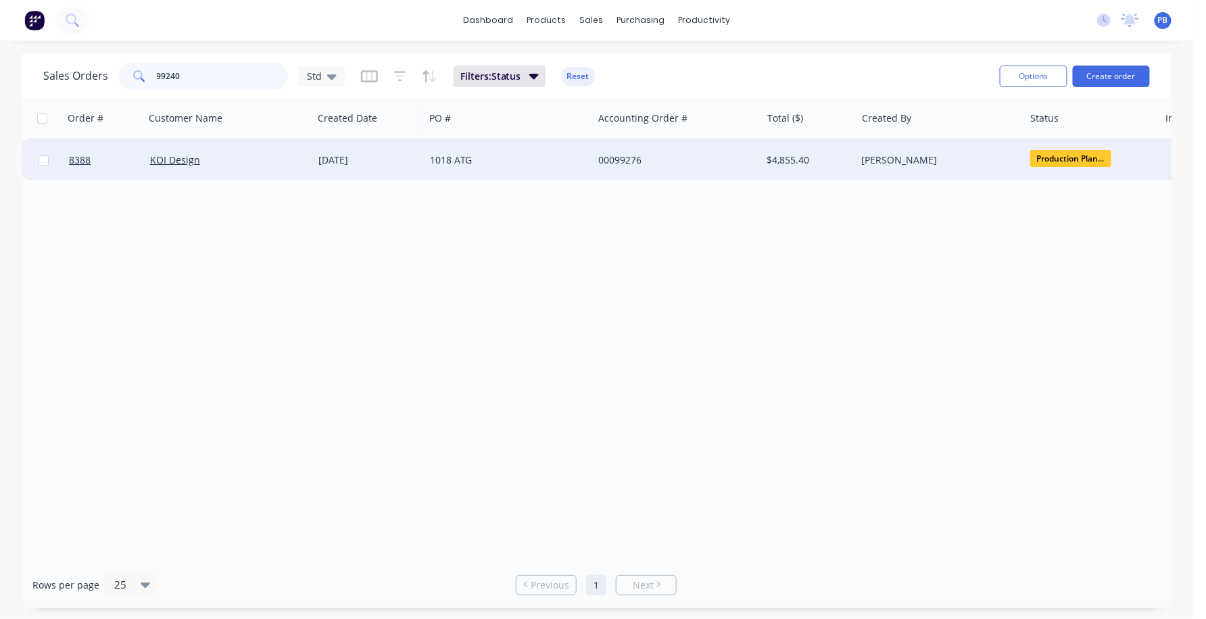
type input "99240"
click at [618, 158] on div "00099240" at bounding box center [673, 161] width 150 height 14
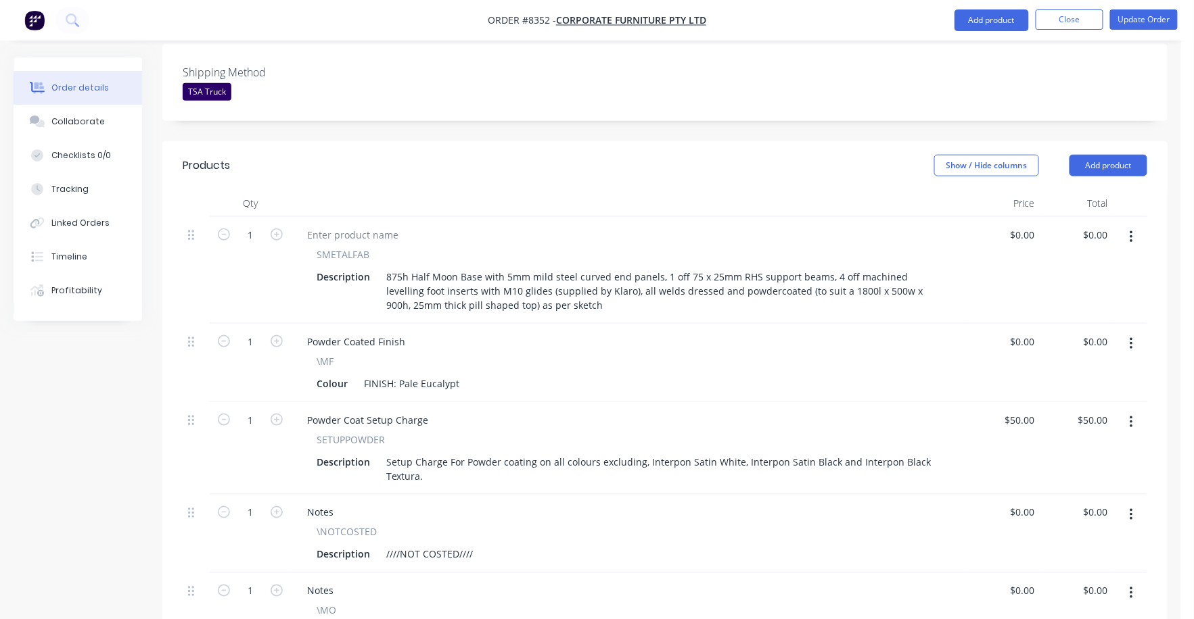
scroll to position [423, 0]
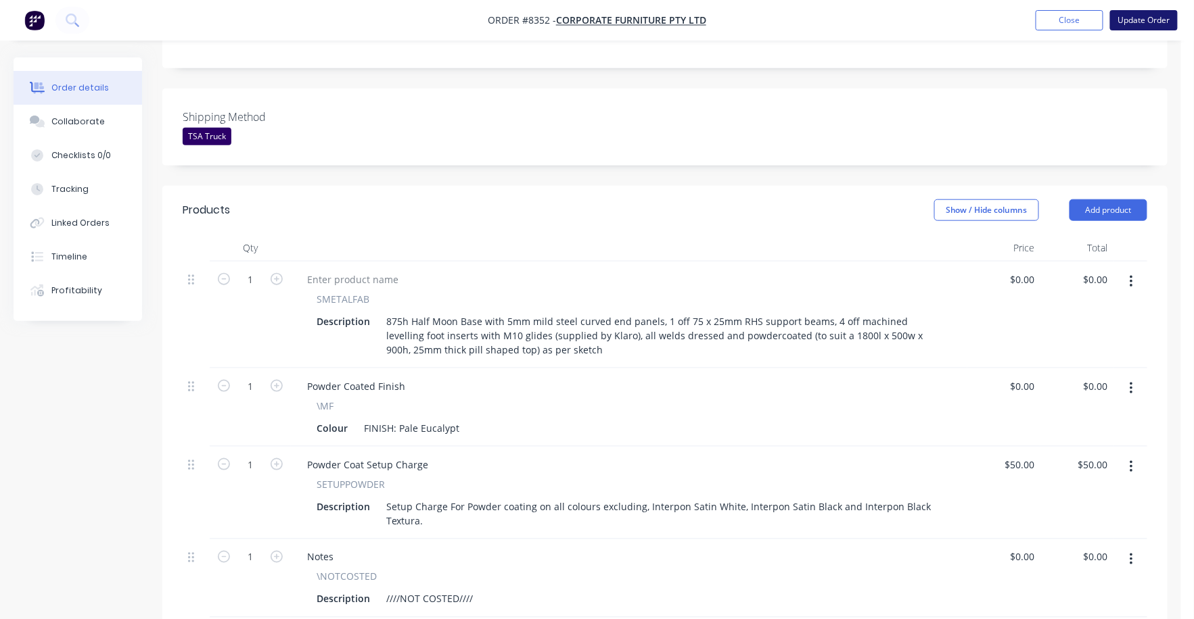
click at [1161, 17] on button "Update Order" at bounding box center [1144, 20] width 68 height 20
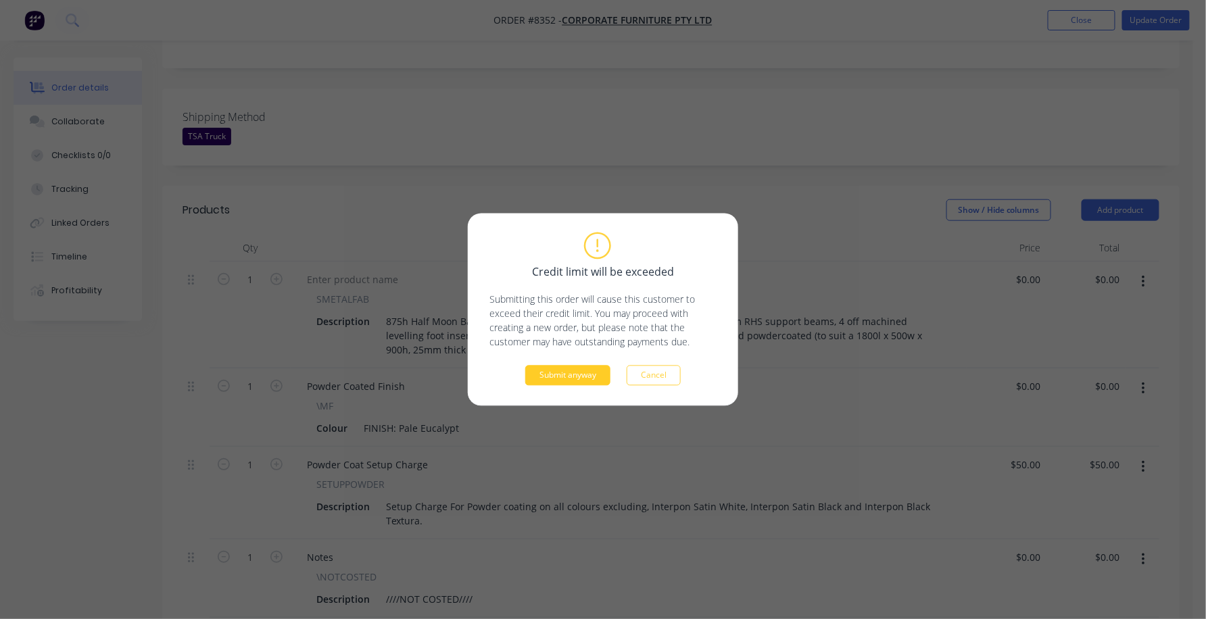
click at [573, 380] on button "Submit anyway" at bounding box center [567, 376] width 85 height 20
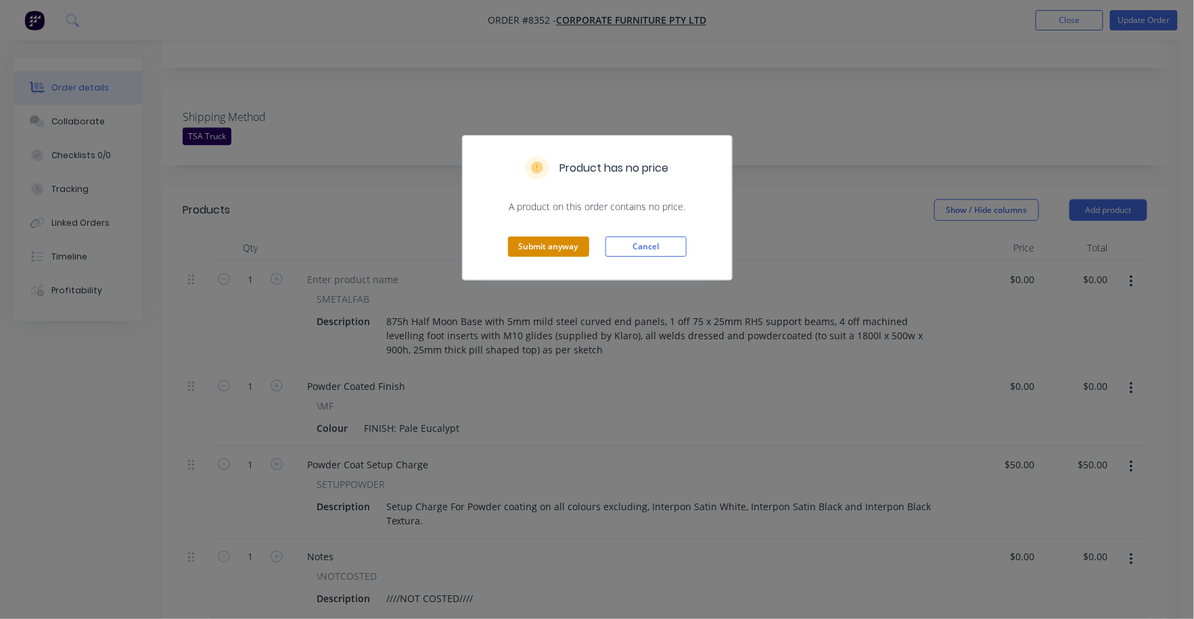
click at [548, 237] on div "Submit anyway Cancel" at bounding box center [597, 247] width 269 height 66
click at [534, 238] on button "Submit anyway" at bounding box center [548, 247] width 81 height 20
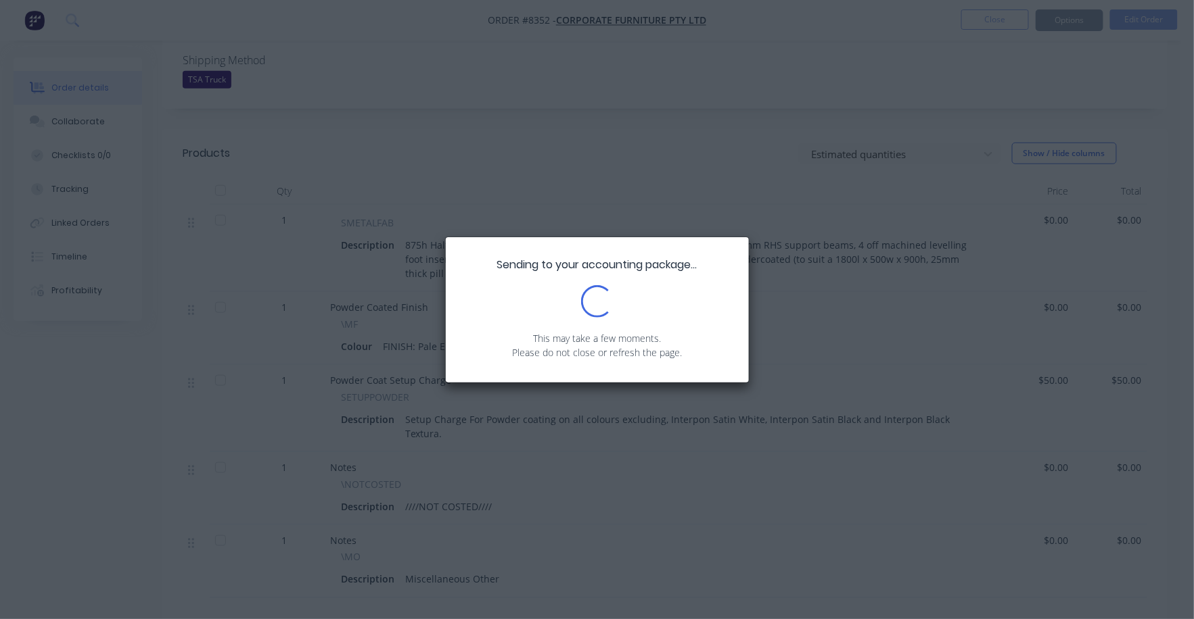
click at [782, 360] on div "Sending to your accounting package... Loading... This may take a few moments. P…" at bounding box center [597, 309] width 1194 height 619
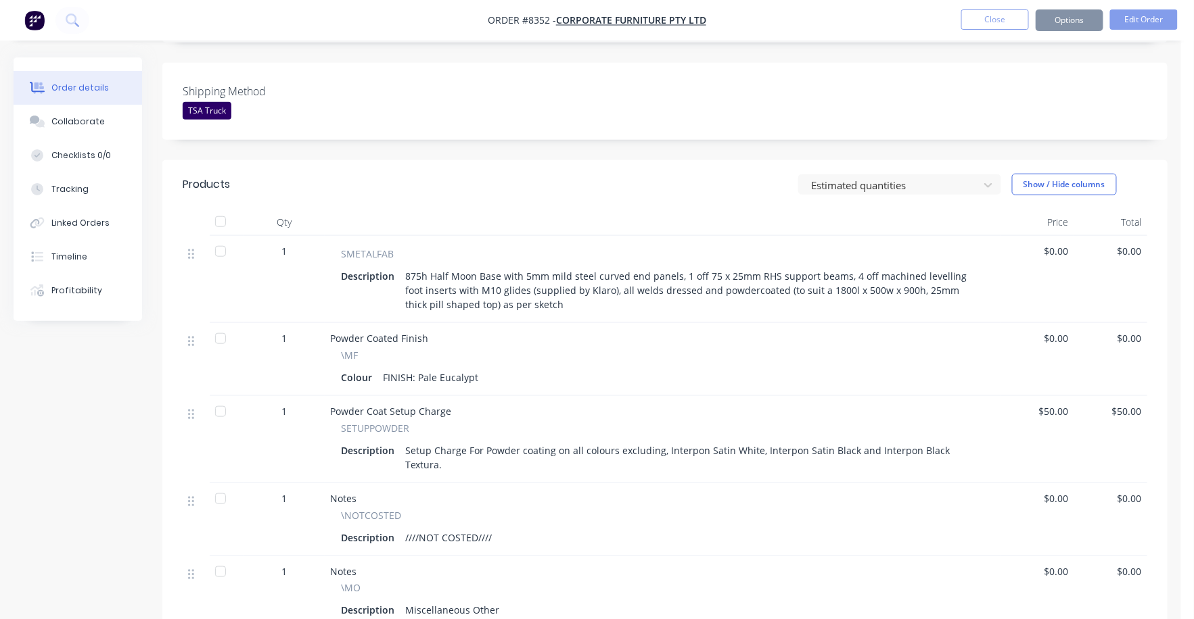
click at [419, 559] on div "Sending to your accounting package... Loading... This may take a few moments. P…" at bounding box center [597, 309] width 1194 height 619
click at [516, 601] on div "Description Miscellaneous Other" at bounding box center [663, 611] width 644 height 20
click at [498, 601] on div "Miscellaneous Other" at bounding box center [452, 611] width 105 height 20
click at [487, 601] on div "Miscellaneous Other" at bounding box center [452, 611] width 105 height 20
click at [1162, 10] on button "Edit Order" at bounding box center [1144, 19] width 68 height 20
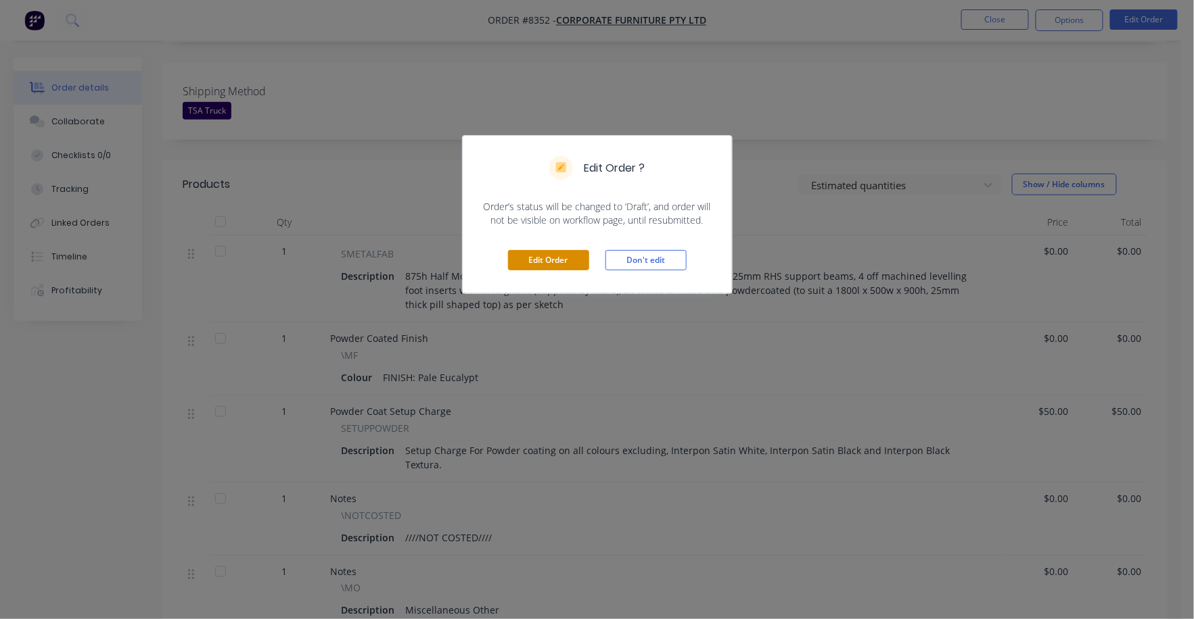
click at [525, 256] on button "Edit Order" at bounding box center [548, 260] width 81 height 20
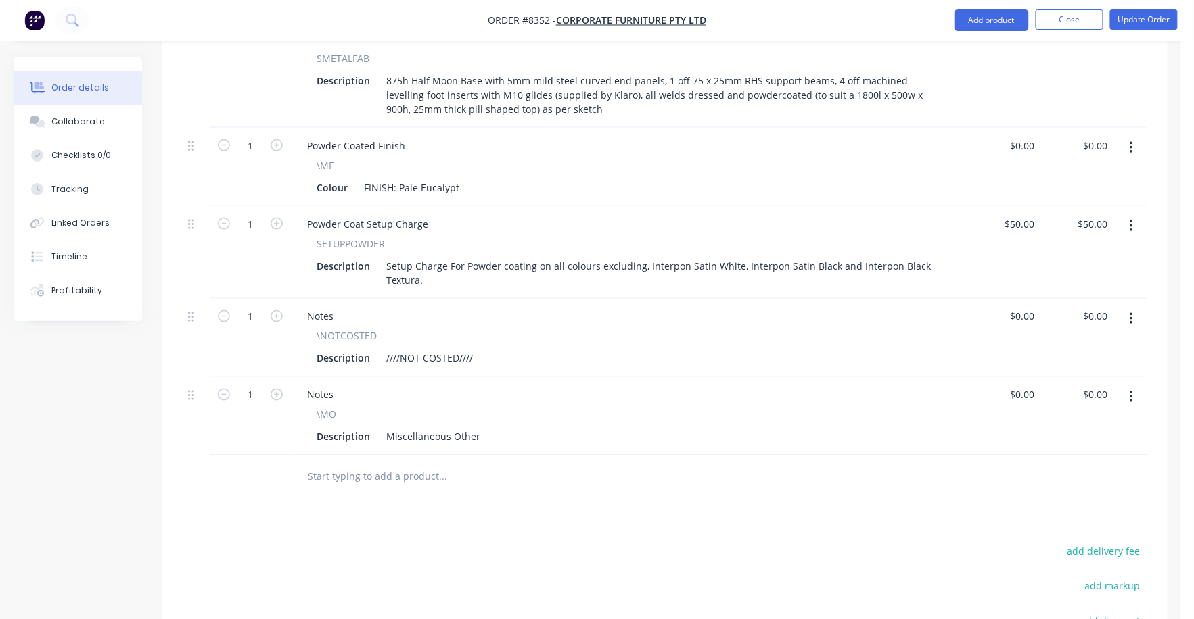
scroll to position [676, 0]
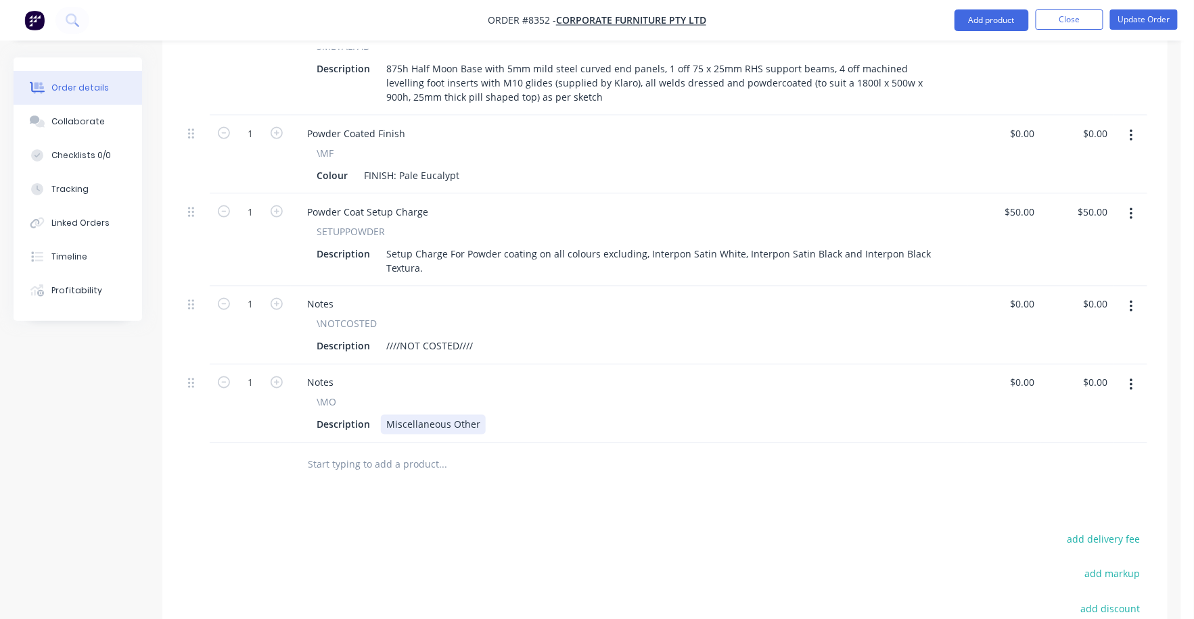
click at [435, 415] on div "Miscellaneous Other" at bounding box center [433, 425] width 105 height 20
drag, startPoint x: 386, startPoint y: 331, endPoint x: 529, endPoint y: 332, distance: 142.7
click at [529, 415] on div "Description Miscellaneous Other" at bounding box center [626, 425] width 630 height 20
click at [523, 348] on div "Qty Price Total 1 SMETALFAB Description 875h Half Moon Base with 5mm mild steel…" at bounding box center [664, 235] width 1005 height 506
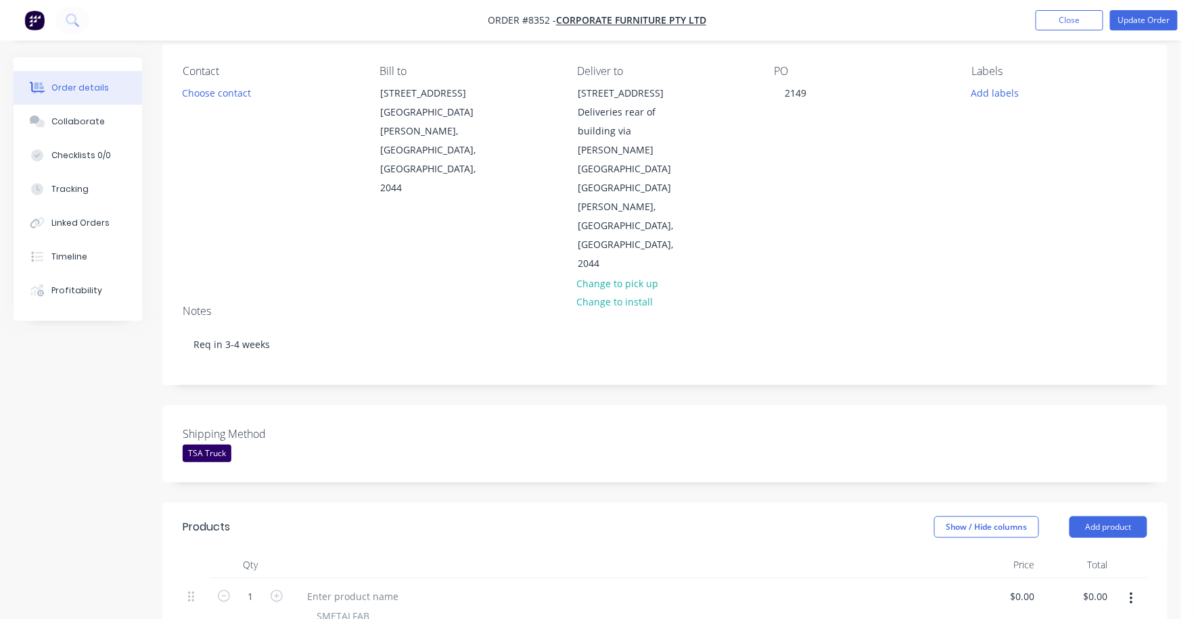
scroll to position [0, 0]
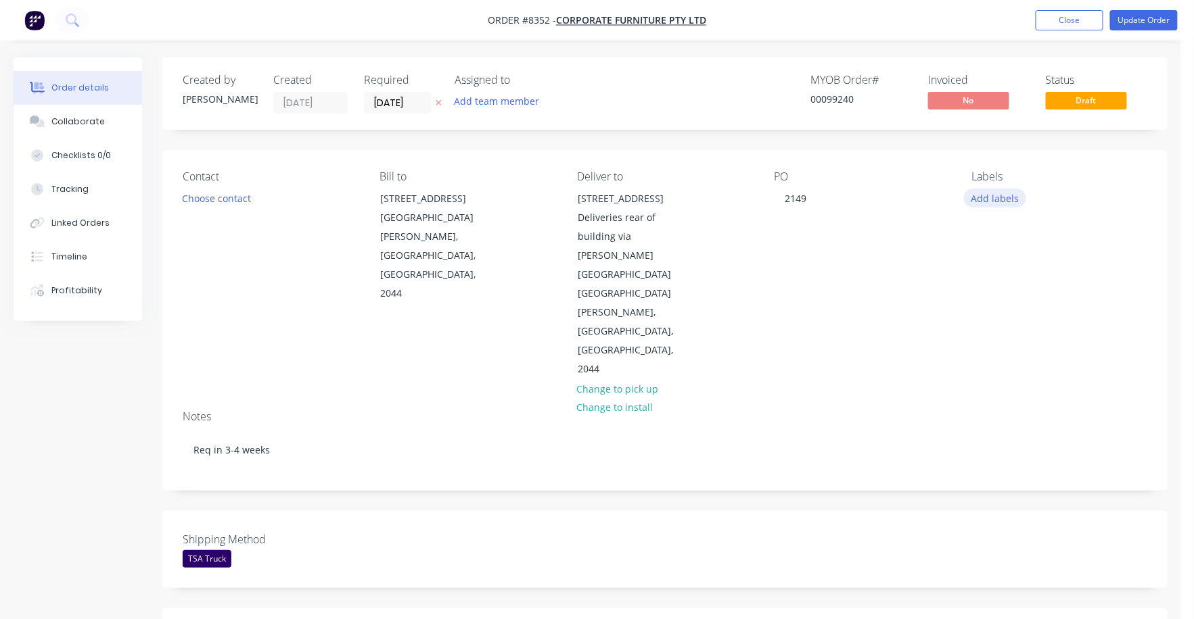
click at [994, 197] on button "Add labels" at bounding box center [995, 198] width 62 height 18
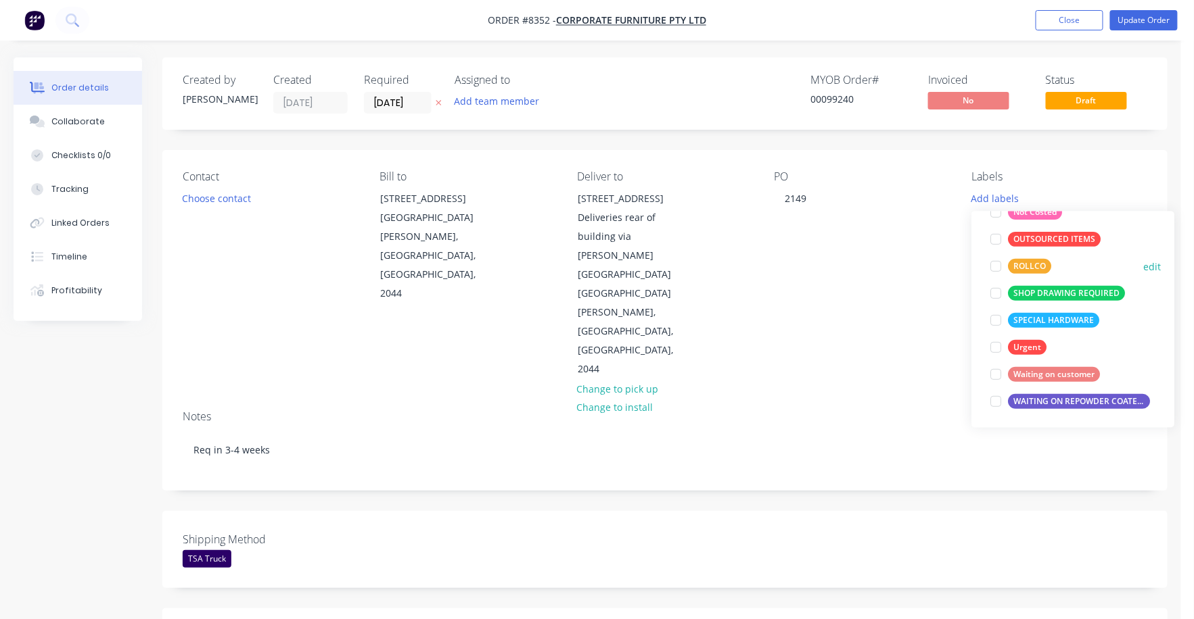
drag, startPoint x: 1026, startPoint y: 259, endPoint x: 1005, endPoint y: 271, distance: 23.9
click at [1025, 260] on div "ROLLCO" at bounding box center [1029, 266] width 43 height 15
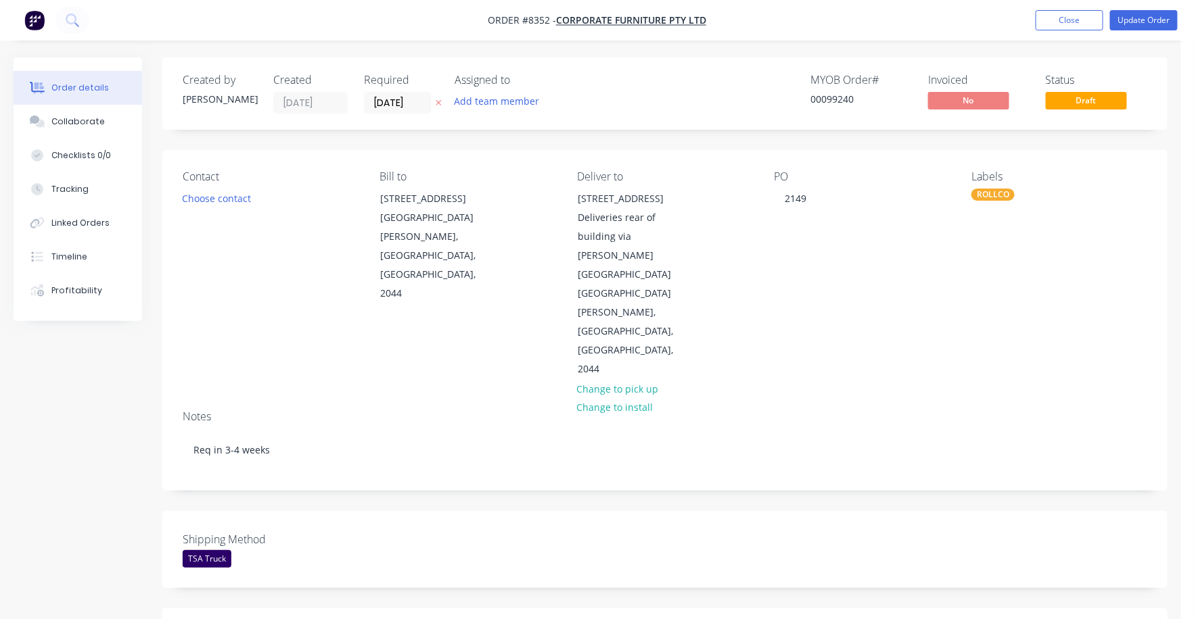
click at [898, 268] on div "PO 2149" at bounding box center [862, 274] width 176 height 209
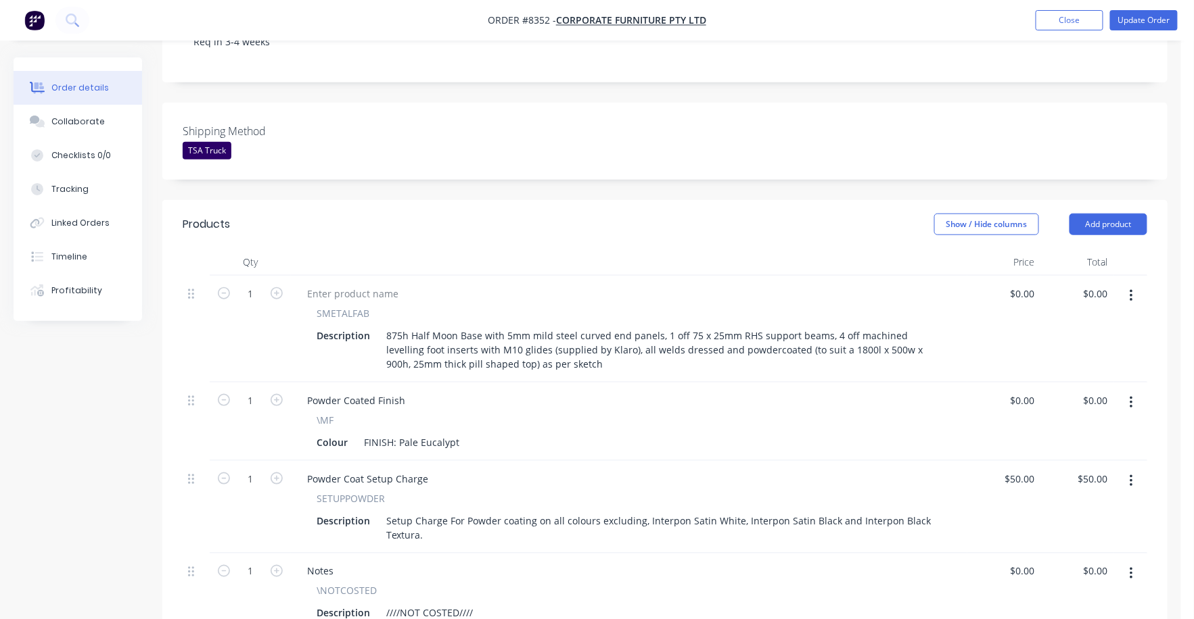
scroll to position [423, 0]
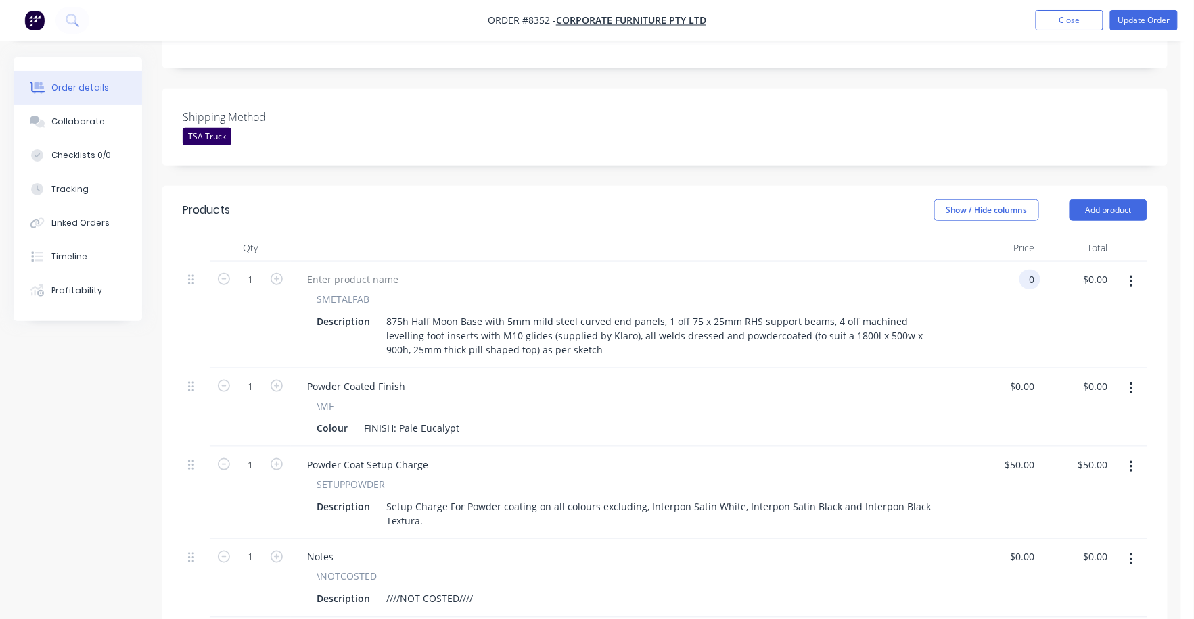
click at [1029, 270] on input "0" at bounding box center [1033, 280] width 16 height 20
type input "$13,607.00"
click at [1018, 268] on div "$13,607.00 13607" at bounding box center [1003, 315] width 73 height 107
type input "13607"
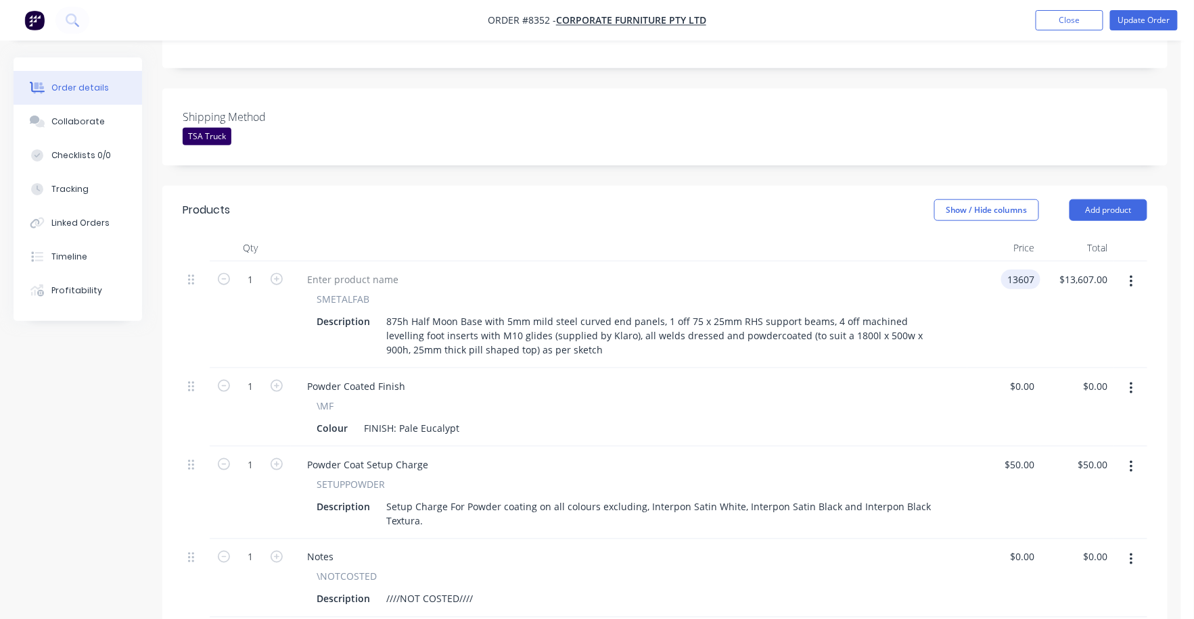
click at [1002, 270] on div "13607 13607" at bounding box center [1020, 280] width 39 height 20
click at [1027, 270] on input "13607" at bounding box center [1023, 280] width 34 height 20
click at [1021, 270] on input "13607" at bounding box center [1023, 280] width 34 height 20
click at [1025, 270] on input "13607" at bounding box center [1023, 280] width 34 height 20
type input "$1,307.00"
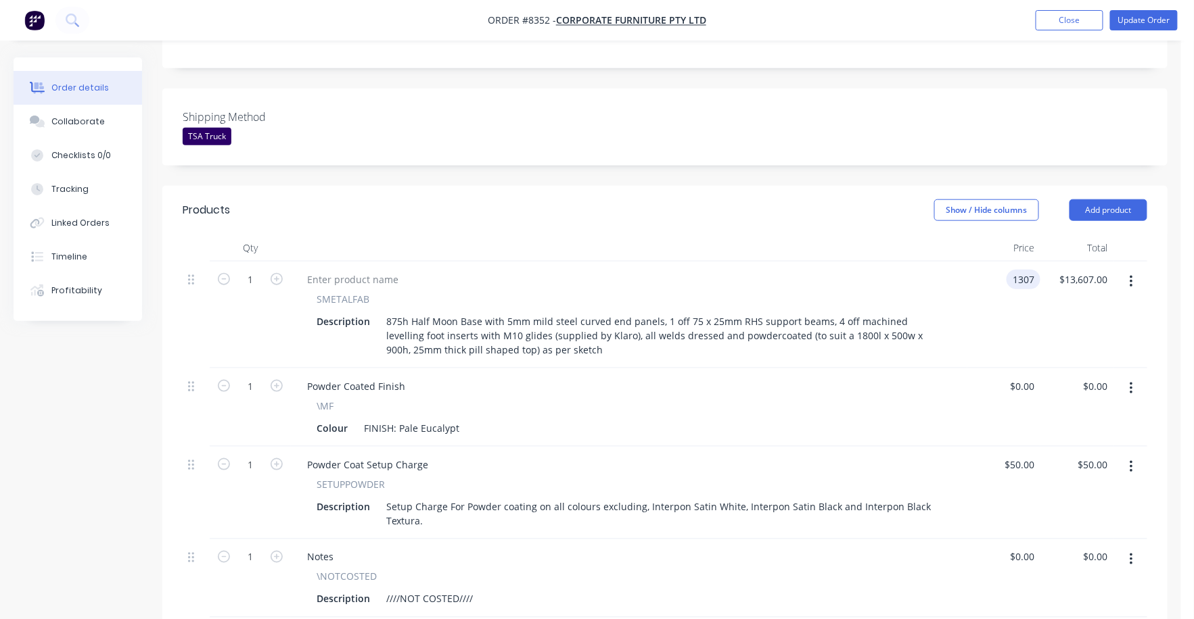
type input "$1,307.00"
click at [961, 369] on div "1 Powder Coated Finish \MF Colour FINISH: Pale Eucalypt $0.00 $0.00 $0.00 $0.00" at bounding box center [665, 408] width 964 height 78
click at [599, 548] on div "Notes" at bounding box center [628, 558] width 665 height 20
click at [1131, 552] on icon "button" at bounding box center [1130, 559] width 3 height 15
drag, startPoint x: 1062, startPoint y: 586, endPoint x: 983, endPoint y: 568, distance: 81.1
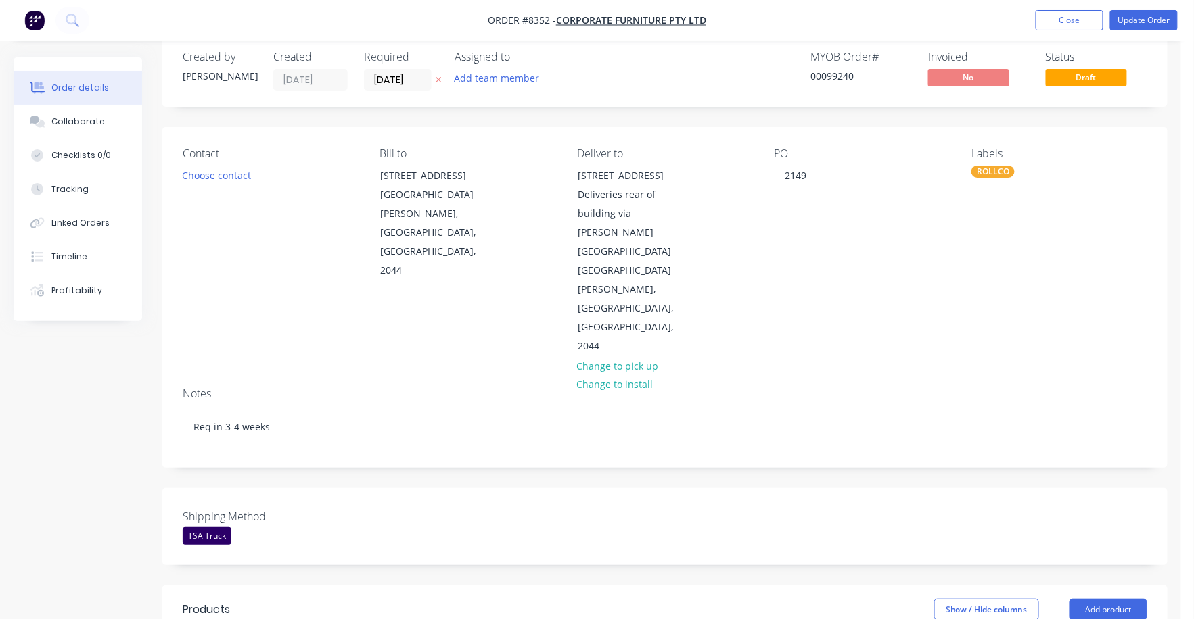
scroll to position [0, 0]
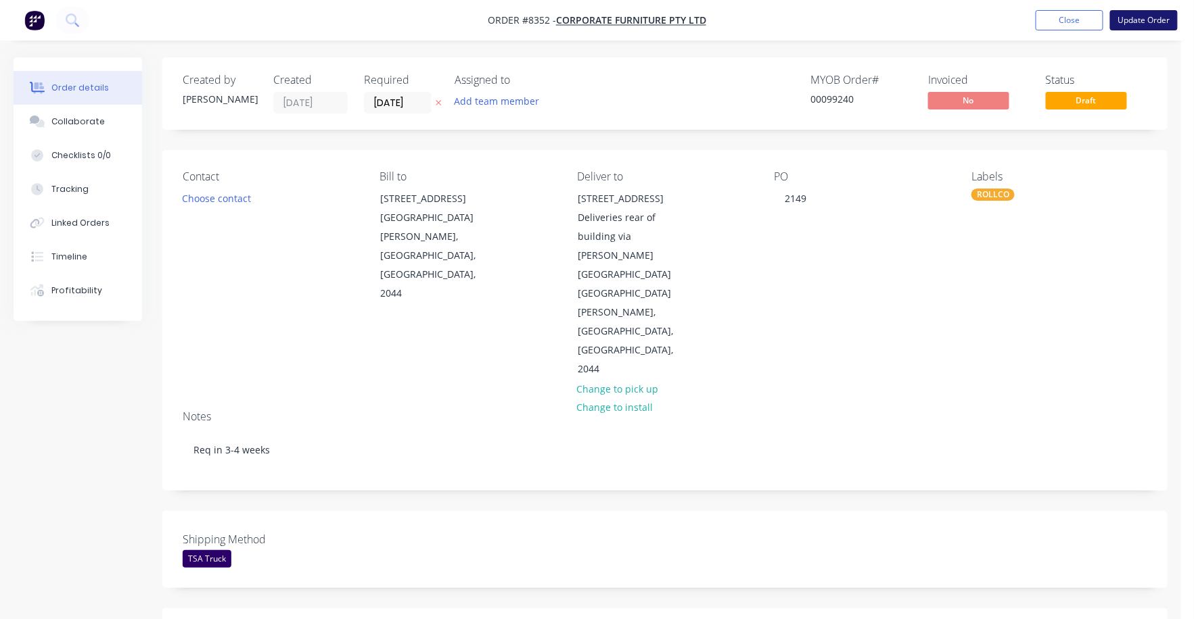
click at [1148, 24] on button "Update Order" at bounding box center [1144, 20] width 68 height 20
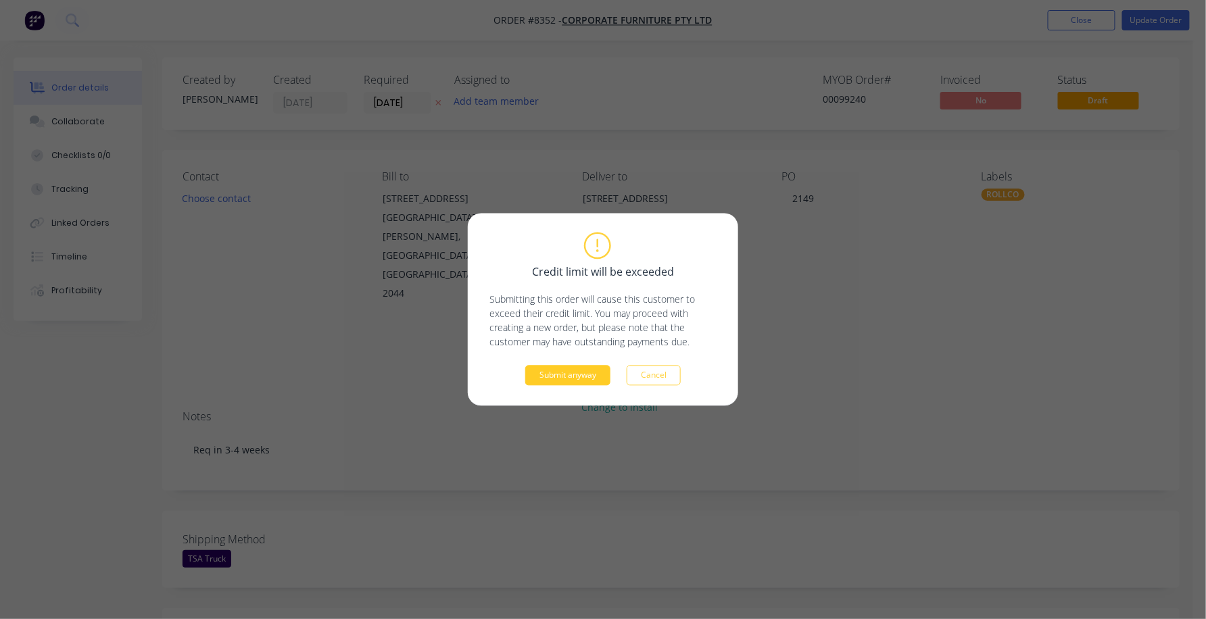
click at [565, 382] on button "Submit anyway" at bounding box center [567, 376] width 85 height 20
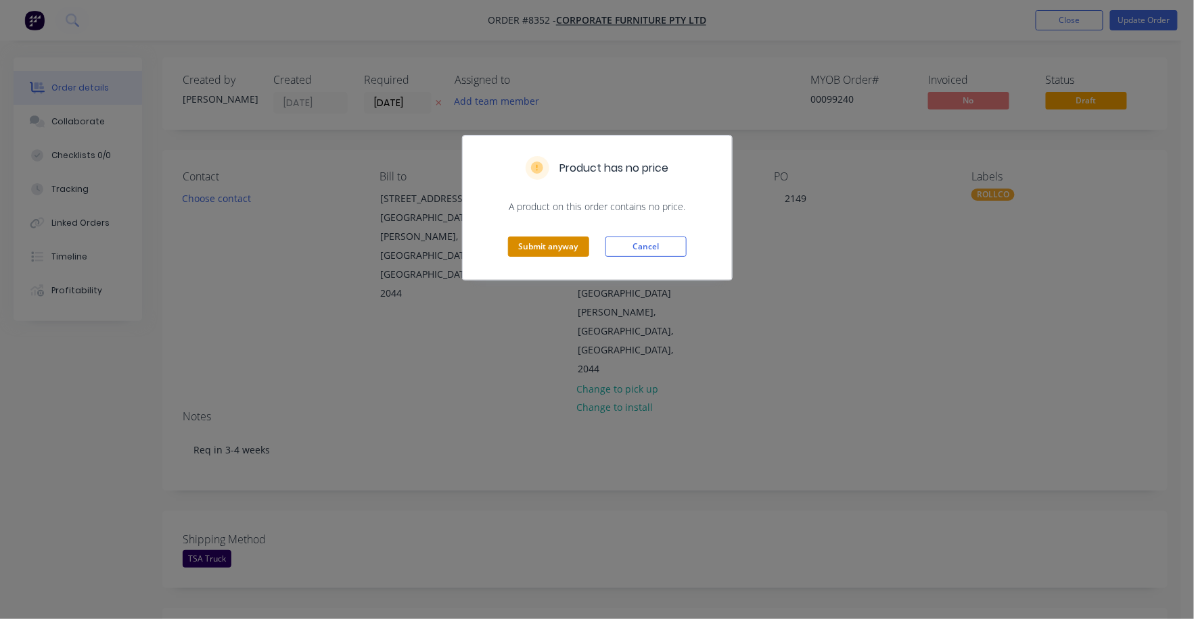
click at [530, 239] on button "Submit anyway" at bounding box center [548, 247] width 81 height 20
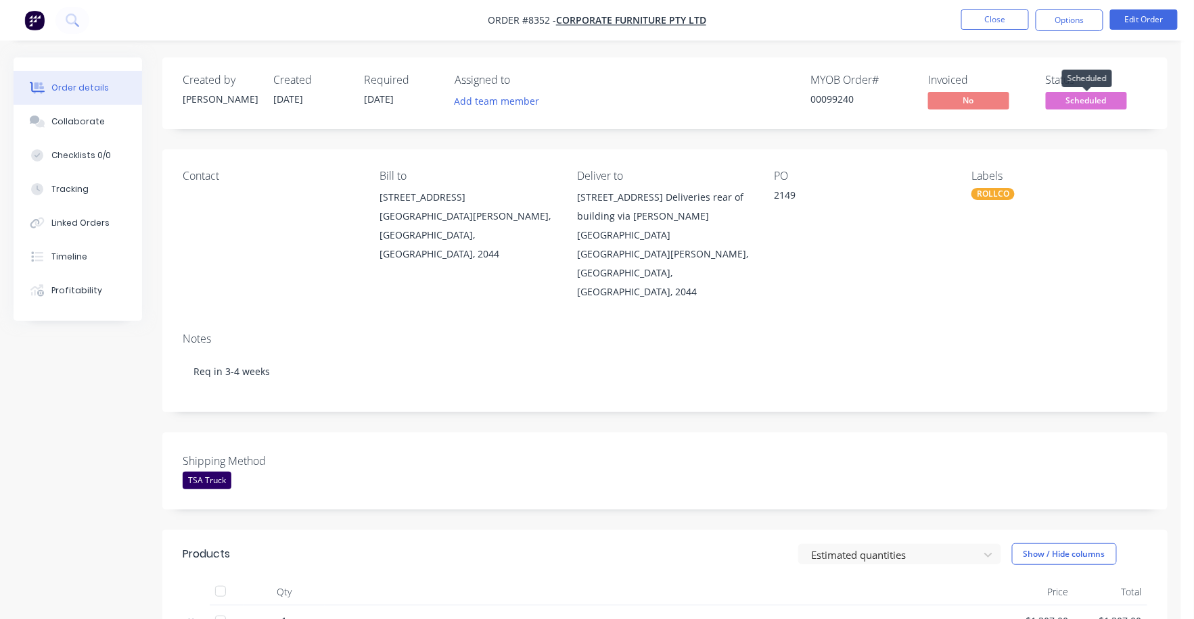
click at [1102, 94] on span "Scheduled" at bounding box center [1085, 100] width 81 height 17
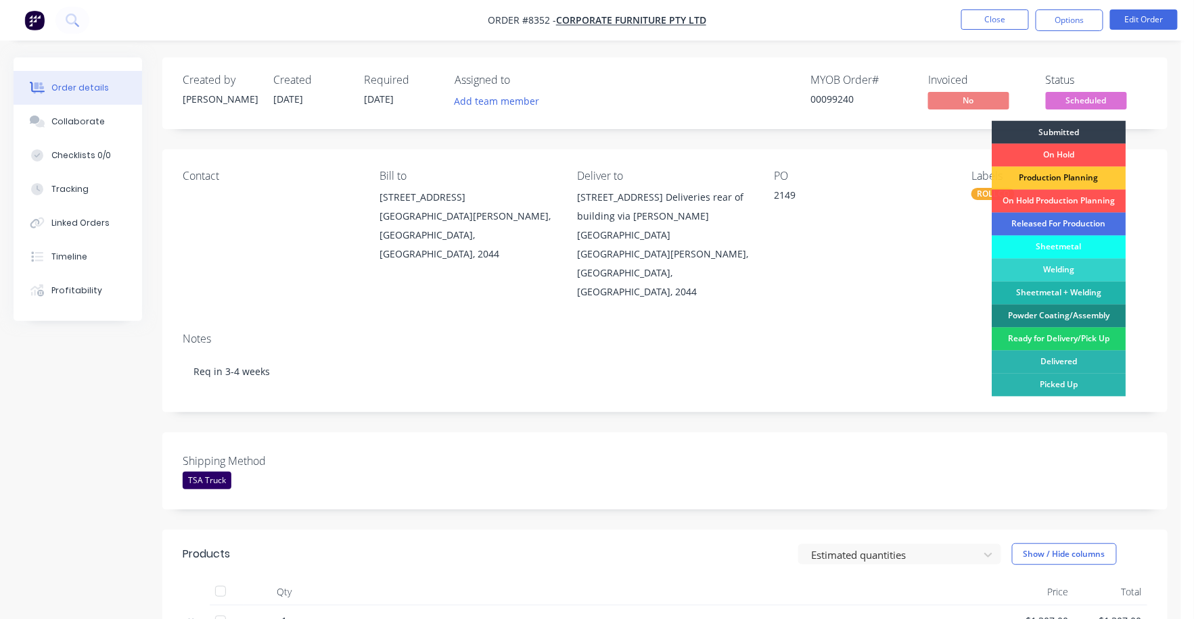
click at [1085, 178] on div "Production Planning" at bounding box center [1059, 178] width 134 height 23
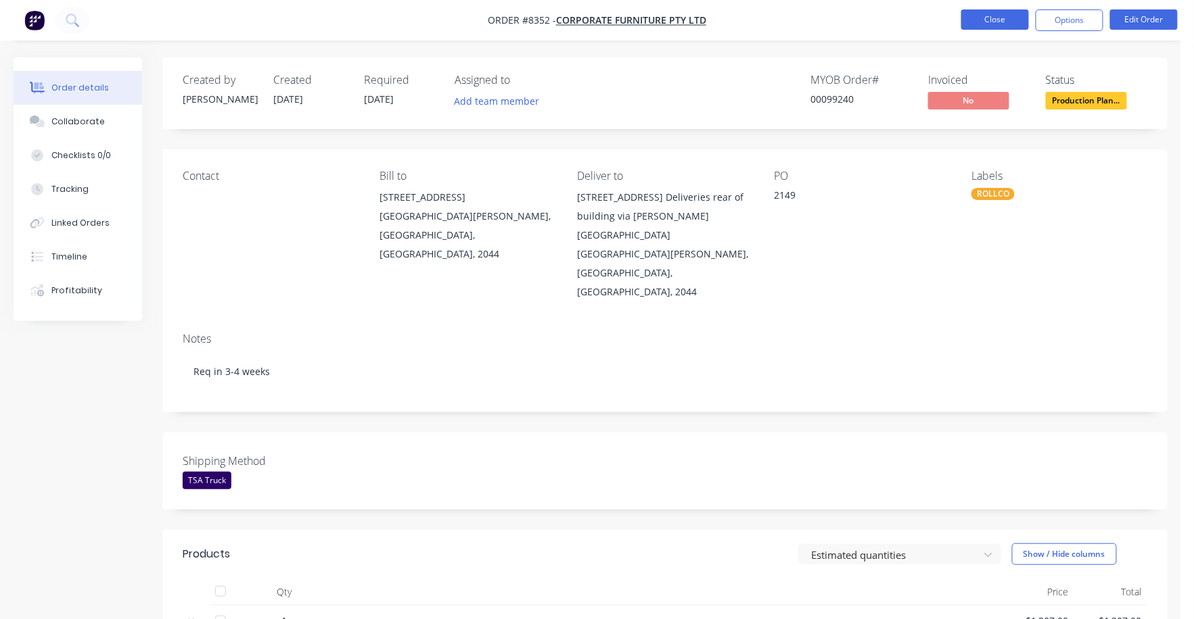
click at [1013, 20] on button "Close" at bounding box center [995, 19] width 68 height 20
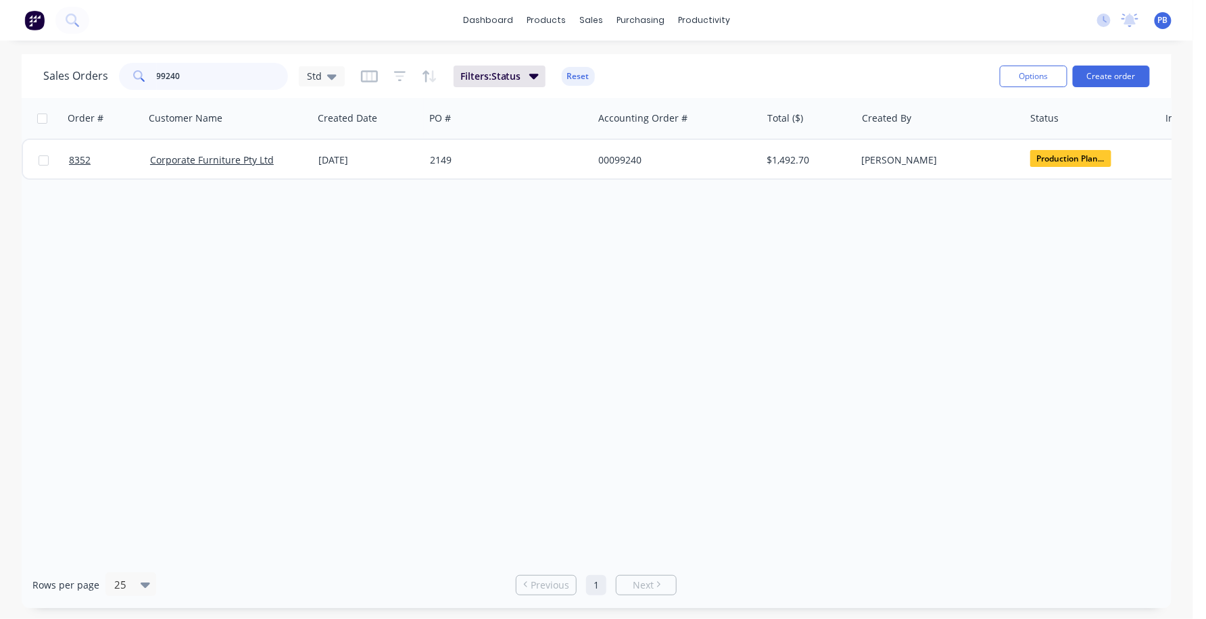
drag, startPoint x: 206, startPoint y: 78, endPoint x: 121, endPoint y: 73, distance: 84.7
click at [121, 73] on div "99240" at bounding box center [203, 76] width 169 height 27
type input "98408"
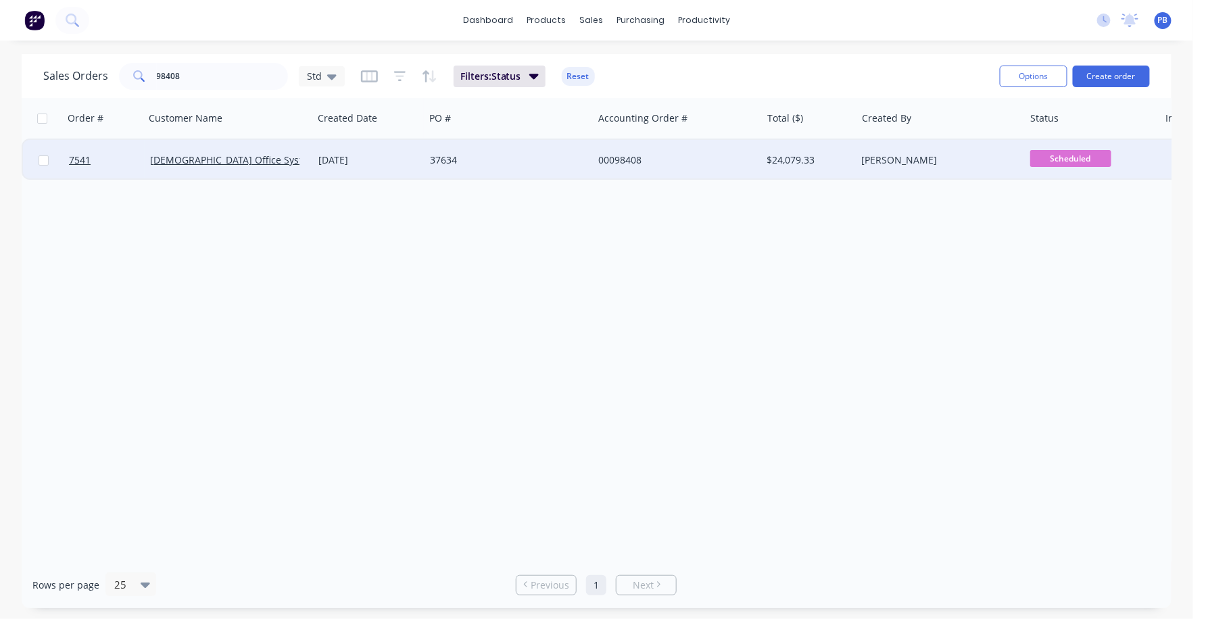
click at [1077, 156] on span "Scheduled" at bounding box center [1071, 158] width 81 height 17
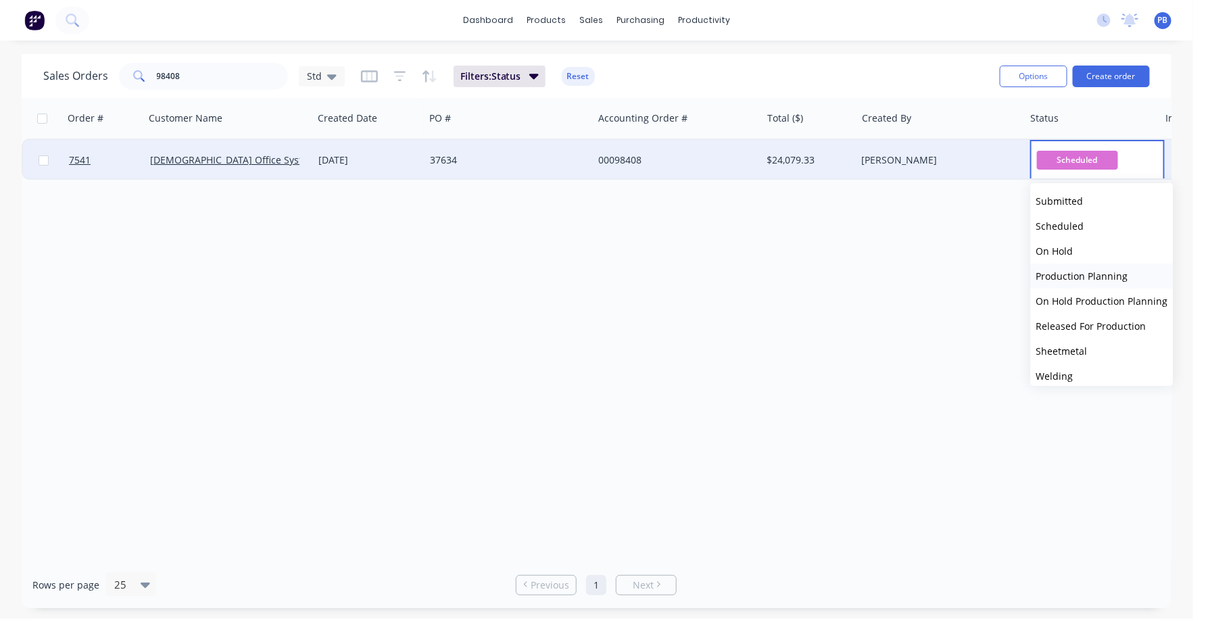
click at [1085, 271] on span "Production Planning" at bounding box center [1083, 276] width 92 height 13
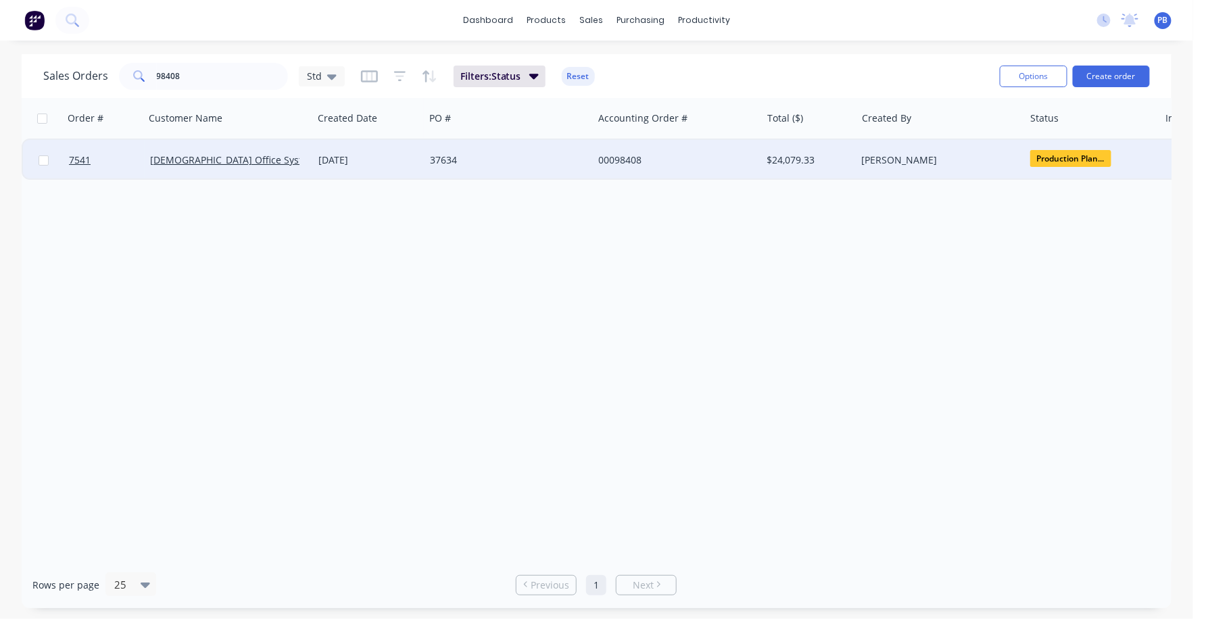
click at [631, 162] on div "00098408" at bounding box center [673, 161] width 150 height 14
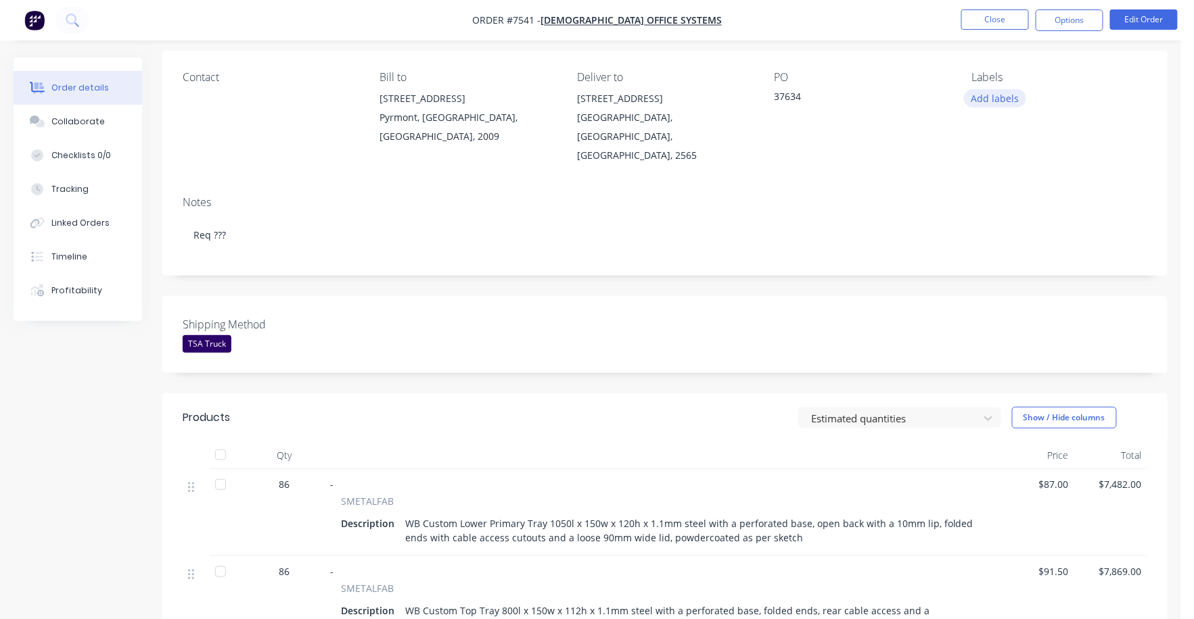
scroll to position [84, 0]
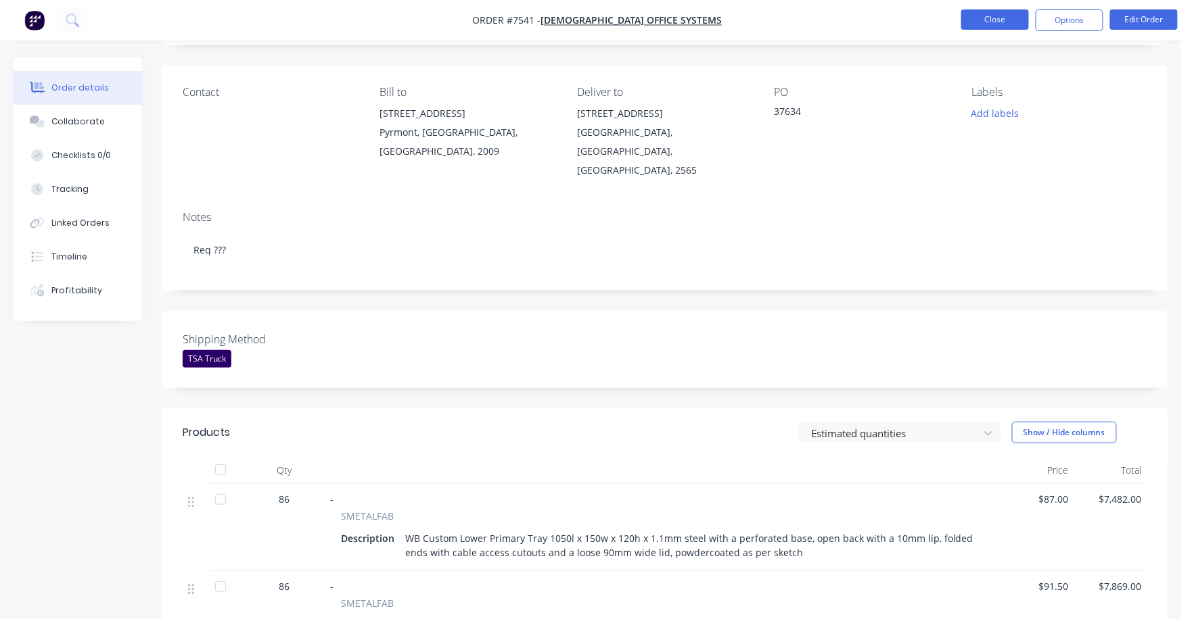
click at [1004, 21] on button "Close" at bounding box center [995, 19] width 68 height 20
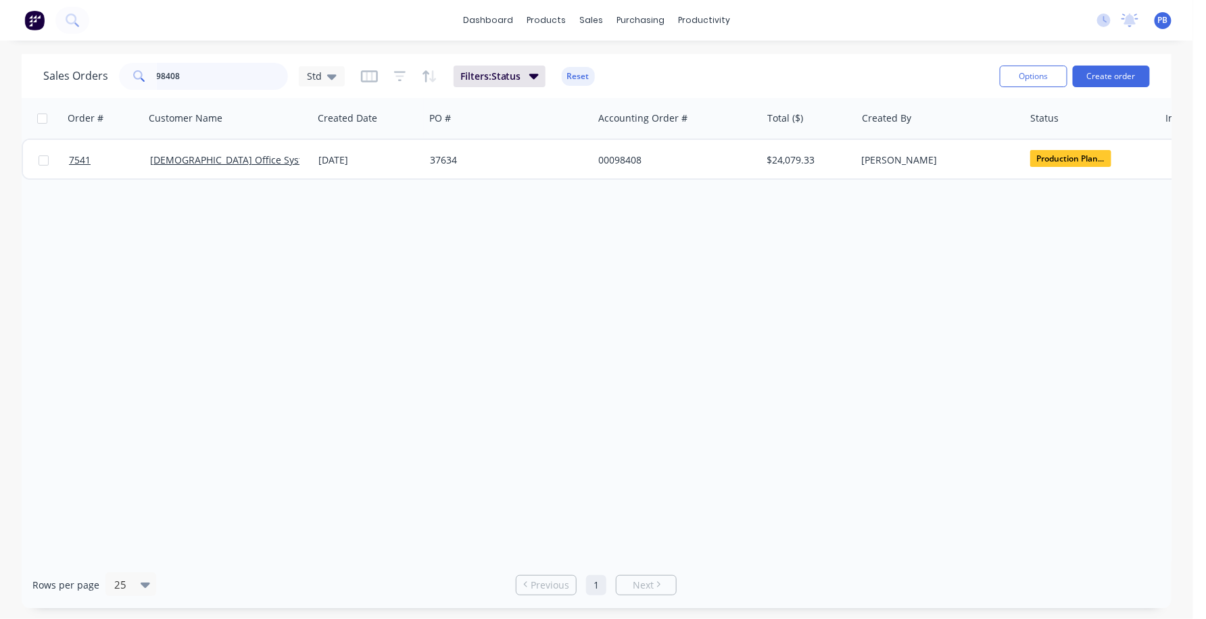
click at [191, 83] on input "98408" at bounding box center [223, 76] width 132 height 27
click at [191, 82] on input "98408" at bounding box center [223, 76] width 132 height 27
type input "99119"
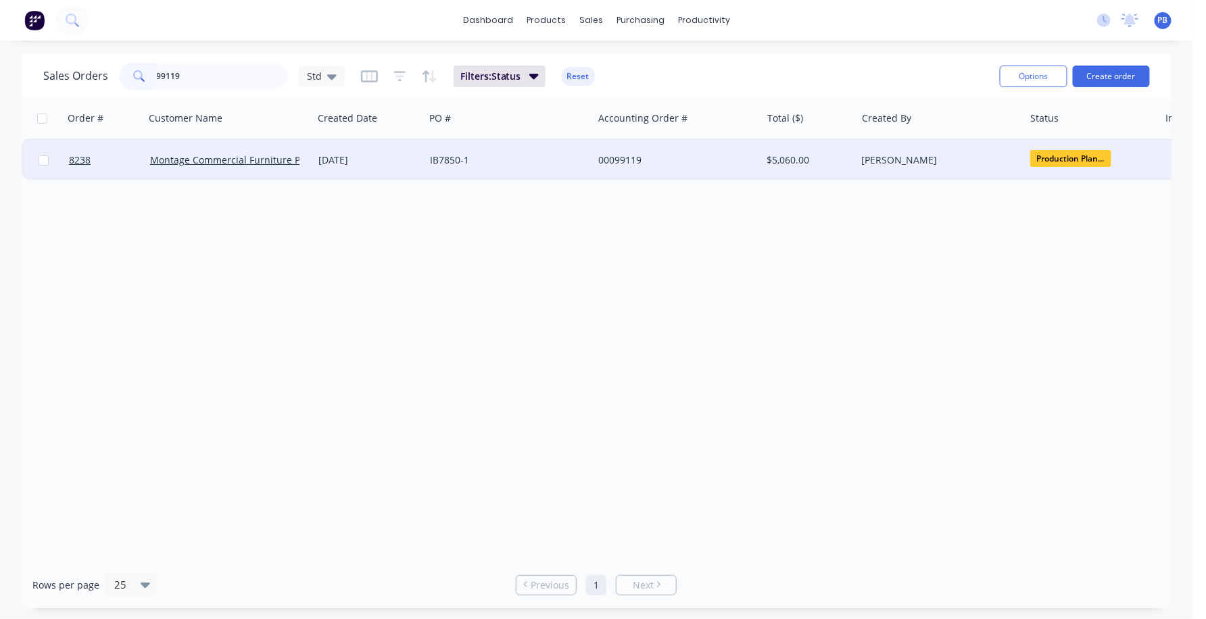
click at [615, 156] on div "00099119" at bounding box center [673, 161] width 150 height 14
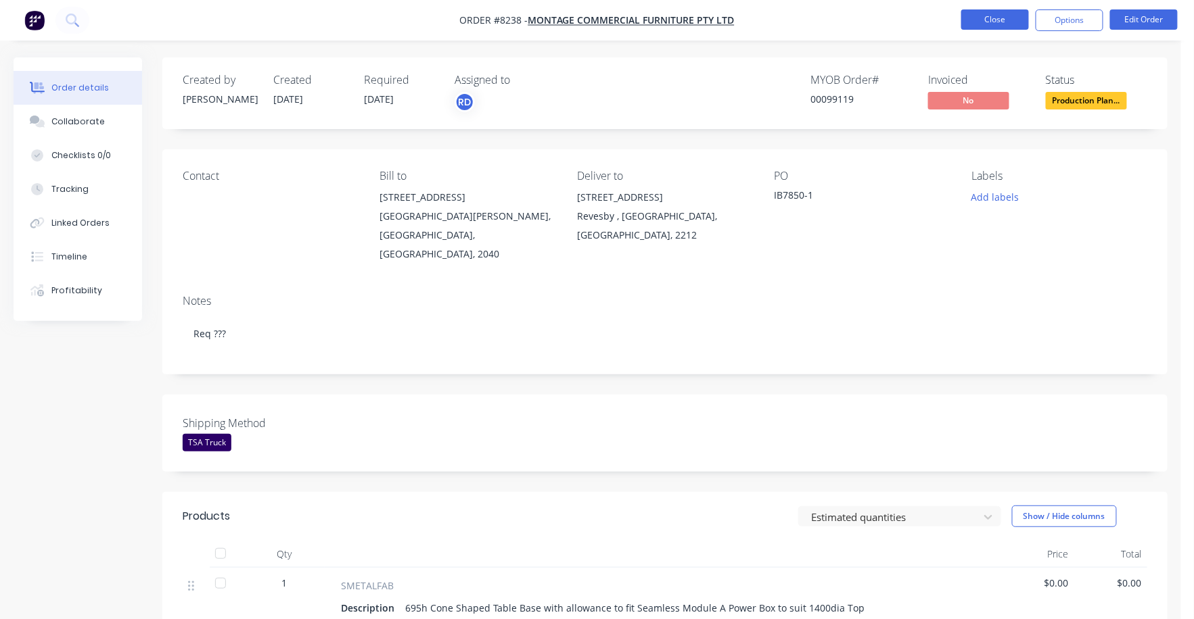
click at [991, 12] on button "Close" at bounding box center [995, 19] width 68 height 20
